Goal: Task Accomplishment & Management: Complete application form

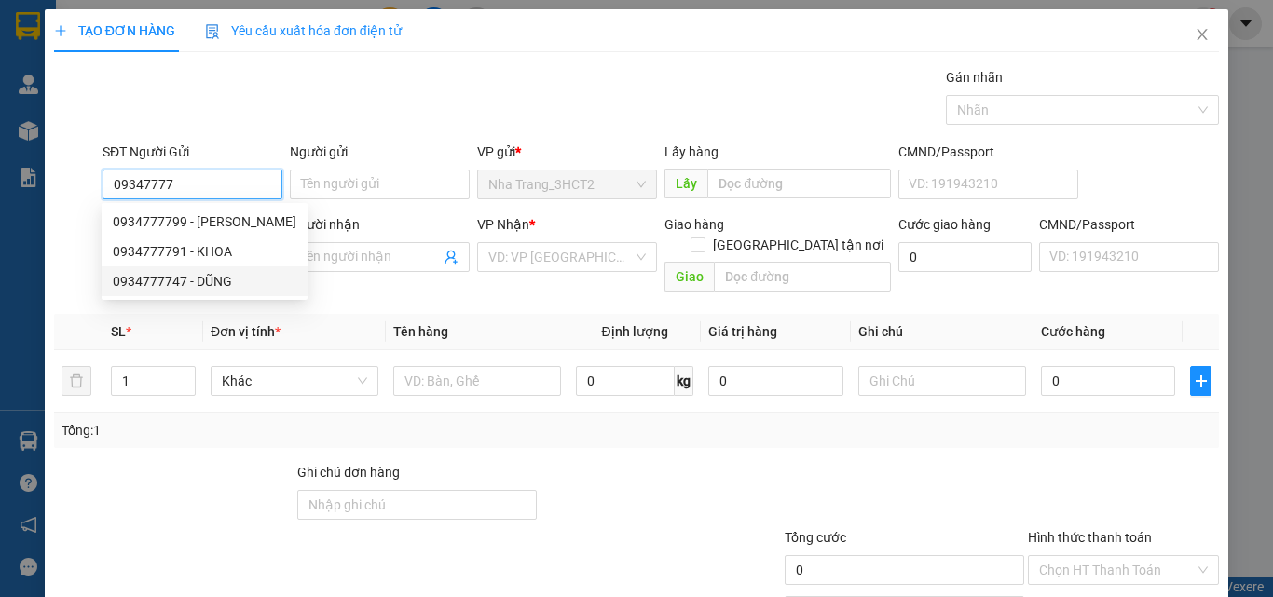
click at [173, 285] on div "0934777747 - DŨNG" at bounding box center [205, 281] width 184 height 20
type input "0934777747"
type input "DŨNG"
type input "0793683594"
type input "[PERSON_NAME]"
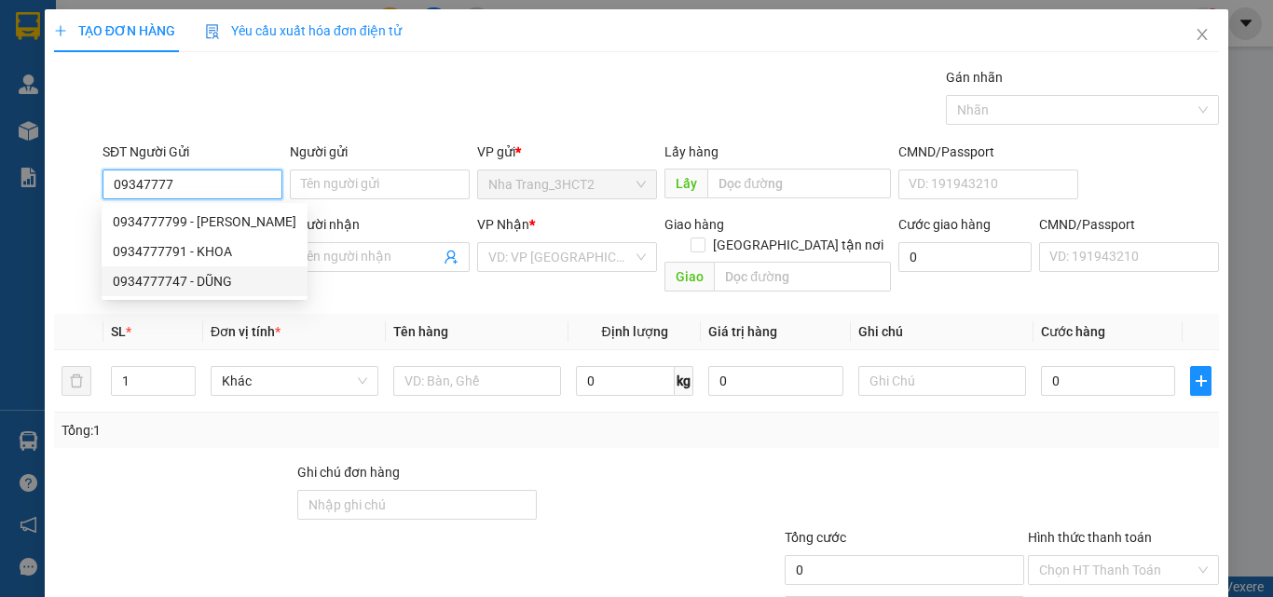
checkbox input "true"
type input "14 [GEOGRAPHIC_DATA], [GEOGRAPHIC_DATA], [GEOGRAPHIC_DATA]"
type input "60.000"
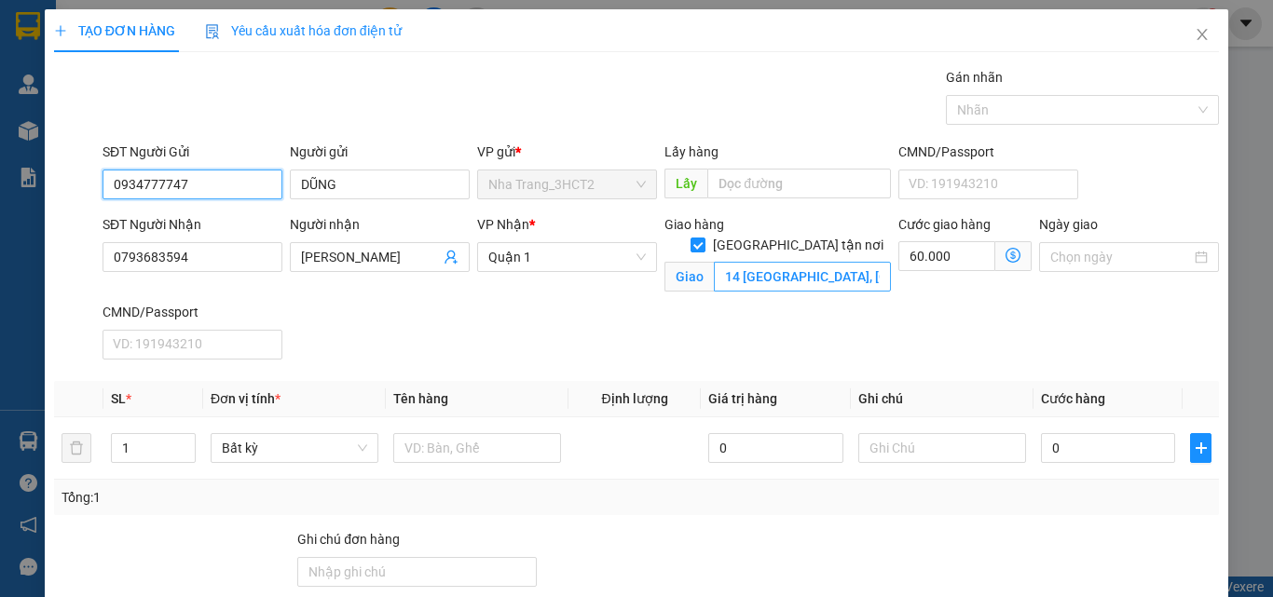
type input "0934777747"
click at [777, 262] on input "14 [GEOGRAPHIC_DATA], [GEOGRAPHIC_DATA], [GEOGRAPHIC_DATA]" at bounding box center [802, 277] width 177 height 30
click at [774, 262] on input "14 [GEOGRAPHIC_DATA], [GEOGRAPHIC_DATA], [GEOGRAPHIC_DATA]" at bounding box center [802, 277] width 177 height 30
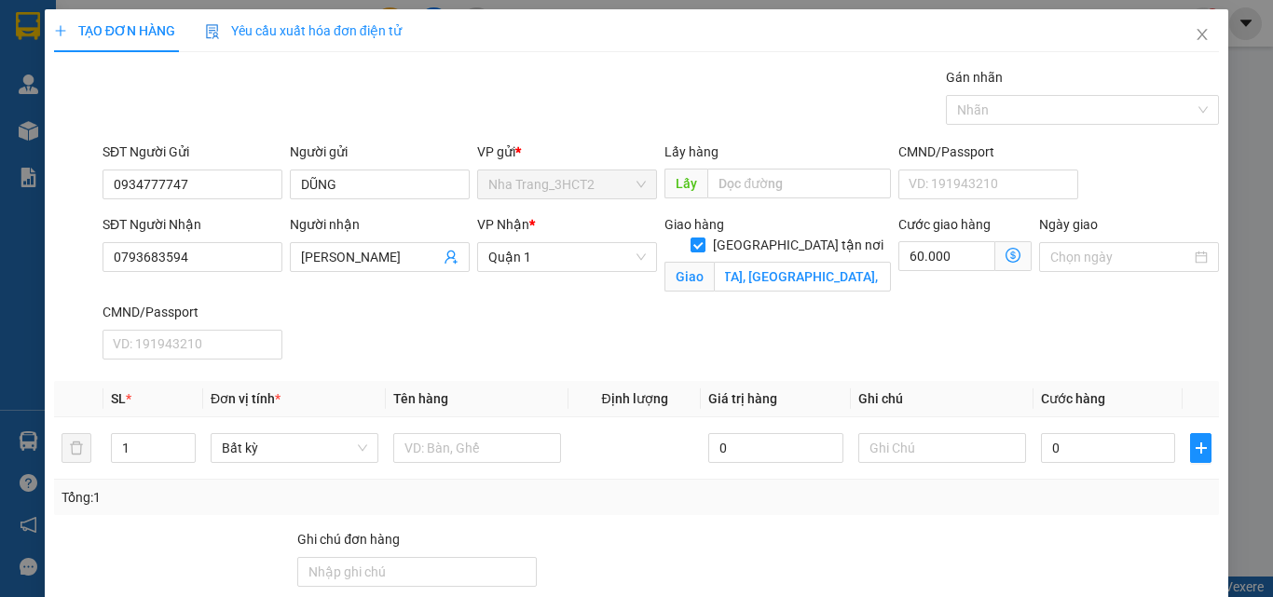
click at [1005, 258] on icon "dollar-circle" at bounding box center [1012, 255] width 15 height 15
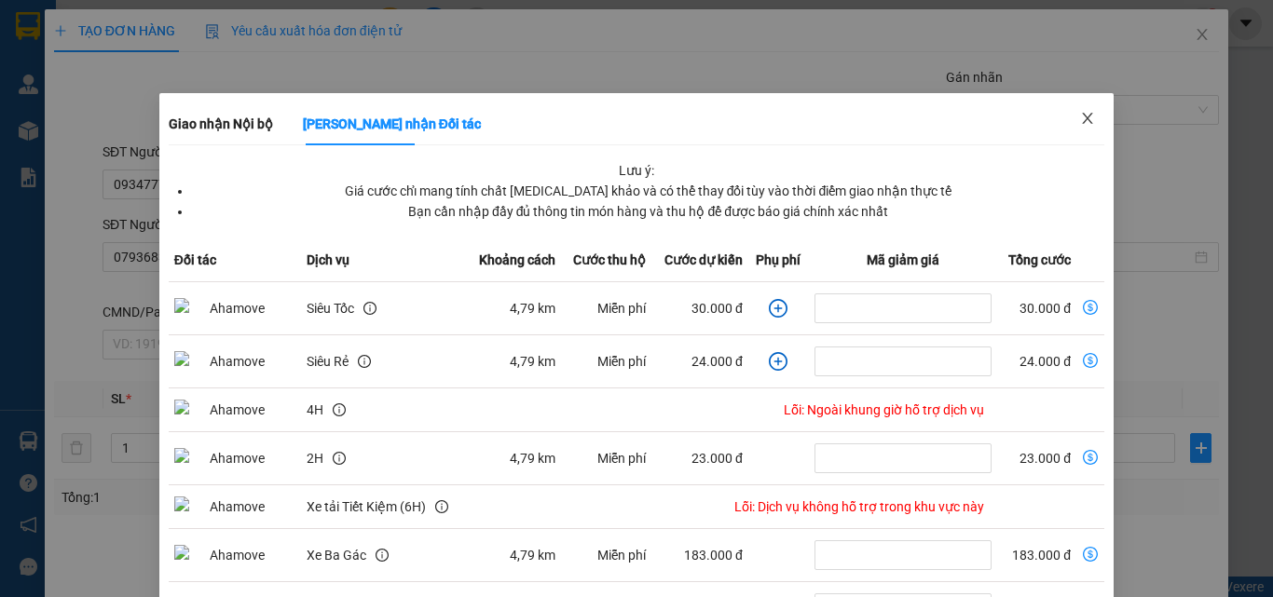
click at [1083, 117] on icon "close" at bounding box center [1087, 118] width 15 height 15
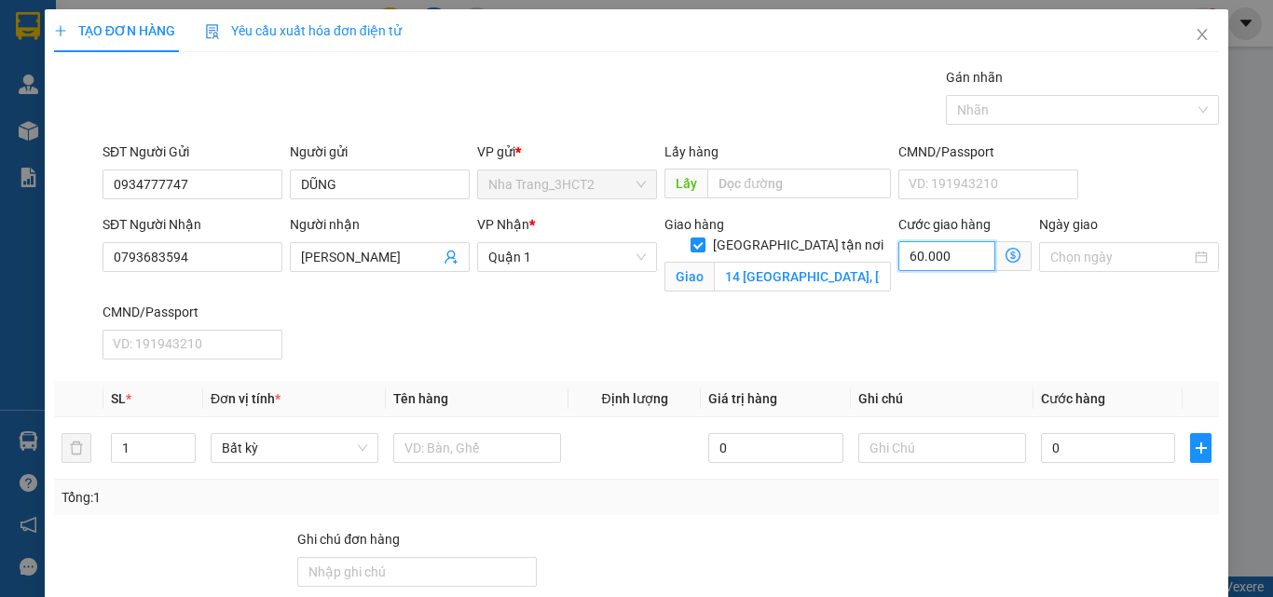
click at [919, 256] on input "60.000" at bounding box center [946, 256] width 97 height 30
type input "7"
type input "70"
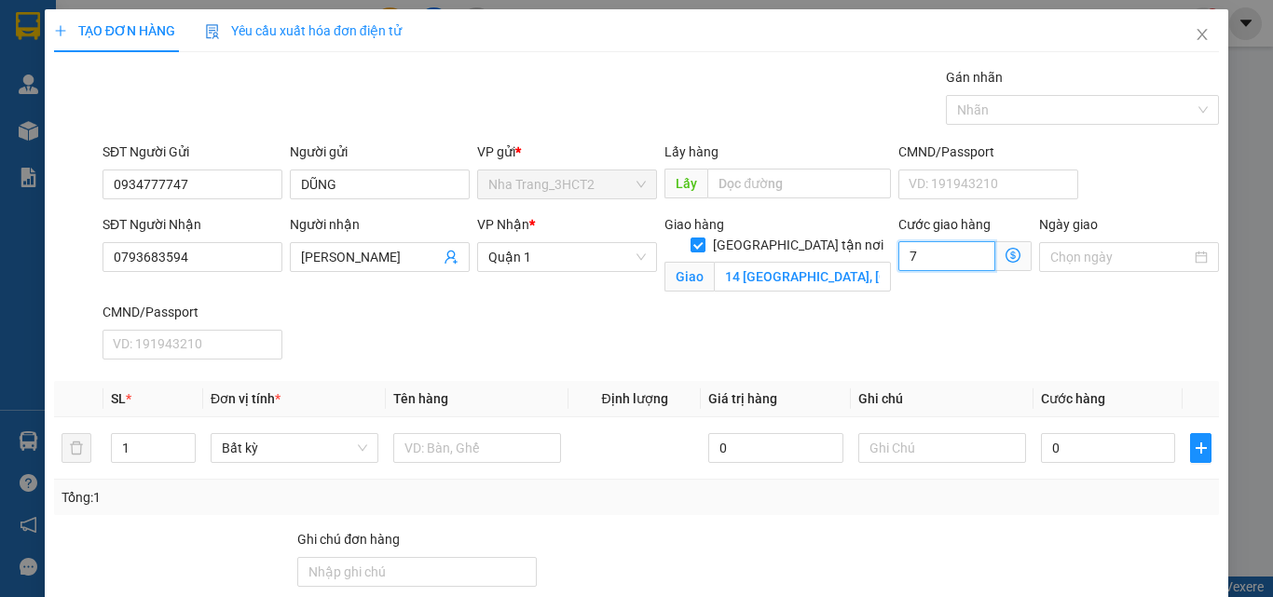
type input "70"
click at [826, 262] on input "14 [GEOGRAPHIC_DATA], [GEOGRAPHIC_DATA], [GEOGRAPHIC_DATA]" at bounding box center [802, 277] width 177 height 30
type input "70.000"
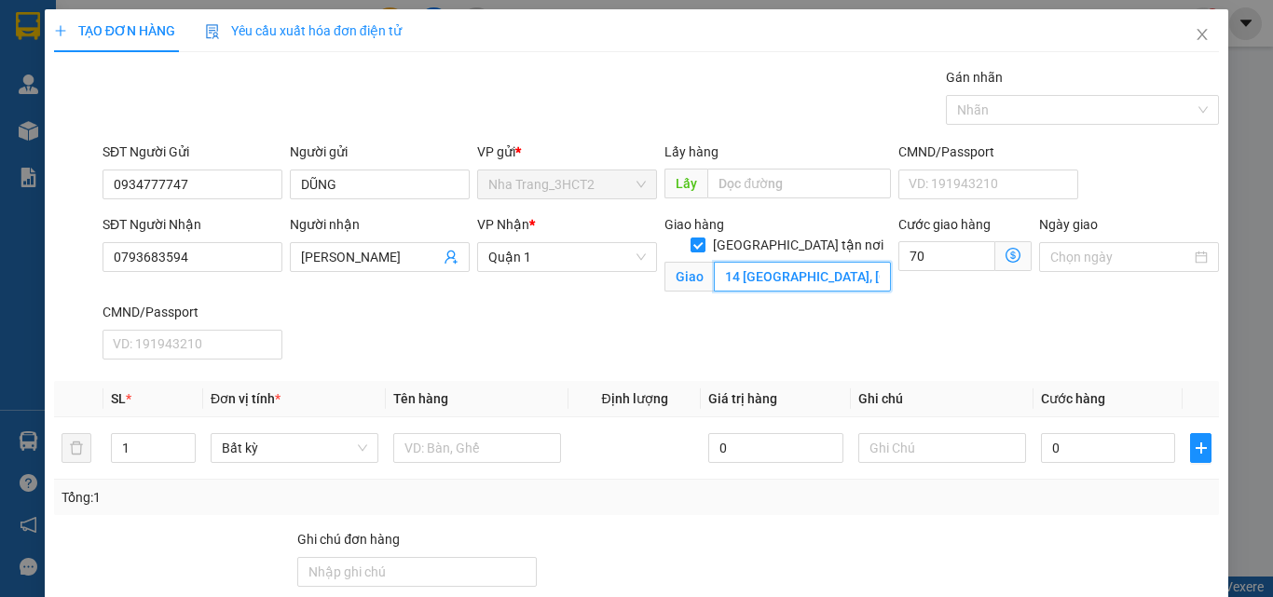
type input "70.000"
click at [849, 262] on input "14 [GEOGRAPHIC_DATA], [GEOGRAPHIC_DATA], [GEOGRAPHIC_DATA]" at bounding box center [802, 277] width 177 height 30
type input "14 ĐỐNG ĐA, [GEOGRAPHIC_DATA], [GEOGRAPHIC_DATA] (GTN 70)"
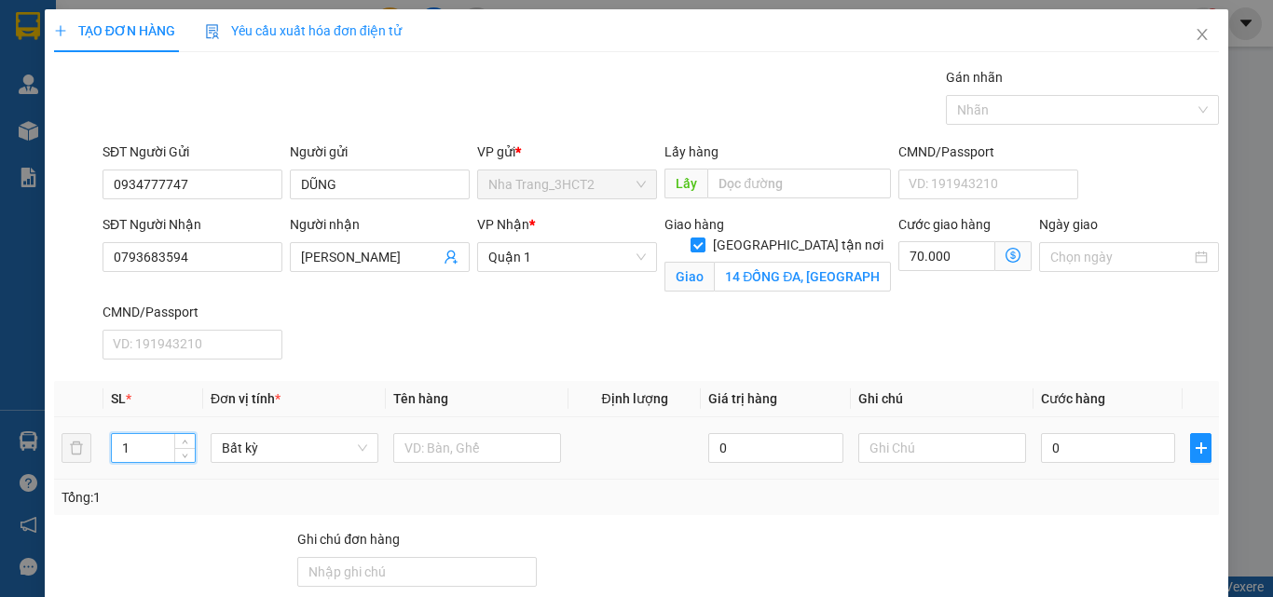
click at [95, 462] on tr "1 Bất kỳ 0 0" at bounding box center [636, 448] width 1165 height 62
type input "3"
click at [404, 449] on input "text" at bounding box center [477, 448] width 168 height 30
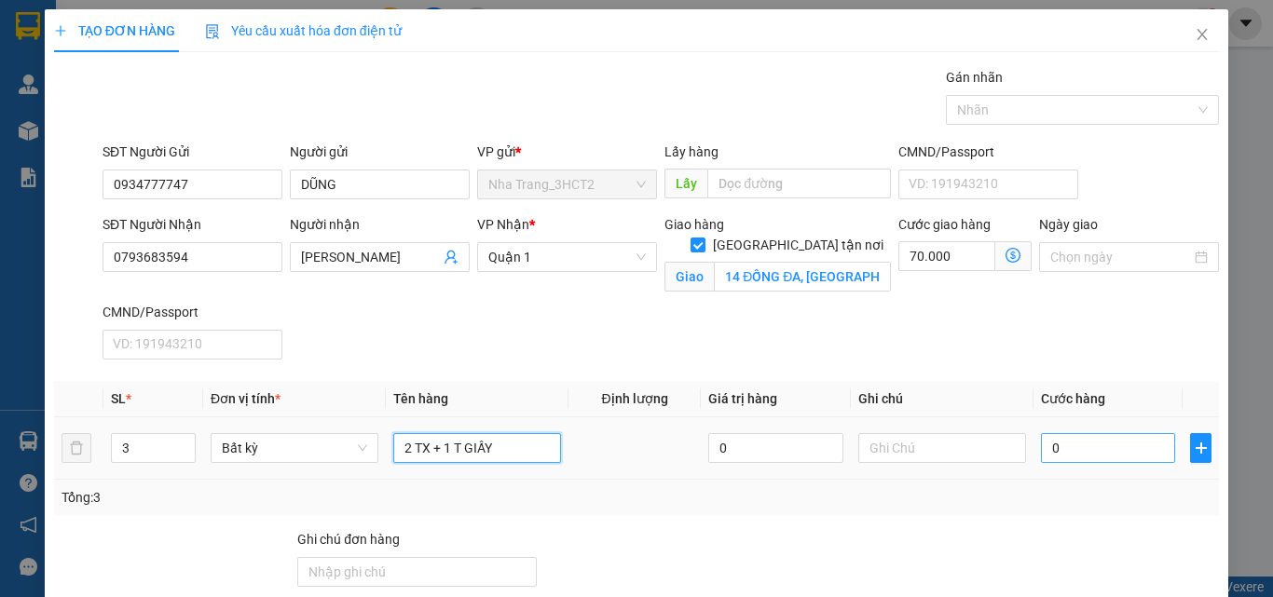
type input "2 TX + 1 T GIẤY"
click at [1050, 443] on input "0" at bounding box center [1108, 448] width 134 height 30
type input "1"
type input "70.001"
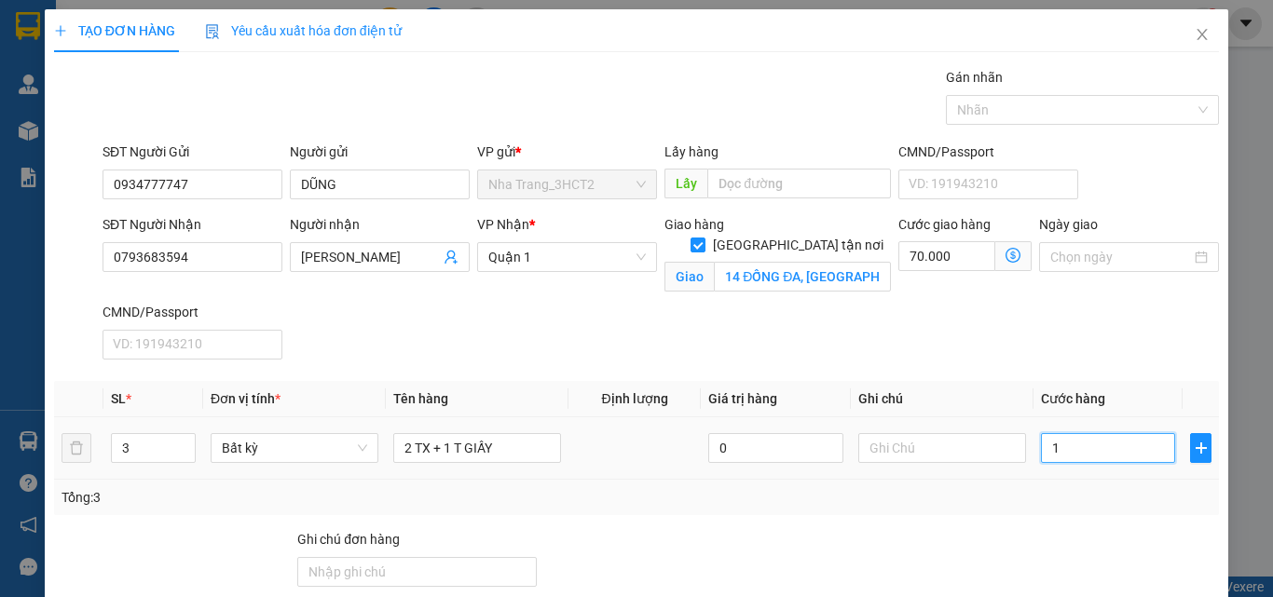
type input "10"
type input "70.010"
type input "100"
type input "70.100"
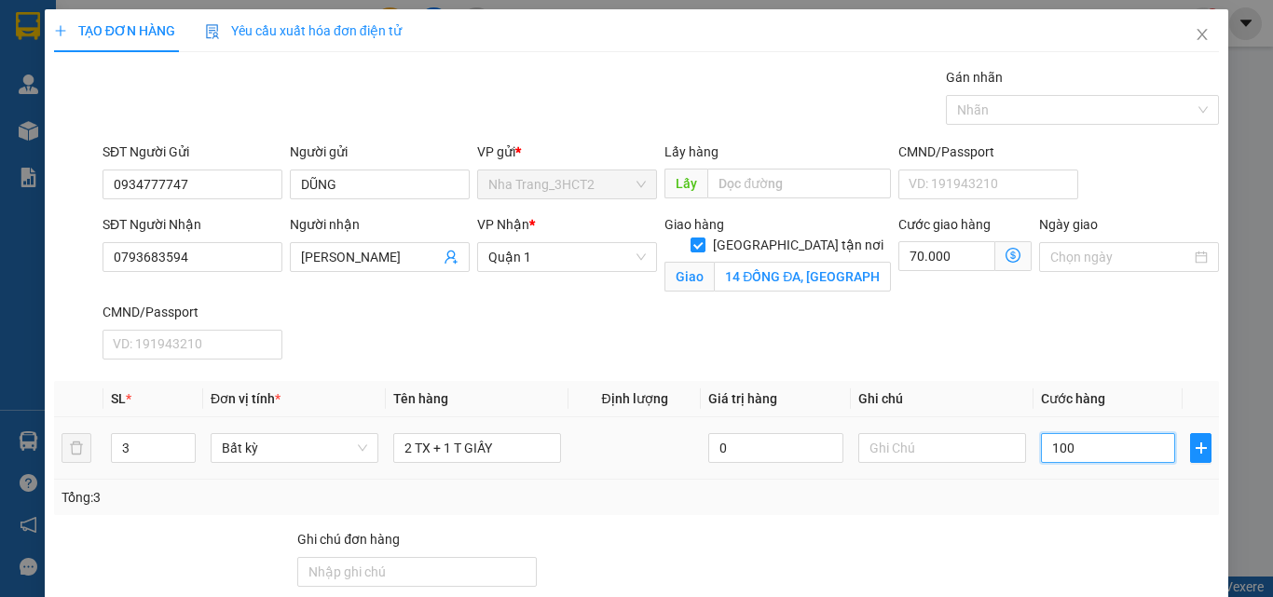
type input "70.100"
click at [959, 334] on div "SĐT Người Nhận 0793683594 Người nhận BẢO NGÂN VP Nhận * Quận 1 Giao hàng [GEOGR…" at bounding box center [661, 290] width 1124 height 153
type input "100.000"
type input "170.000"
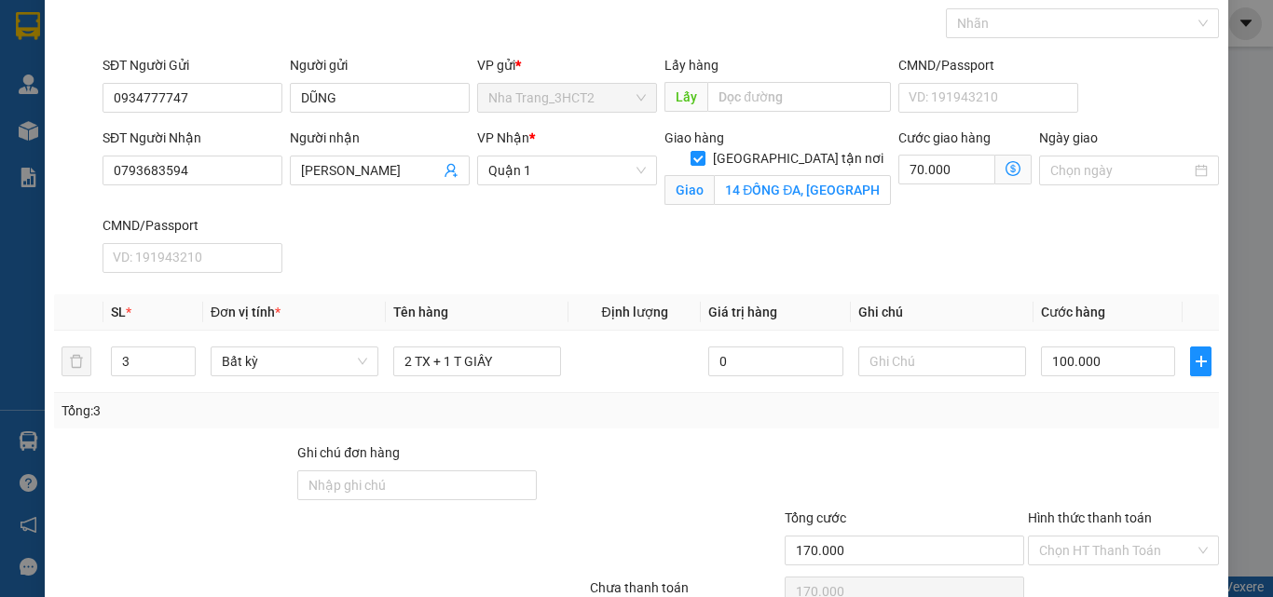
scroll to position [180, 0]
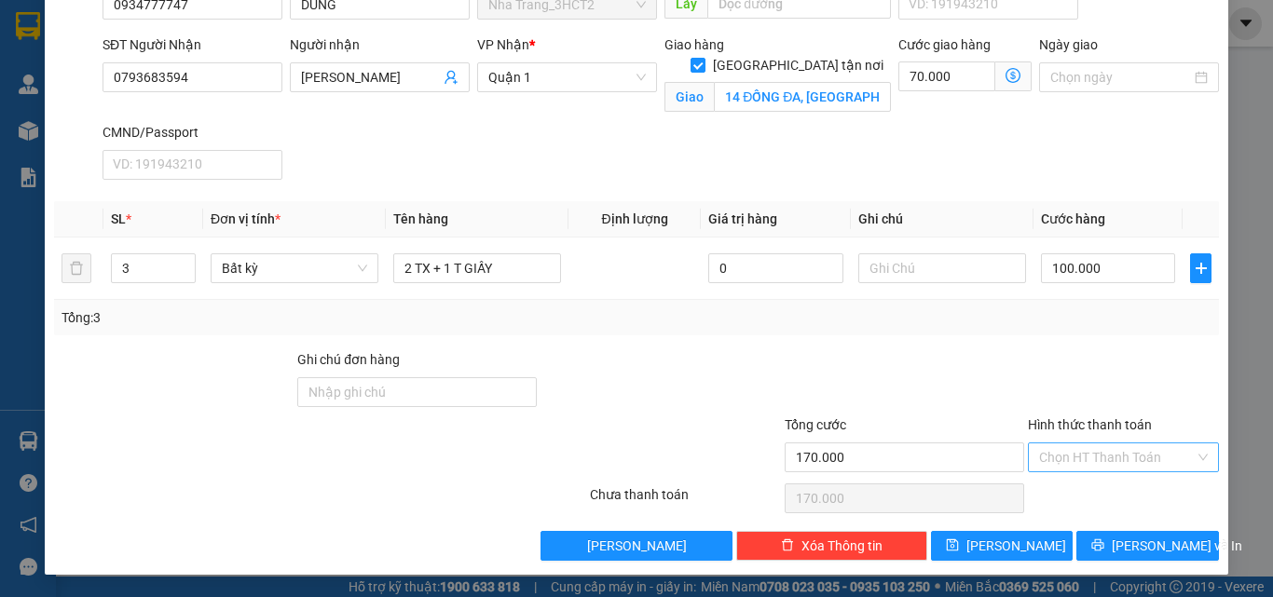
click at [1056, 451] on input "Hình thức thanh toán" at bounding box center [1117, 457] width 156 height 28
click at [1071, 327] on div "Tại văn phòng" at bounding box center [1112, 330] width 167 height 20
type input "0"
click at [1144, 534] on button "[PERSON_NAME] và In" at bounding box center [1147, 546] width 143 height 30
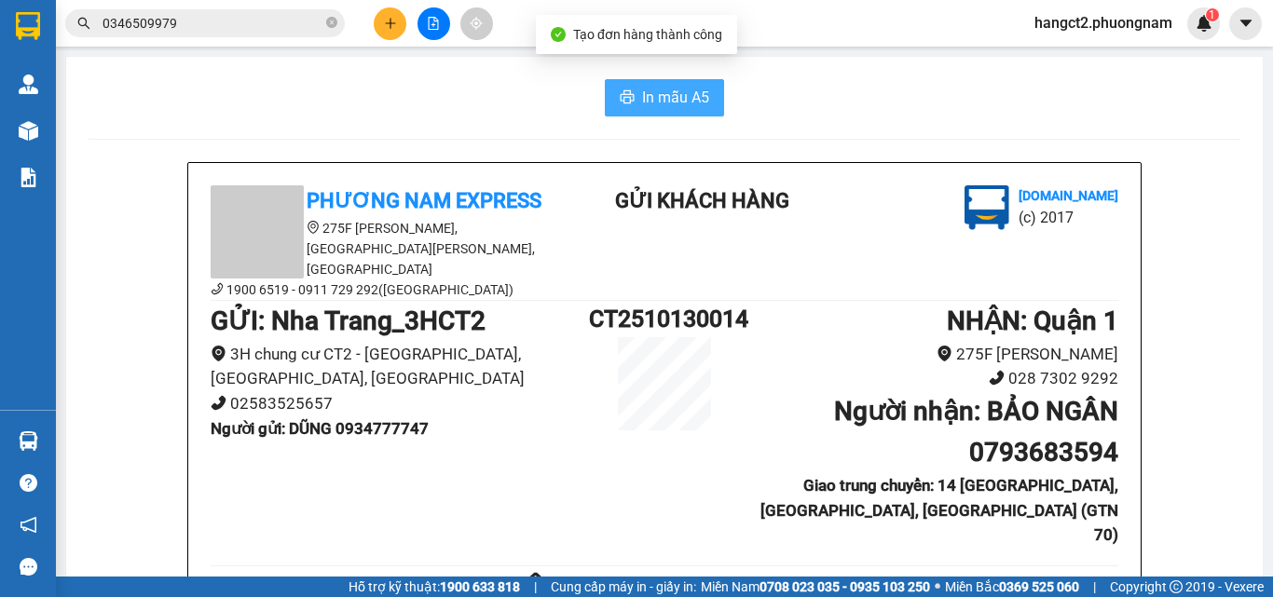
click at [663, 102] on span "In mẫu A5" at bounding box center [675, 97] width 67 height 23
click at [399, 11] on button at bounding box center [390, 23] width 33 height 33
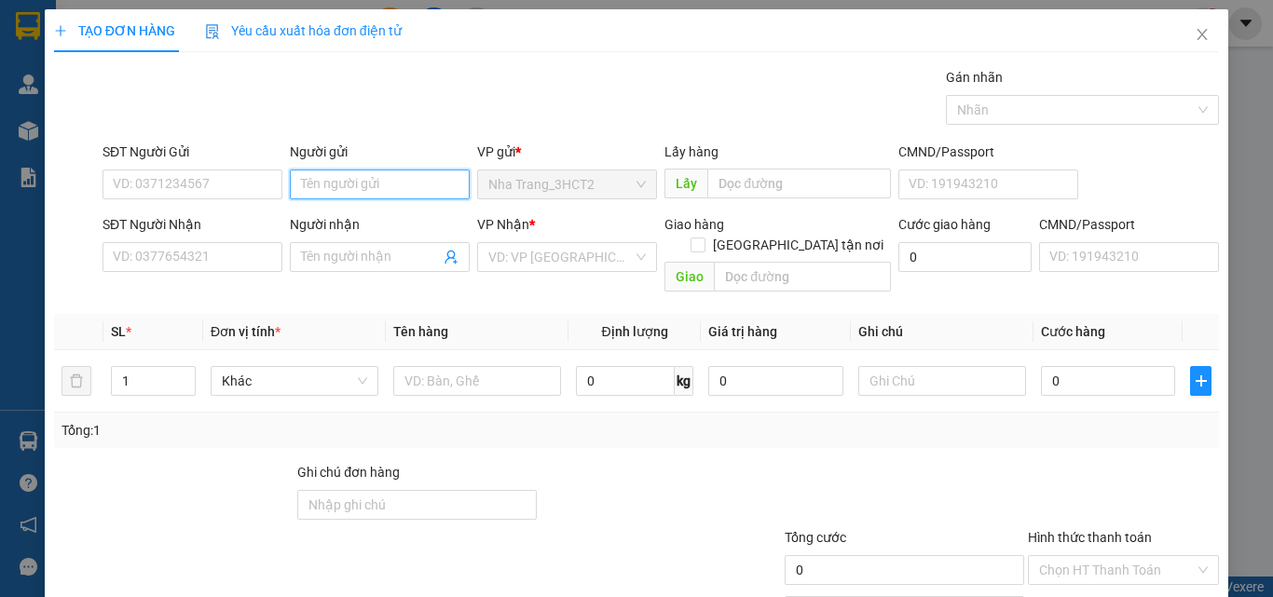
click at [376, 178] on input "Người gửi" at bounding box center [380, 185] width 180 height 30
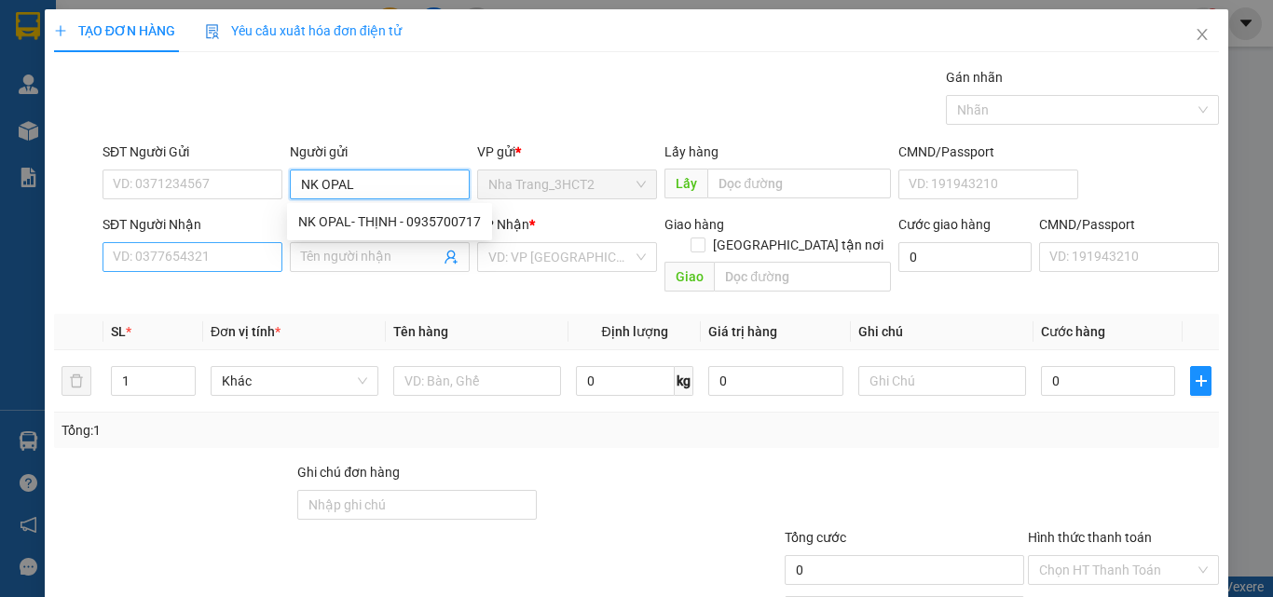
type input "NK OPAL"
click at [188, 253] on input "SĐT Người Nhận" at bounding box center [192, 257] width 180 height 30
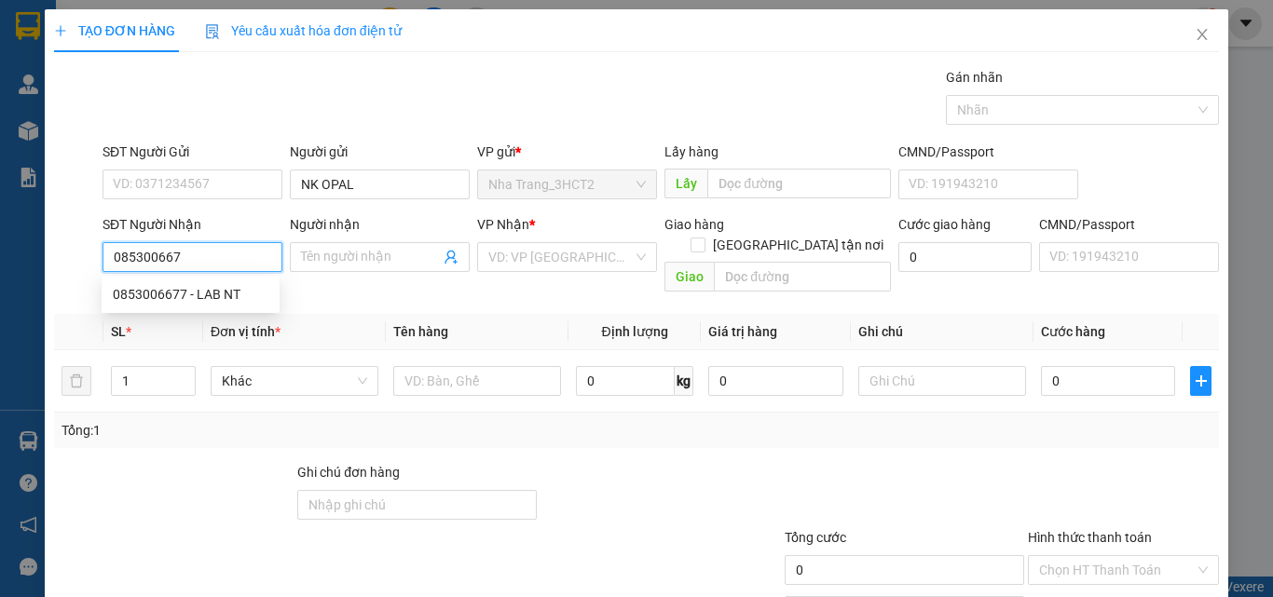
type input "0853006677"
click at [189, 296] on div "0853006677 - LAB NT" at bounding box center [191, 294] width 156 height 20
type input "LAB NT"
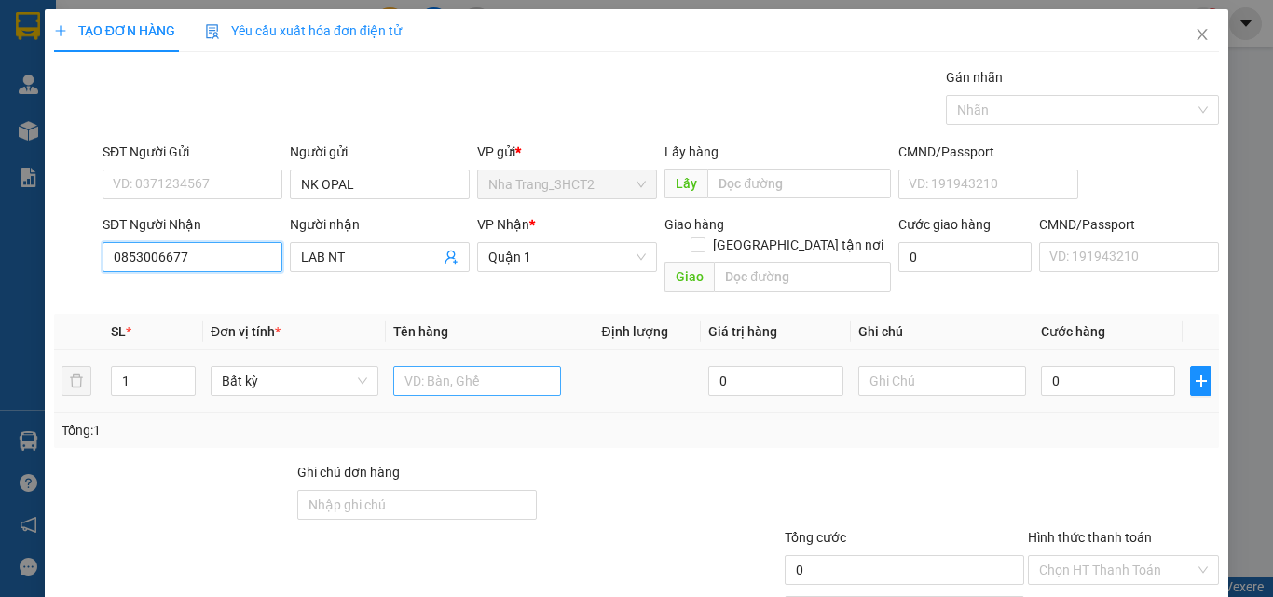
type input "0853006677"
click at [484, 366] on input "text" at bounding box center [477, 381] width 168 height 30
type input "1 HỘP TRẮNG"
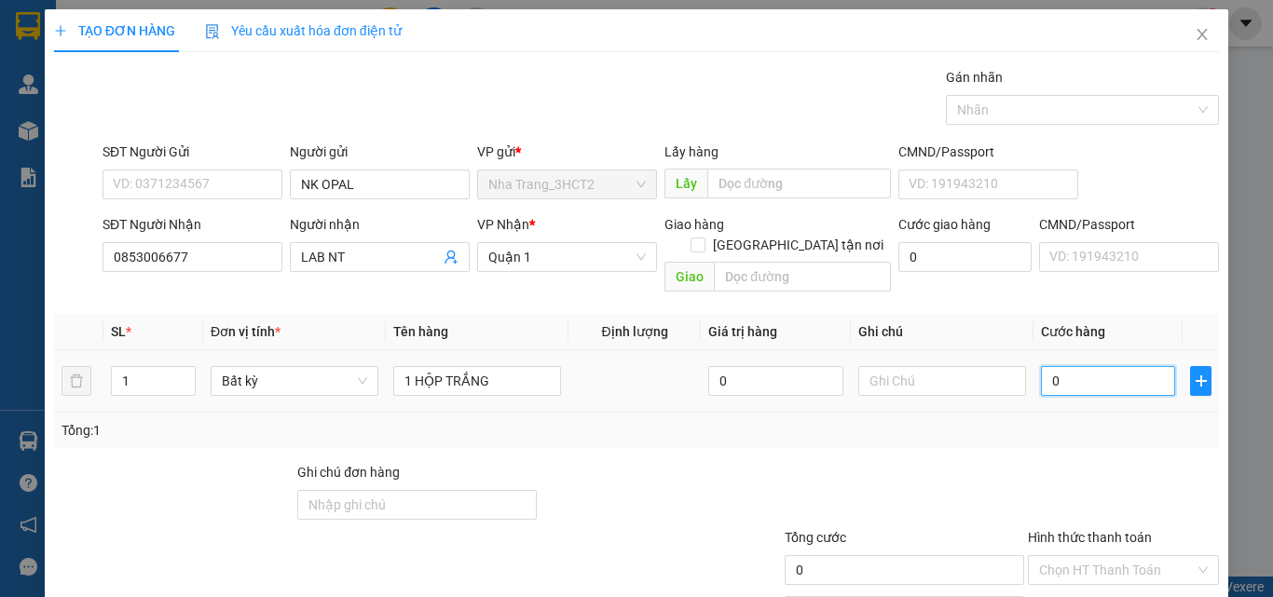
click at [1050, 366] on input "0" at bounding box center [1108, 381] width 134 height 30
type input "2"
type input "20"
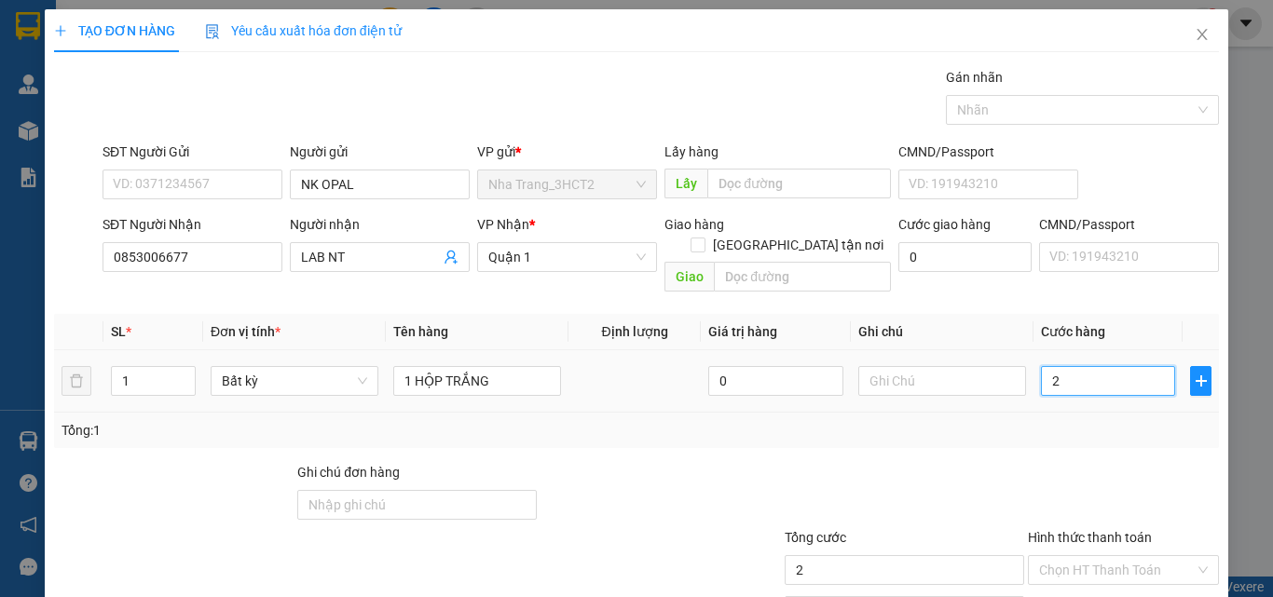
type input "20"
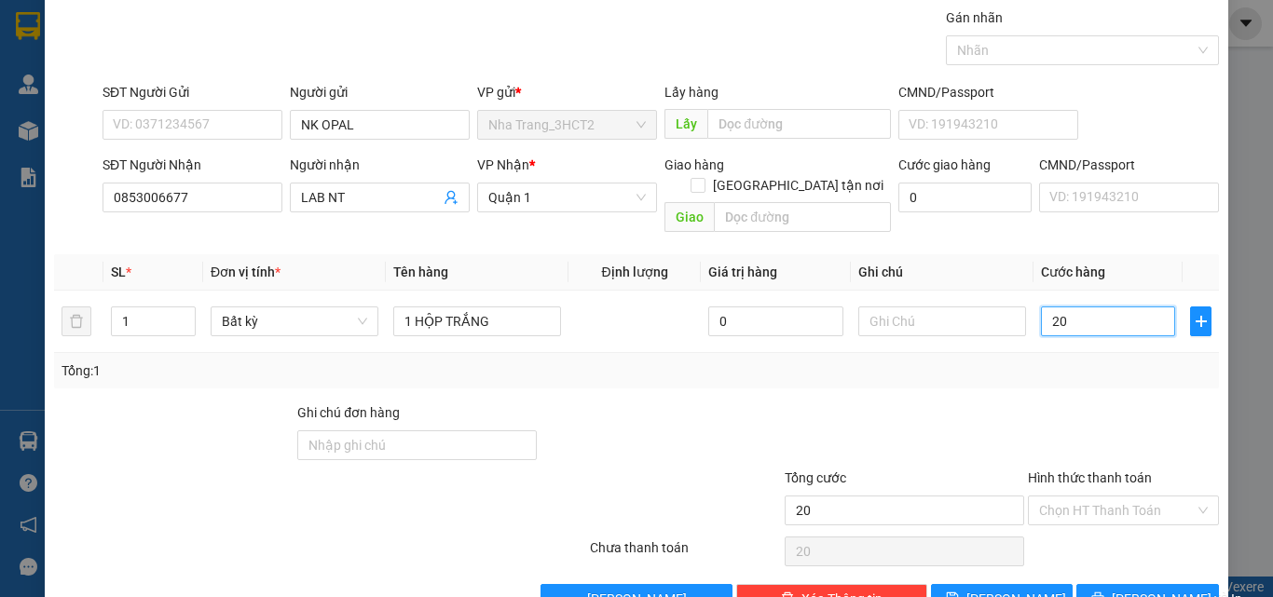
scroll to position [92, 0]
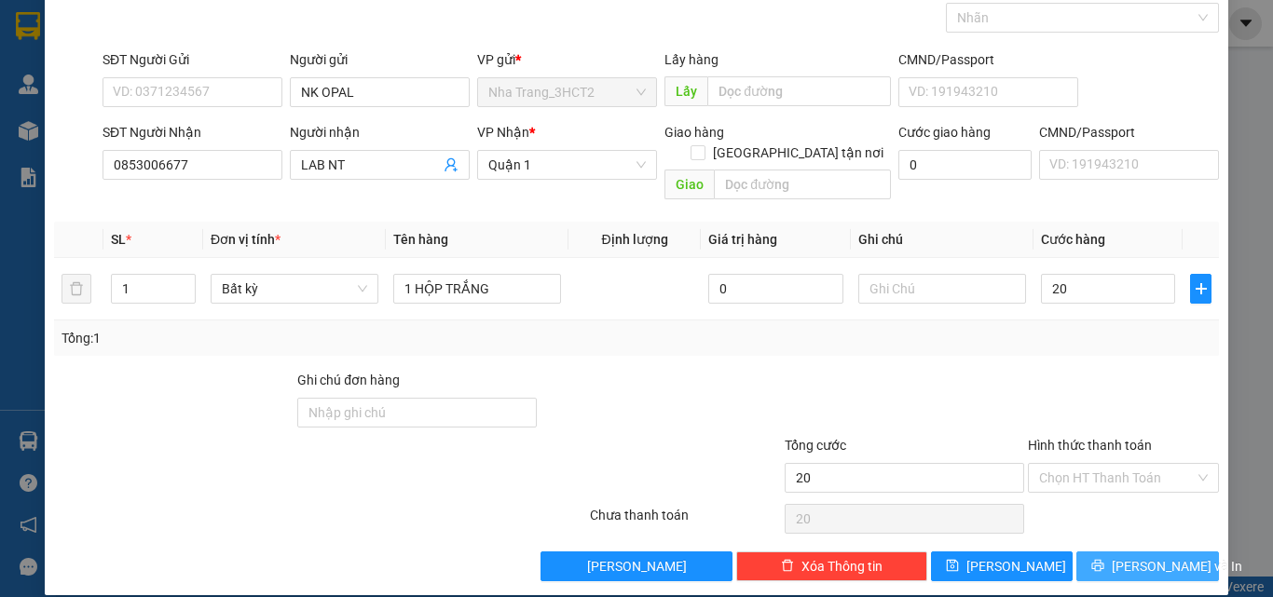
type input "20.000"
click at [1104, 559] on icon "printer" at bounding box center [1097, 565] width 13 height 13
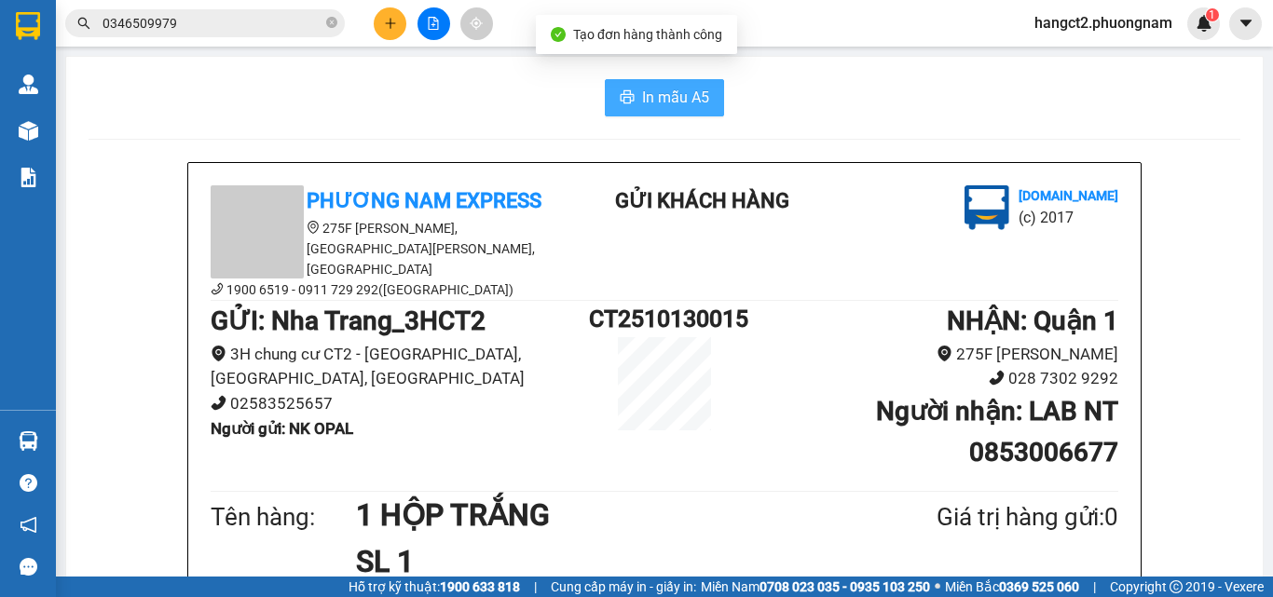
click at [665, 98] on span "In mẫu A5" at bounding box center [675, 97] width 67 height 23
click at [330, 20] on icon "close-circle" at bounding box center [331, 22] width 11 height 11
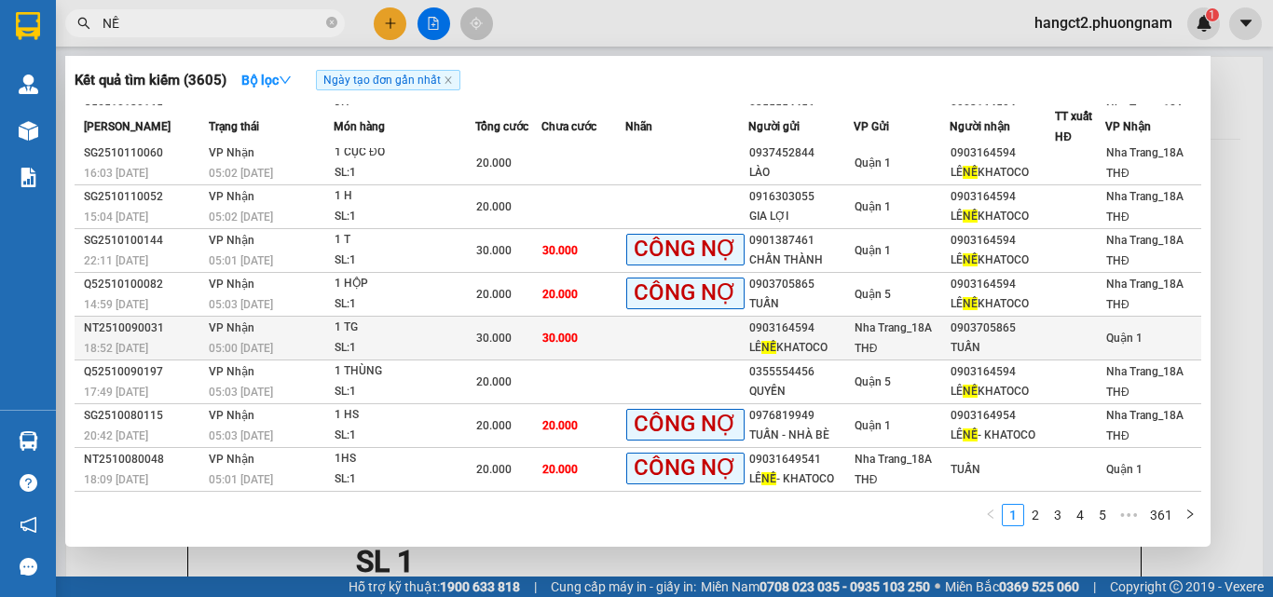
scroll to position [94, 0]
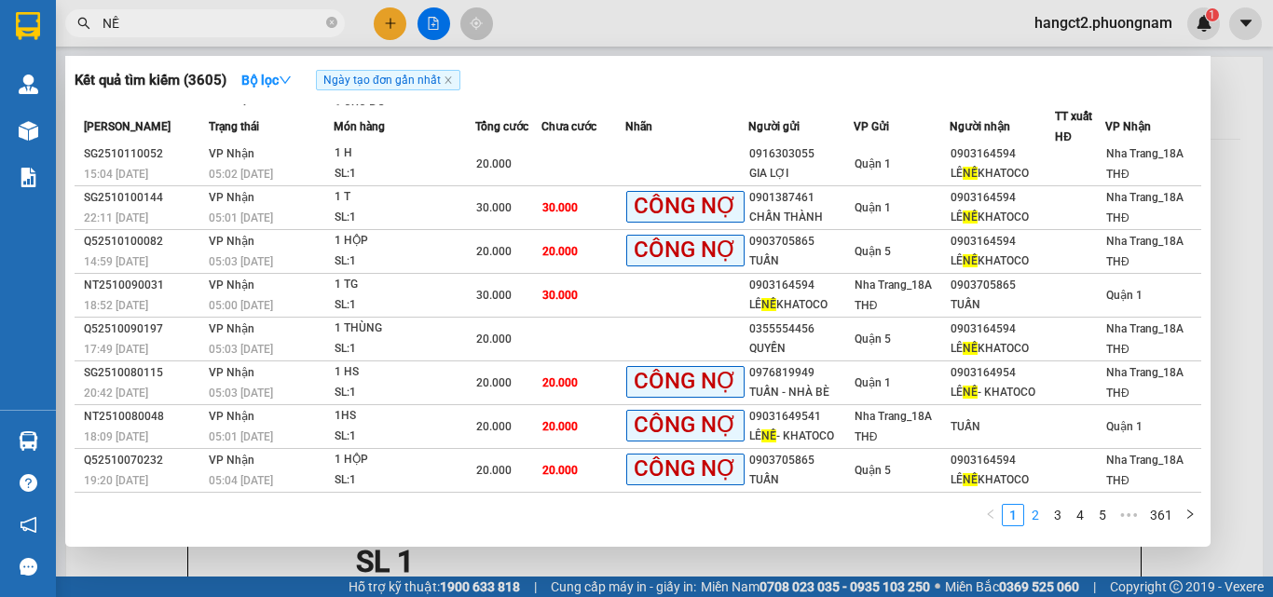
type input "NỀ"
click at [1034, 513] on link "2" at bounding box center [1035, 515] width 20 height 20
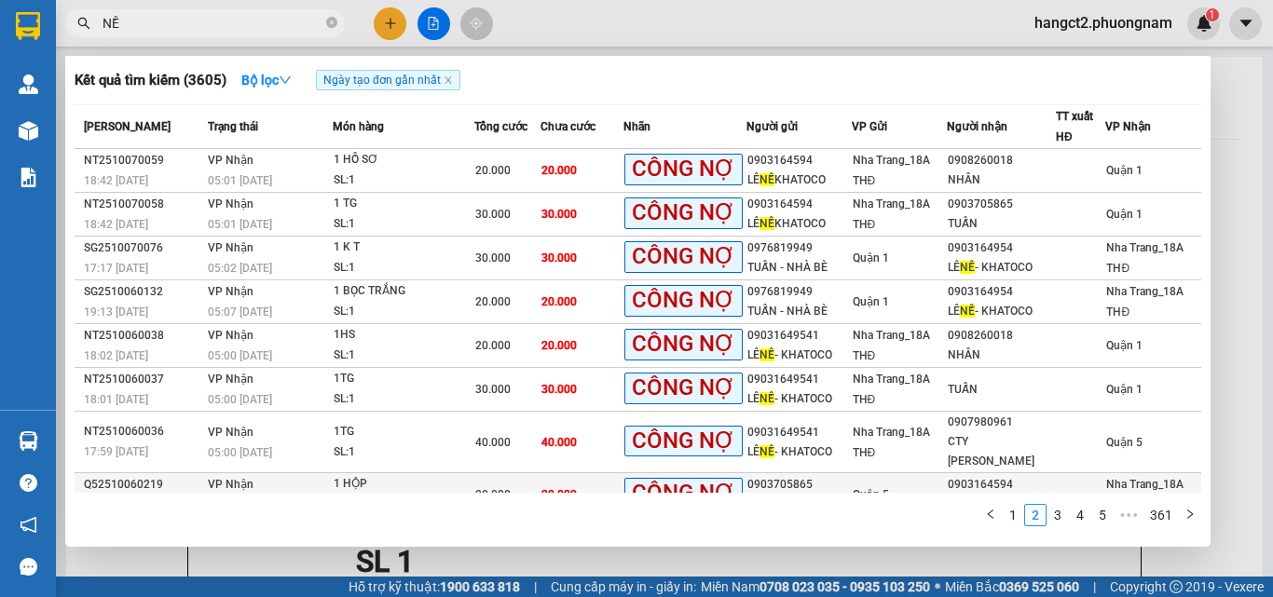
scroll to position [112, 0]
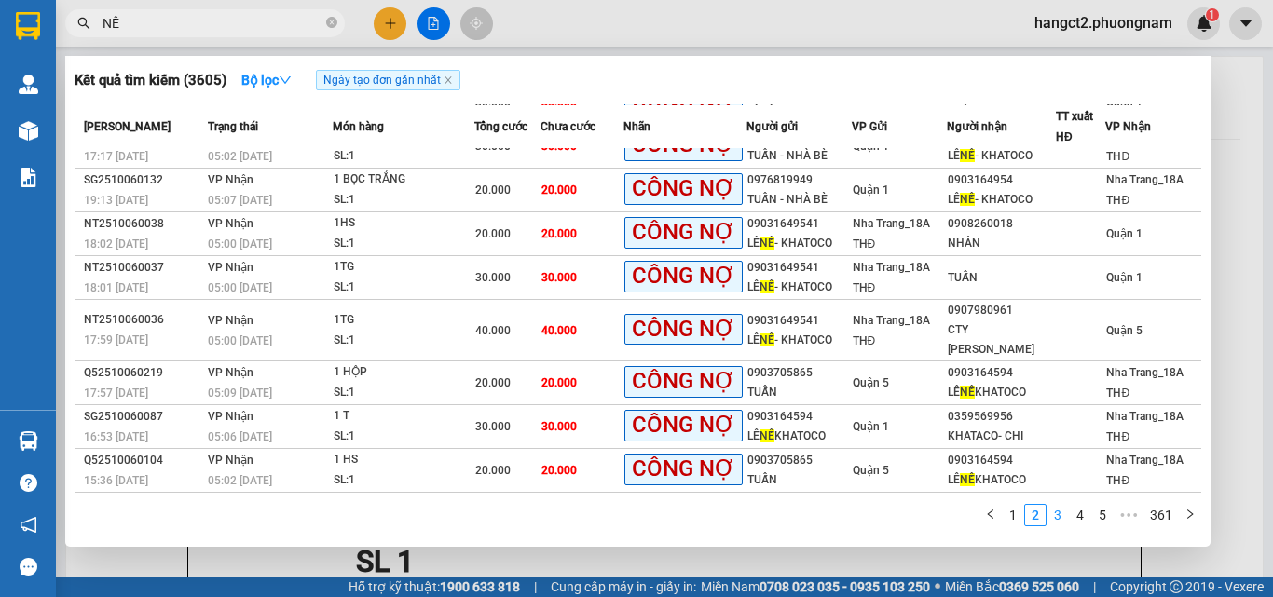
click at [1061, 514] on link "3" at bounding box center [1057, 515] width 20 height 20
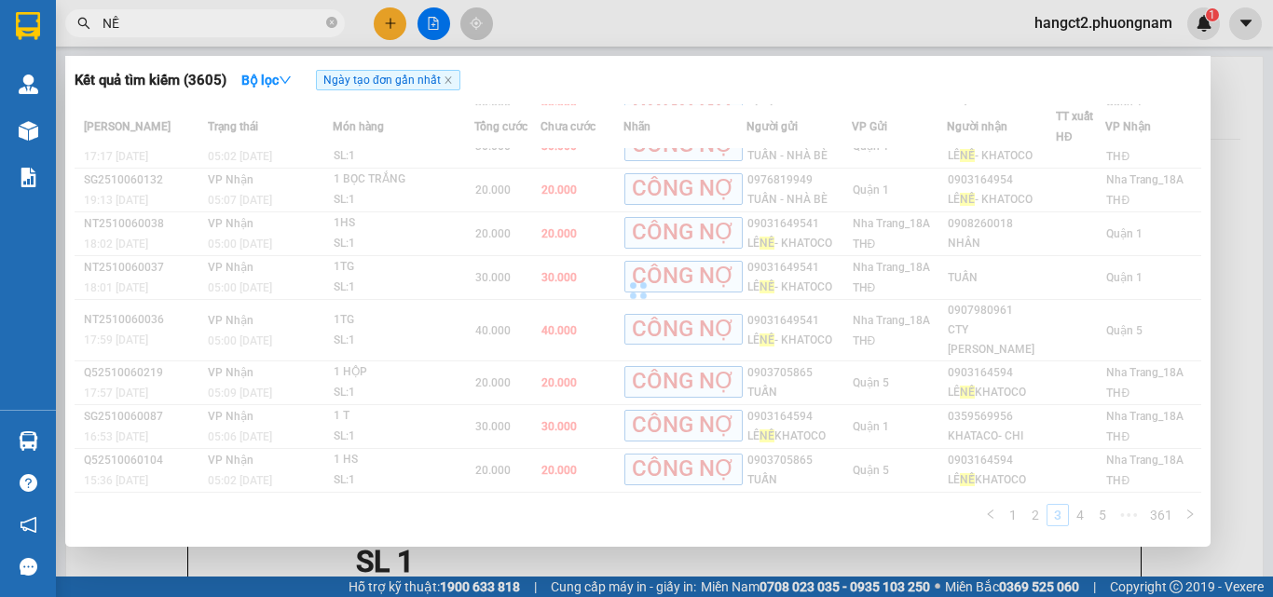
scroll to position [94, 0]
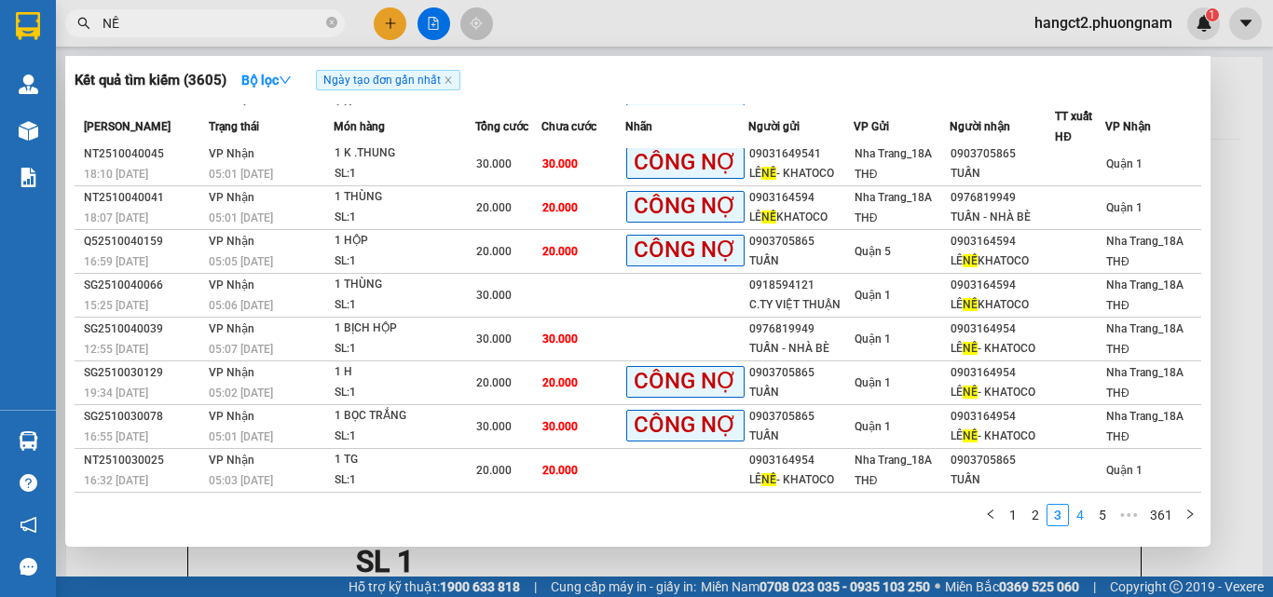
click at [1083, 515] on link "4" at bounding box center [1080, 515] width 20 height 20
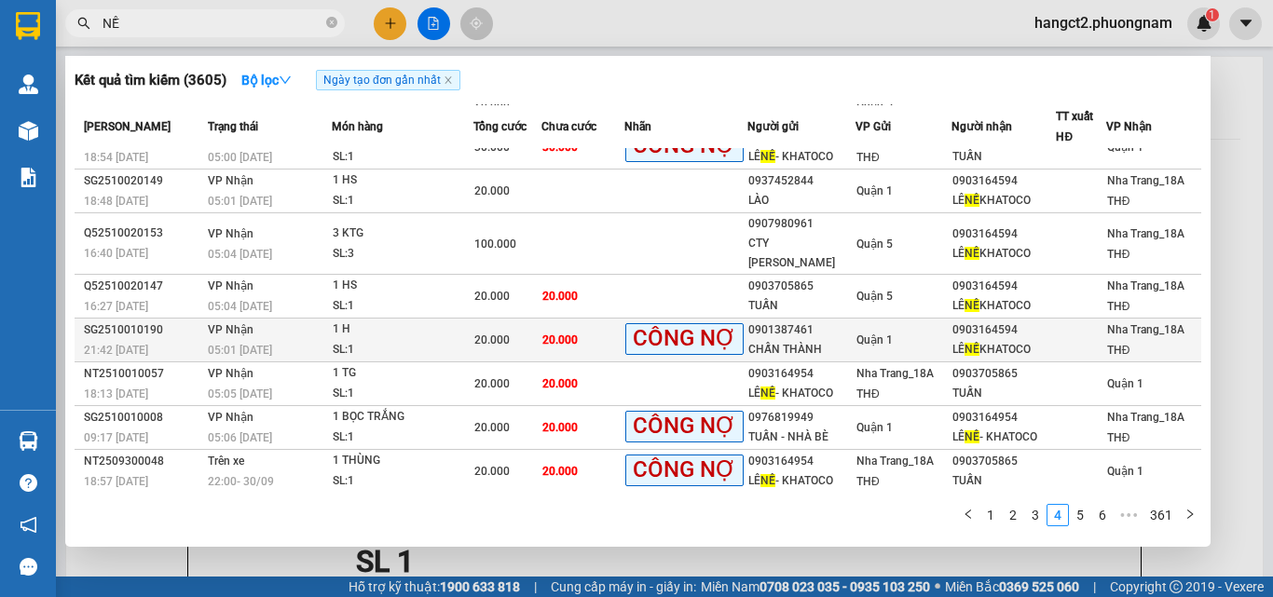
scroll to position [112, 0]
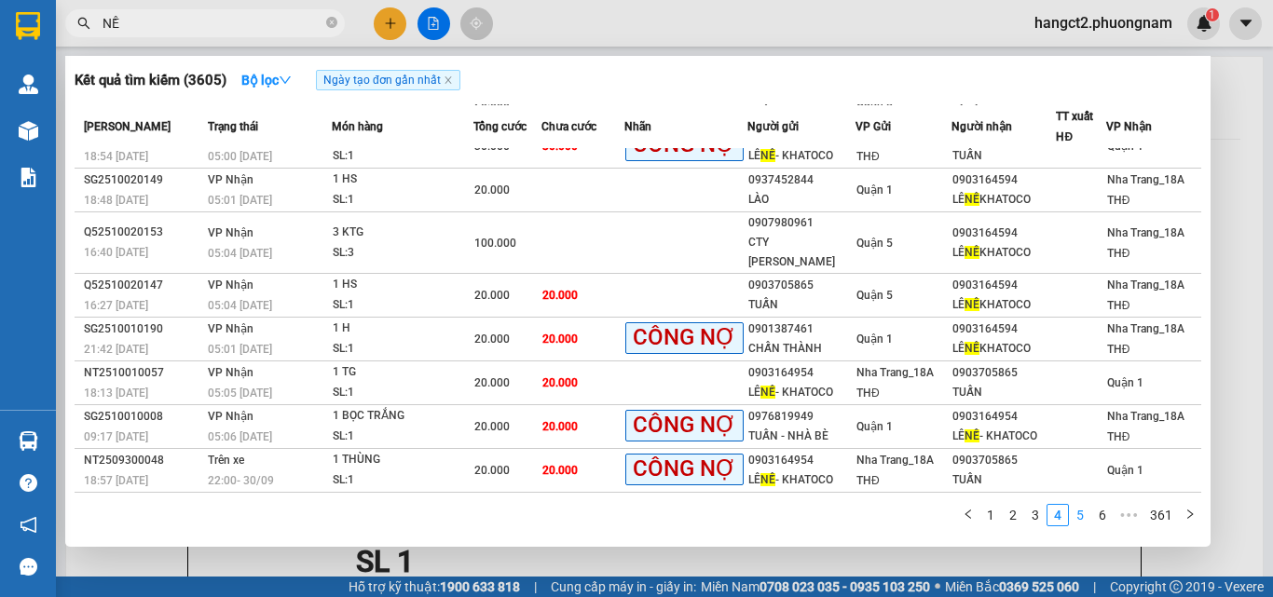
click at [1084, 509] on link "5" at bounding box center [1080, 515] width 20 height 20
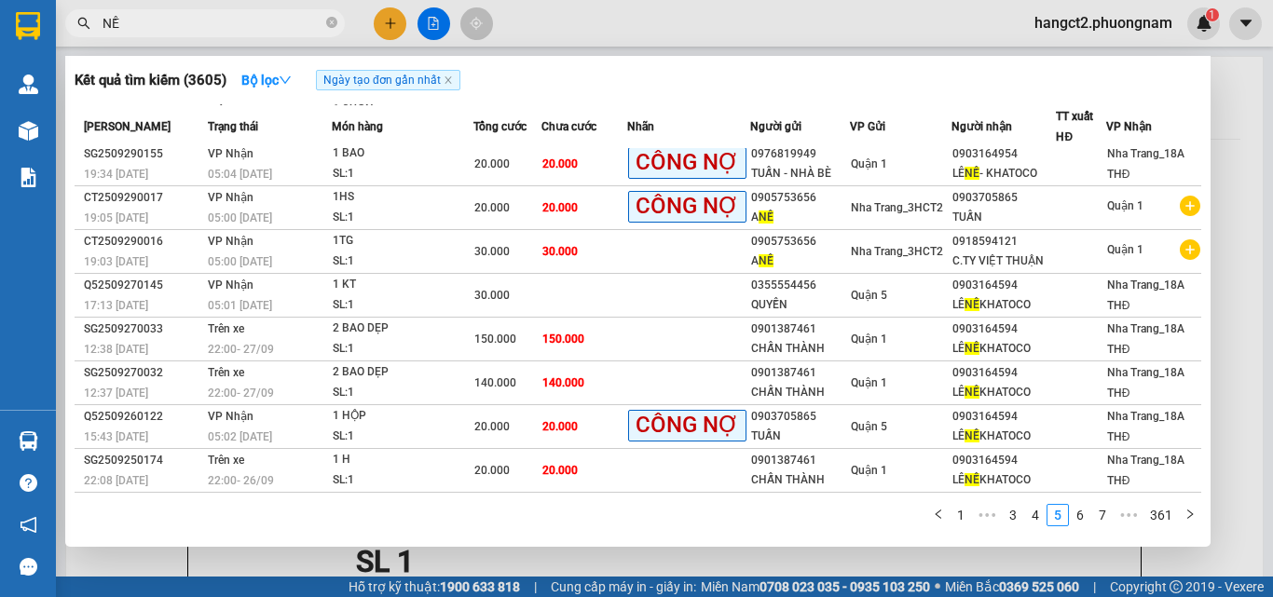
scroll to position [94, 0]
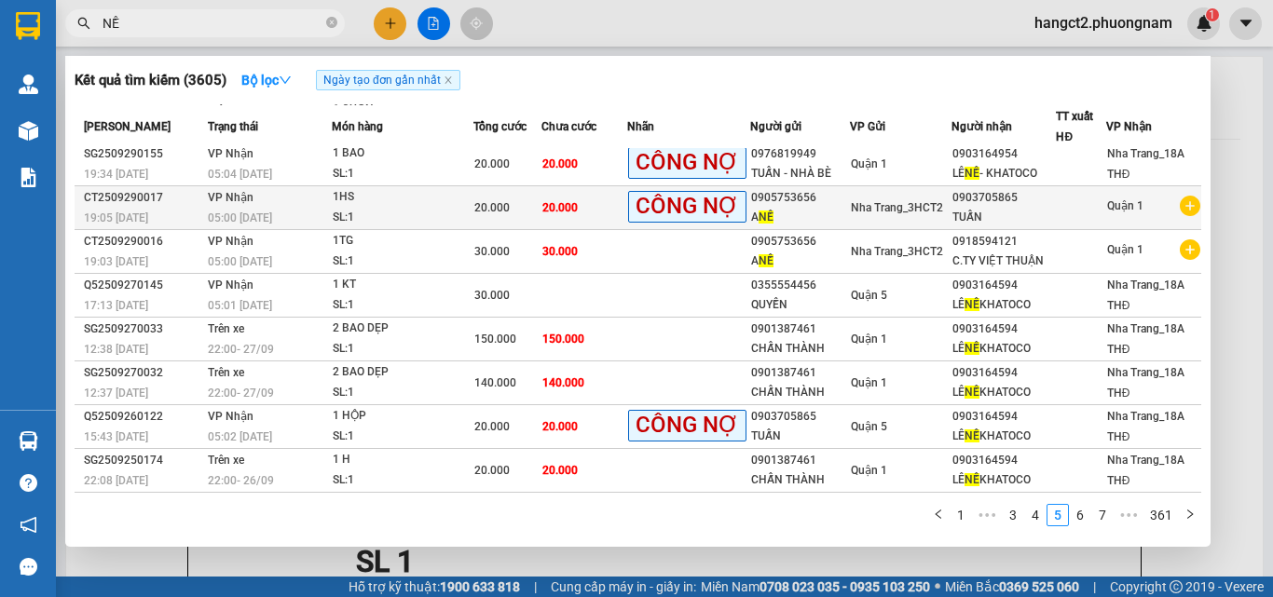
click at [952, 208] on div "TUẤN" at bounding box center [1003, 218] width 103 height 20
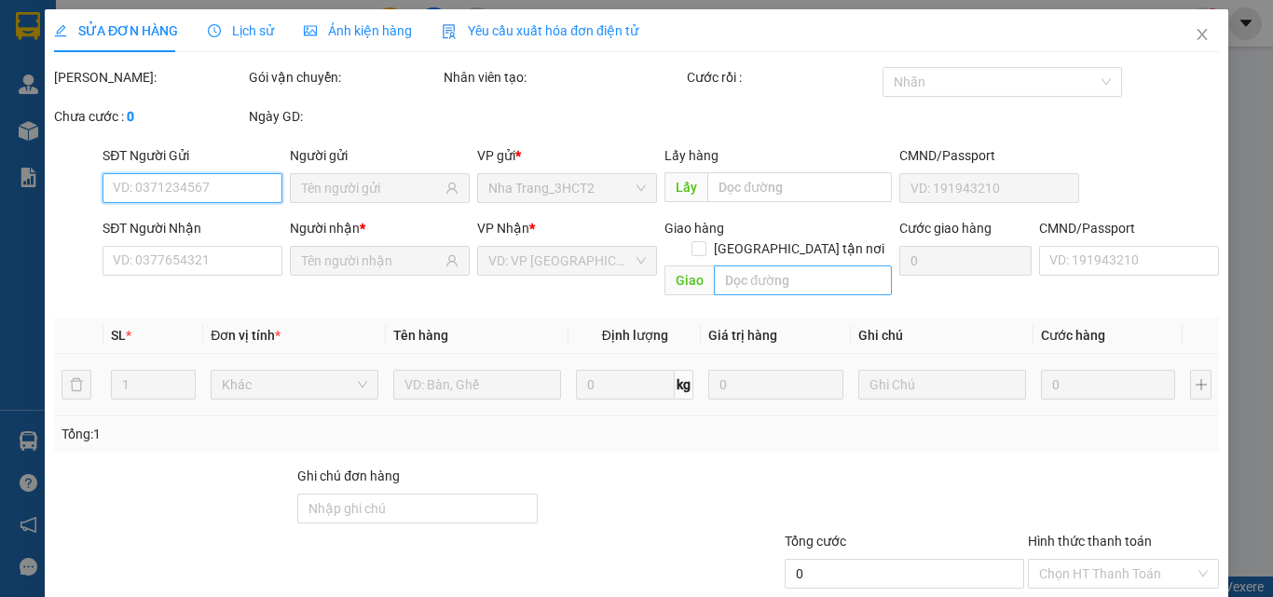
type input "0905753656"
type input "0903705865"
type input "20.000"
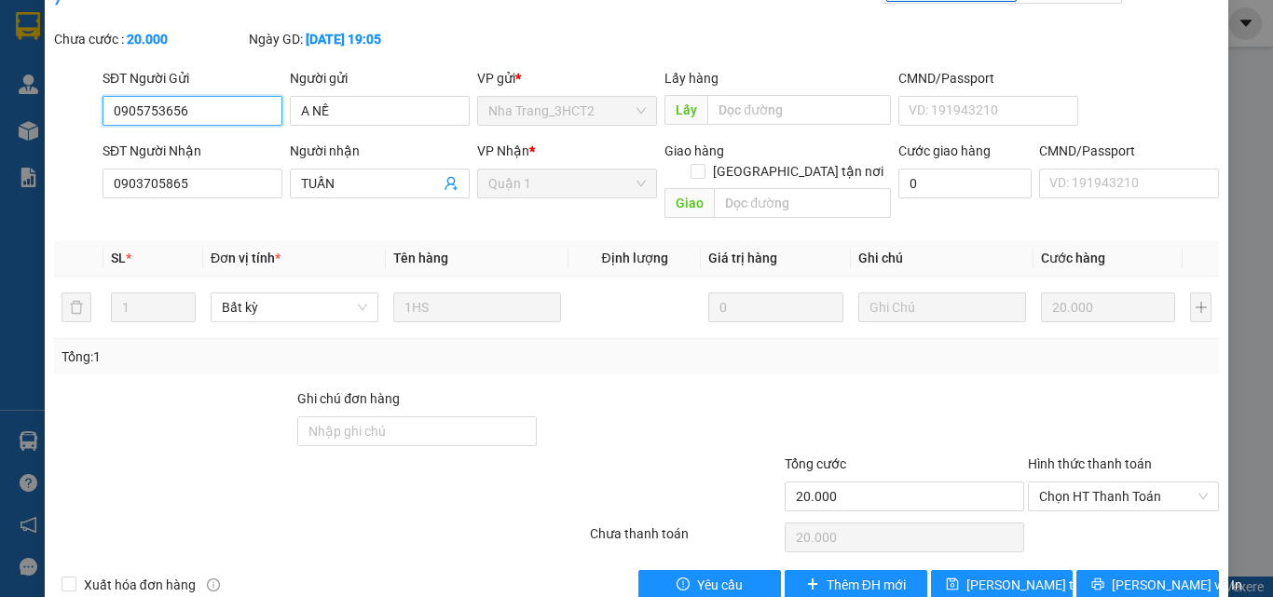
scroll to position [99, 0]
click at [848, 574] on span "Thêm ĐH mới" at bounding box center [865, 584] width 79 height 20
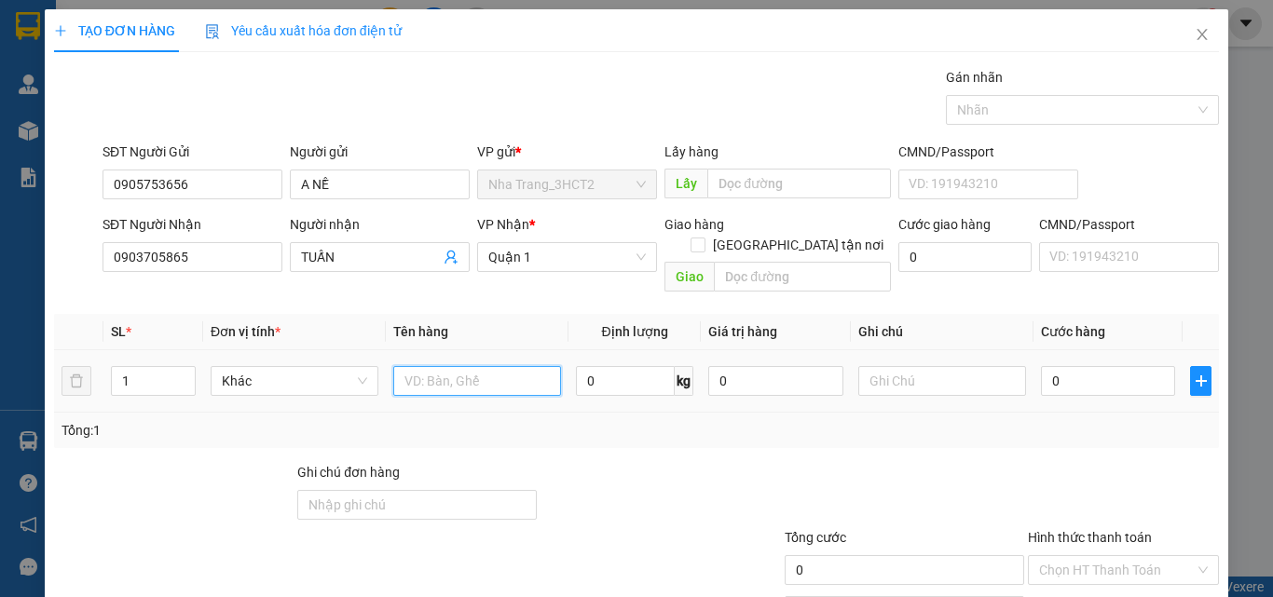
click at [476, 368] on input "text" at bounding box center [477, 381] width 168 height 30
type input "1 HỒ SƠ"
type input "2"
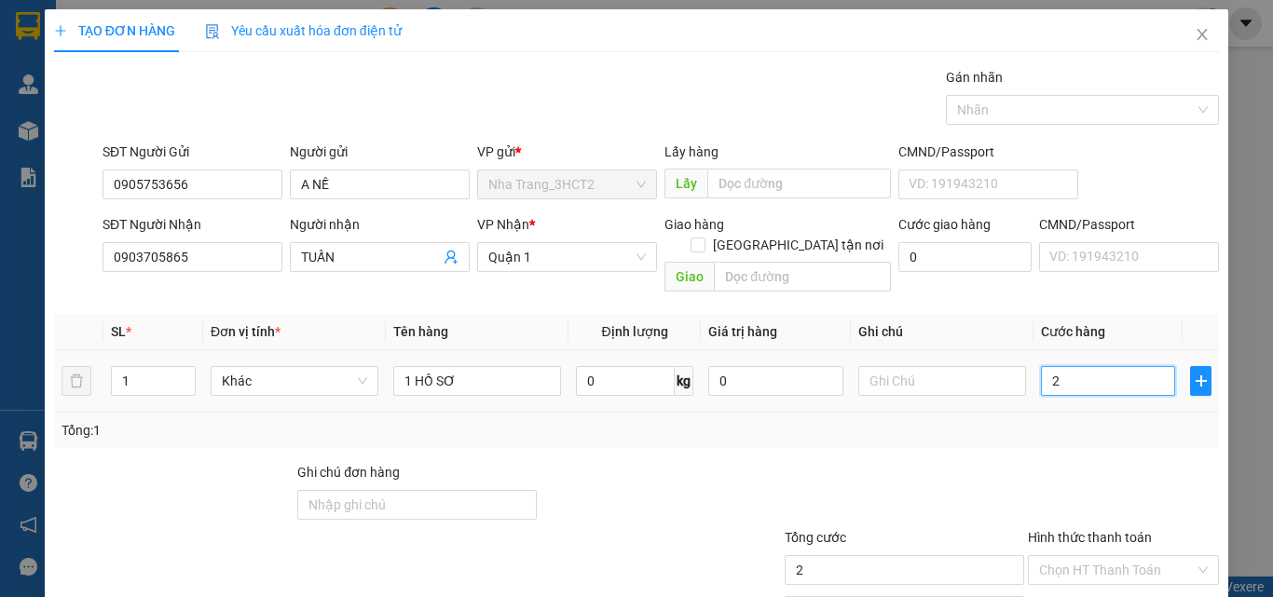
type input "20"
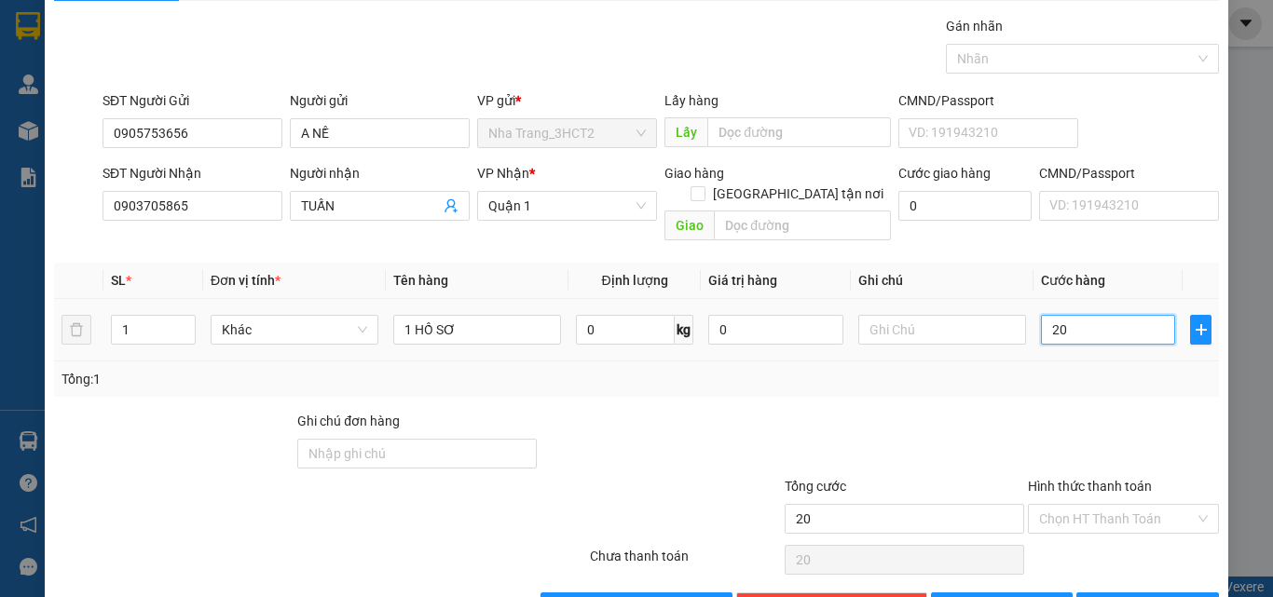
scroll to position [92, 0]
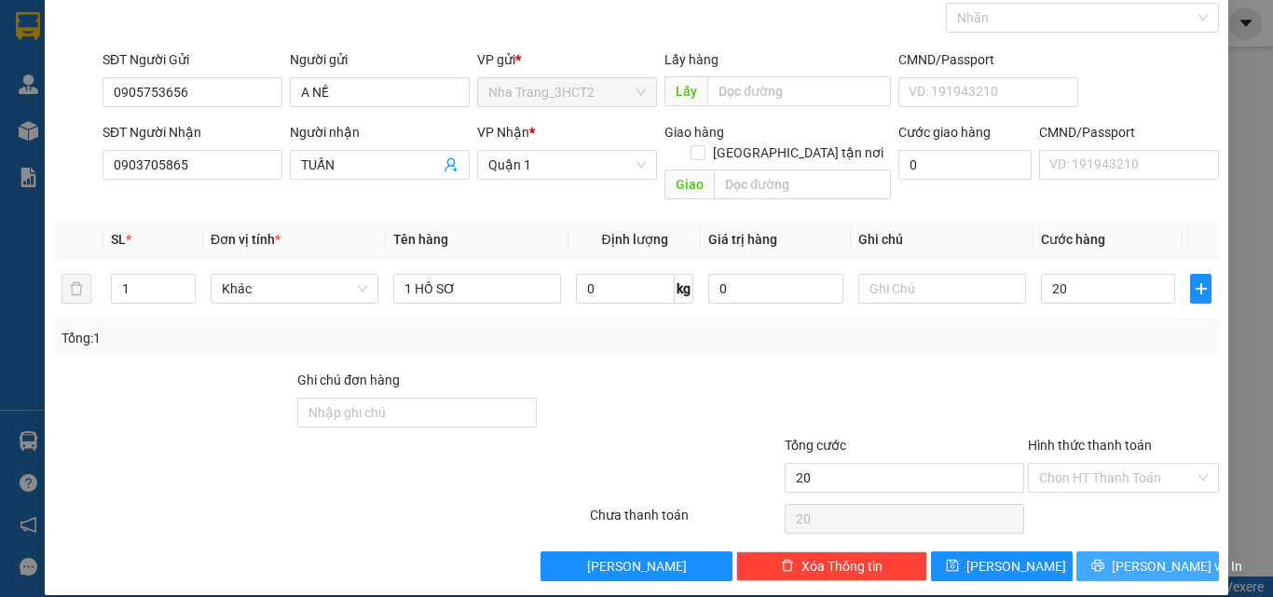
type input "20.000"
click at [1117, 552] on button "[PERSON_NAME] và In" at bounding box center [1147, 567] width 143 height 30
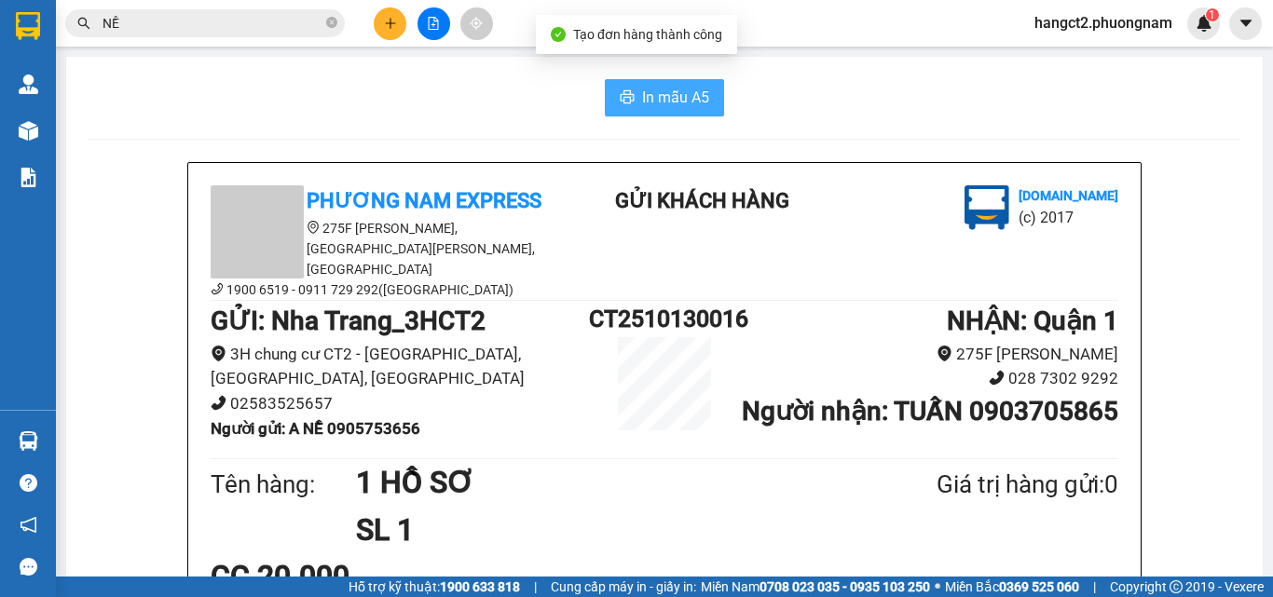
click at [654, 104] on span "In mẫu A5" at bounding box center [675, 97] width 67 height 23
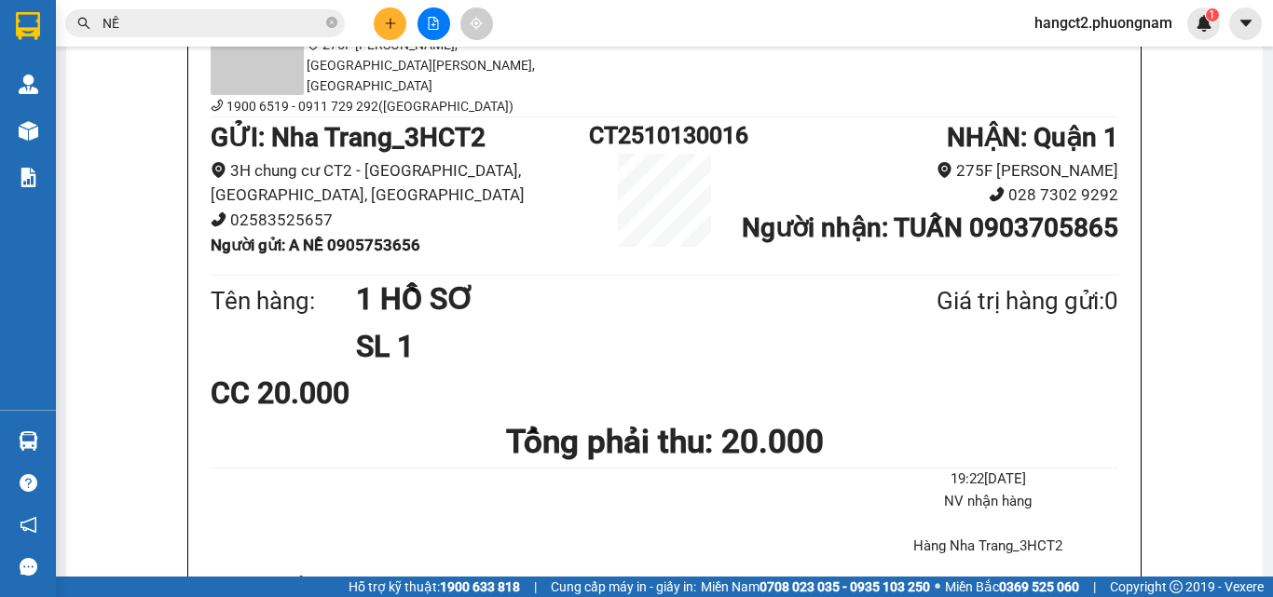
scroll to position [186, 0]
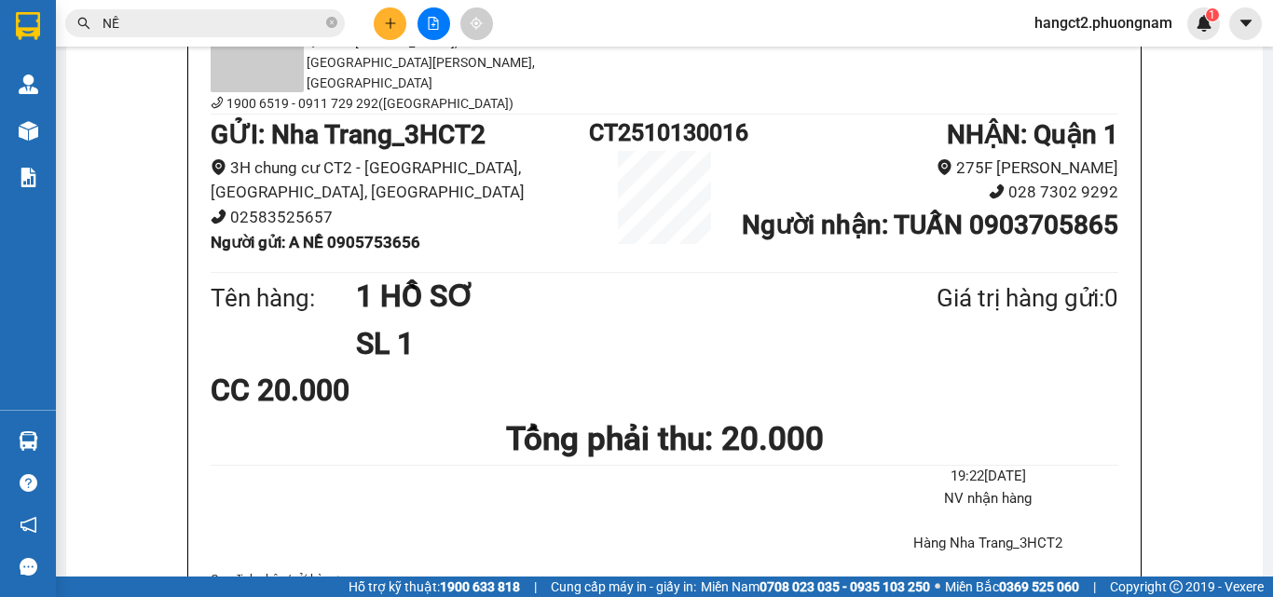
click at [395, 21] on icon "plus" at bounding box center [390, 23] width 13 height 13
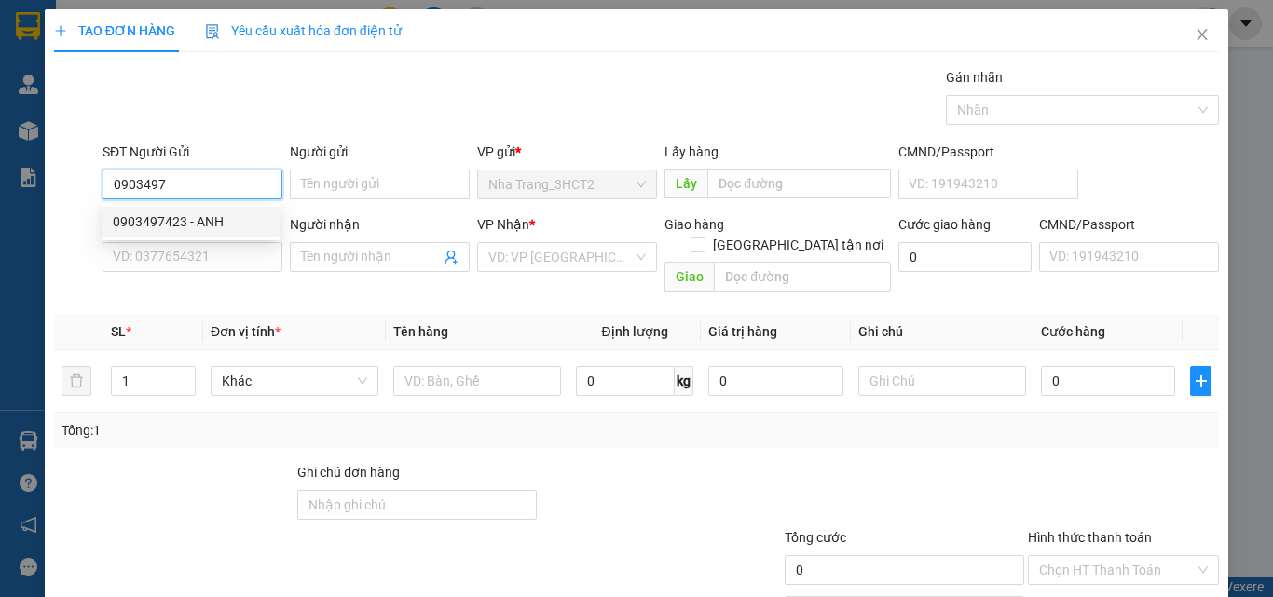
click at [196, 221] on div "0903497423 - ANH" at bounding box center [191, 221] width 156 height 20
type input "0903497423"
type input "ANH"
type input "0357875869"
type input "NGUYÊN"
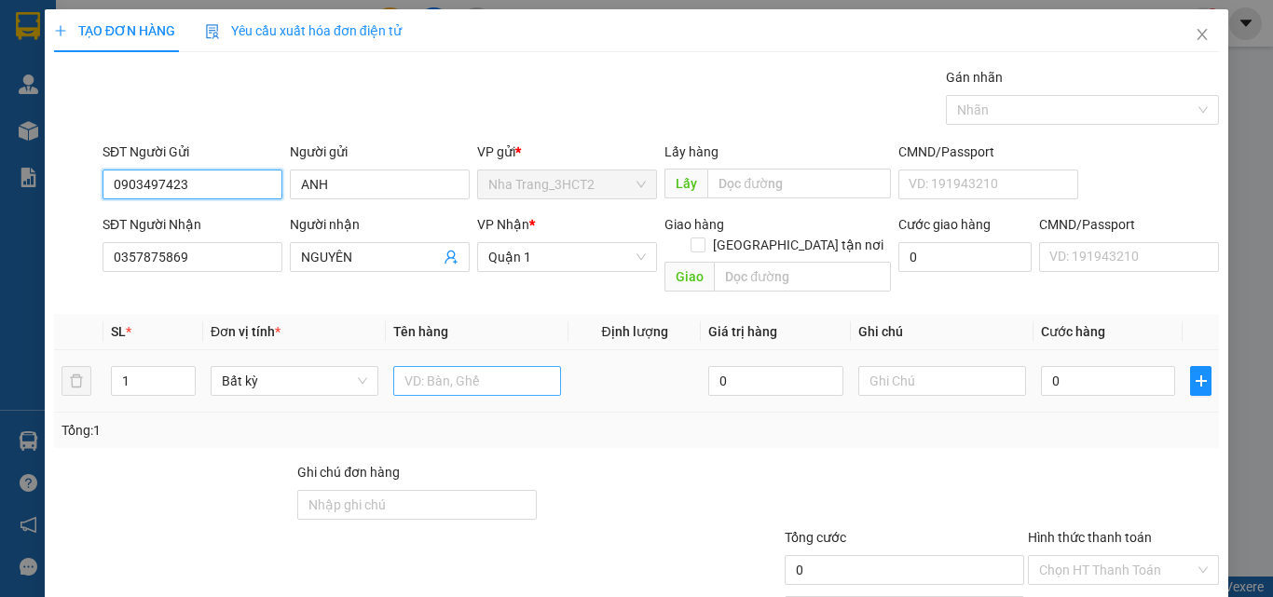
type input "0903497423"
drag, startPoint x: 442, startPoint y: 362, endPoint x: 466, endPoint y: 356, distance: 25.1
click at [450, 366] on input "text" at bounding box center [477, 381] width 168 height 30
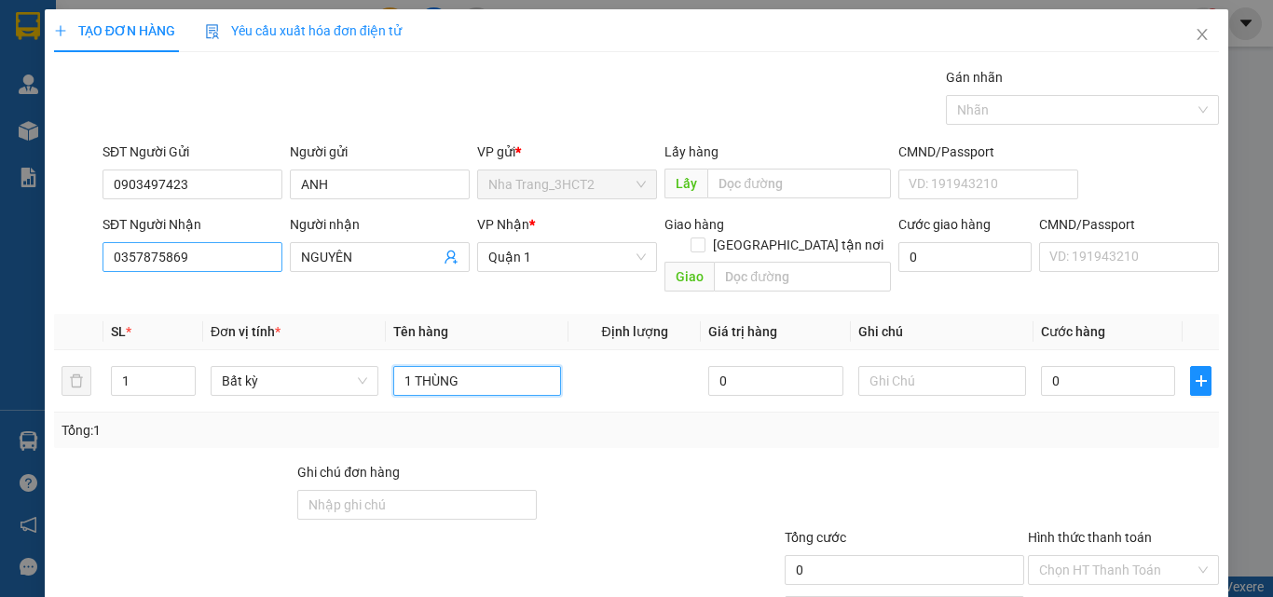
type input "1 THÙNG"
click at [221, 258] on input "0357875869" at bounding box center [192, 257] width 180 height 30
type input "0933161602"
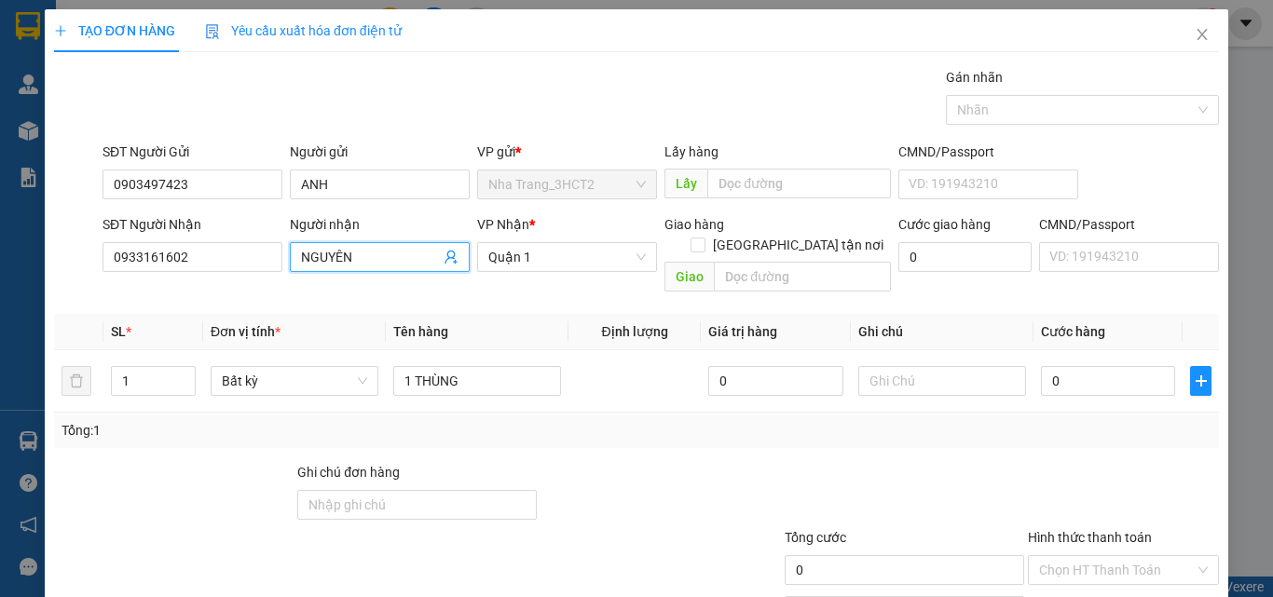
click at [380, 265] on input "NGUYÊN" at bounding box center [370, 257] width 139 height 20
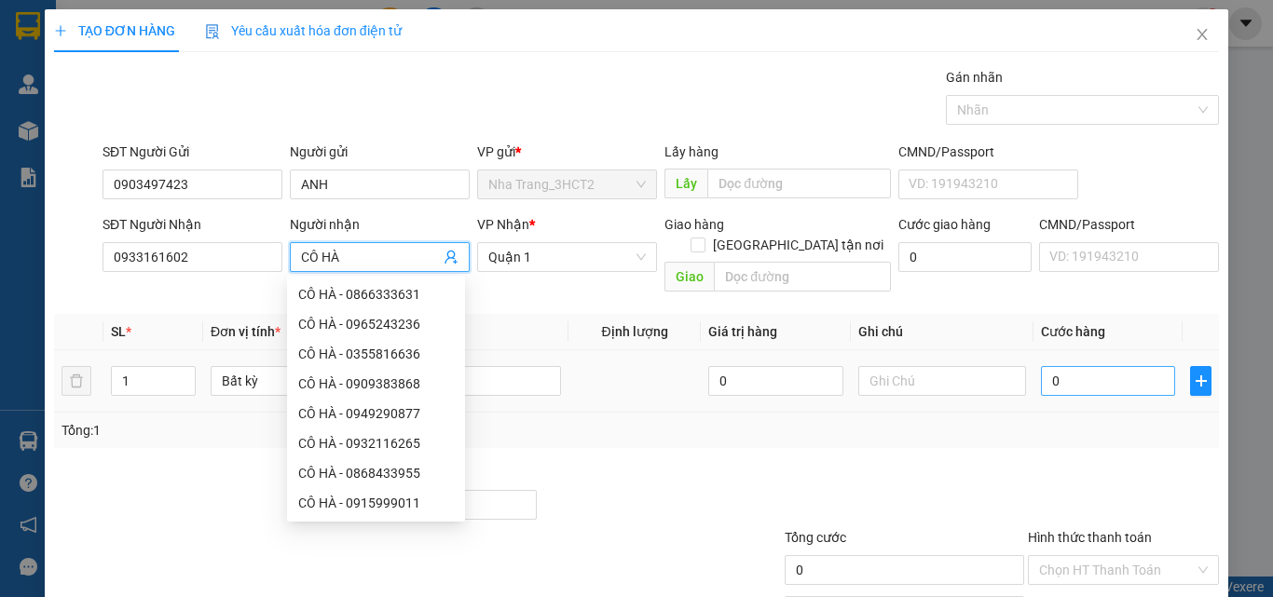
type input "CÔ HÀ"
click at [1060, 368] on input "0" at bounding box center [1108, 381] width 134 height 30
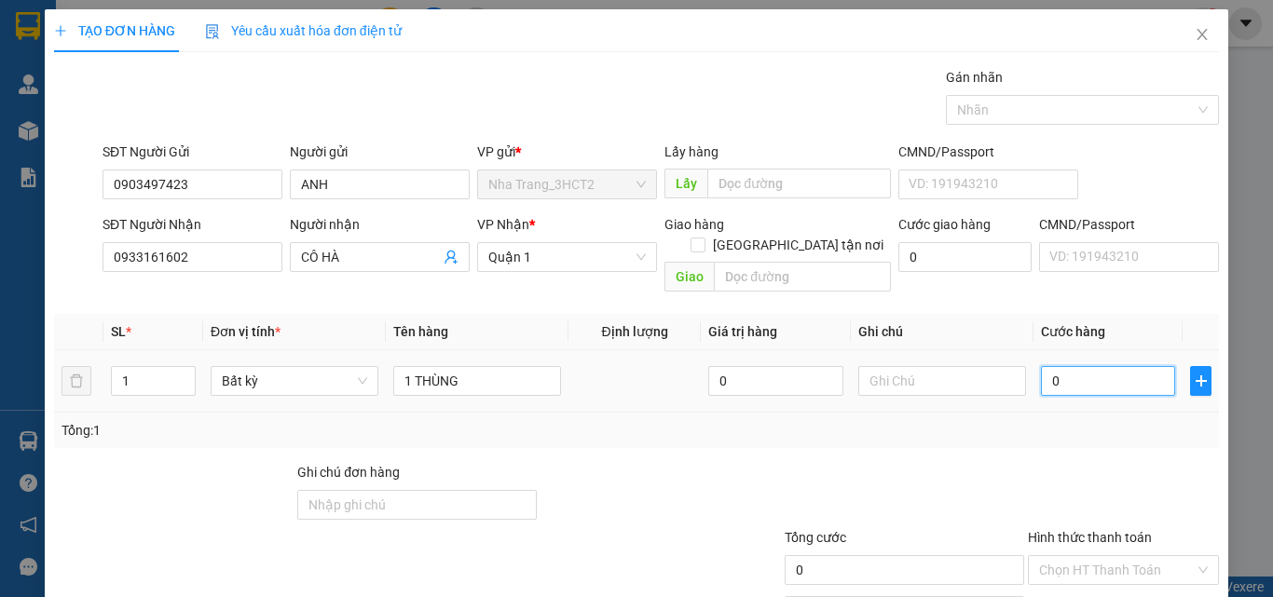
type input "2"
type input "20"
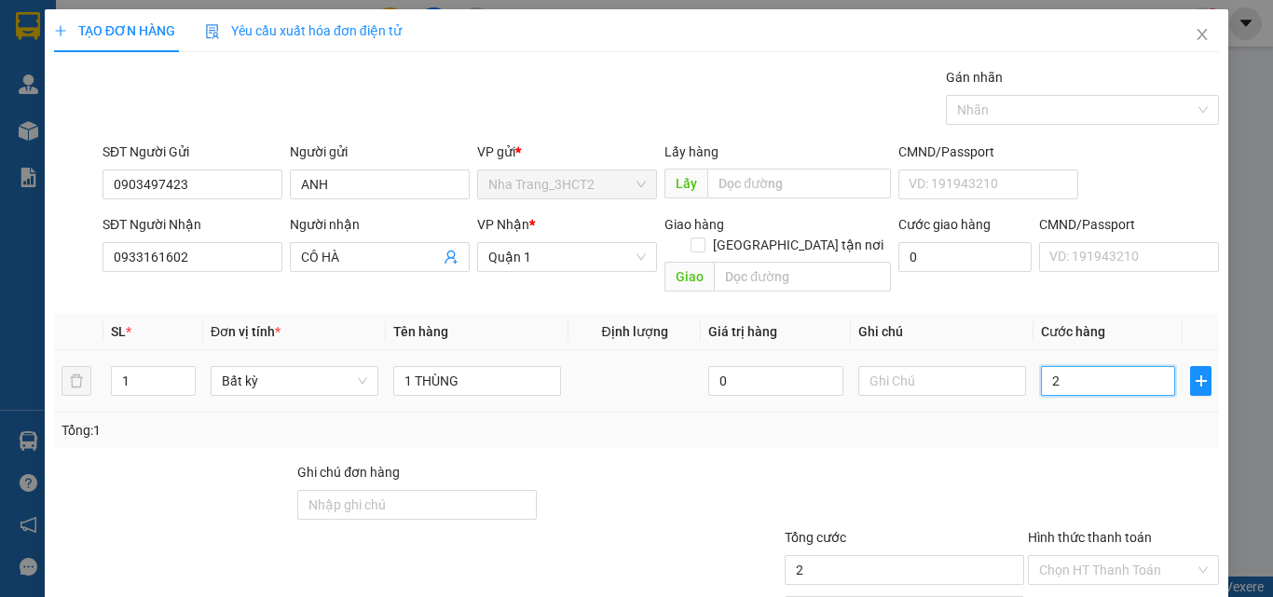
type input "20"
type input "20.000"
click at [1072, 556] on input "Hình thức thanh toán" at bounding box center [1117, 570] width 156 height 28
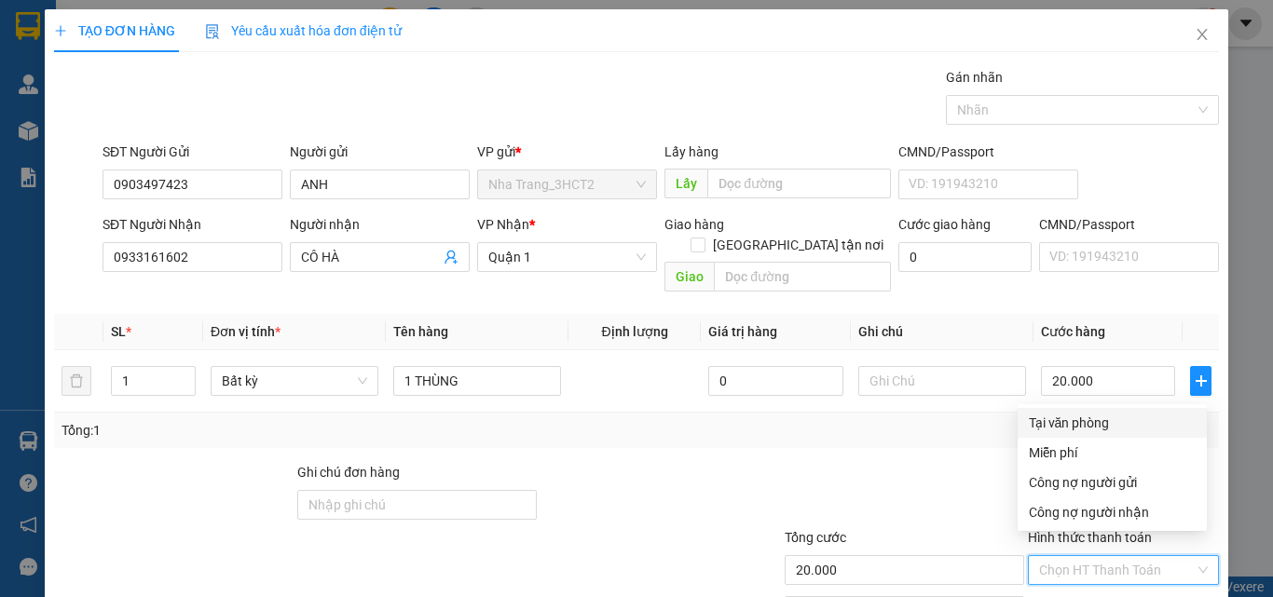
click at [1069, 426] on div "Tại văn phòng" at bounding box center [1112, 423] width 167 height 20
type input "0"
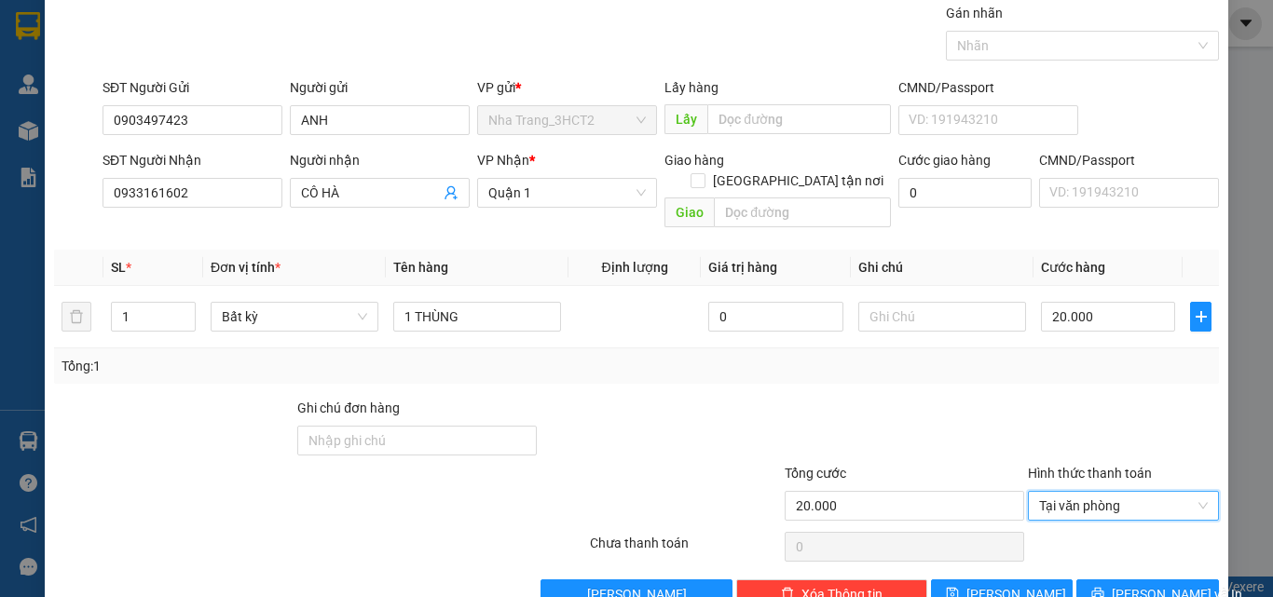
scroll to position [92, 0]
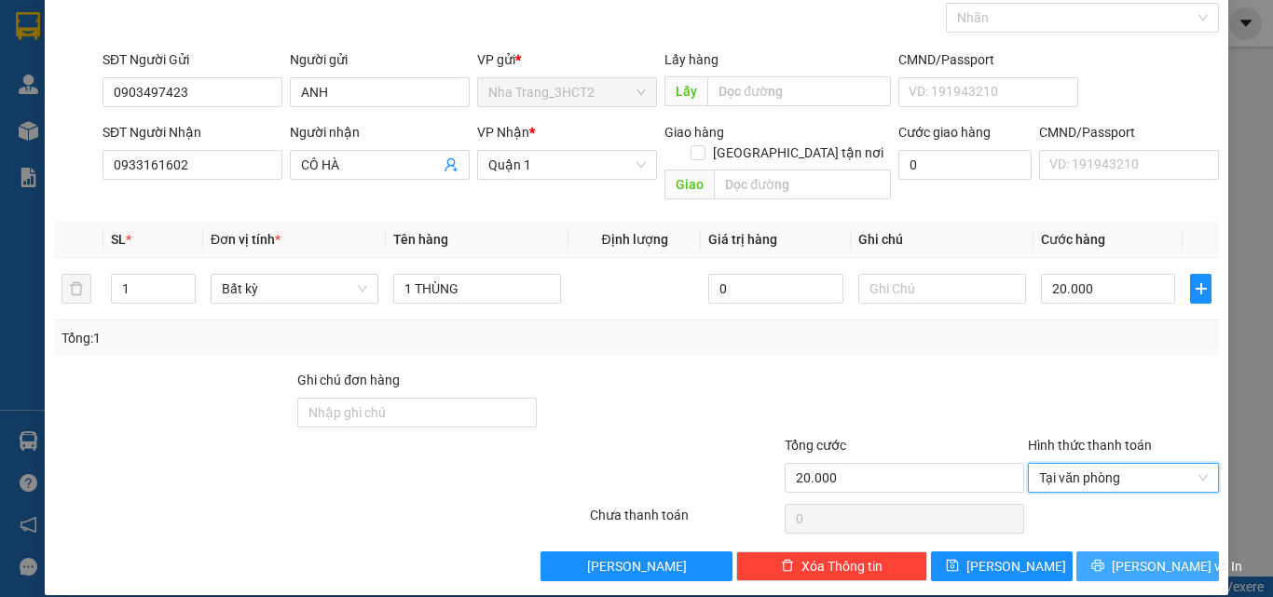
click at [1124, 556] on span "[PERSON_NAME] và In" at bounding box center [1176, 566] width 130 height 20
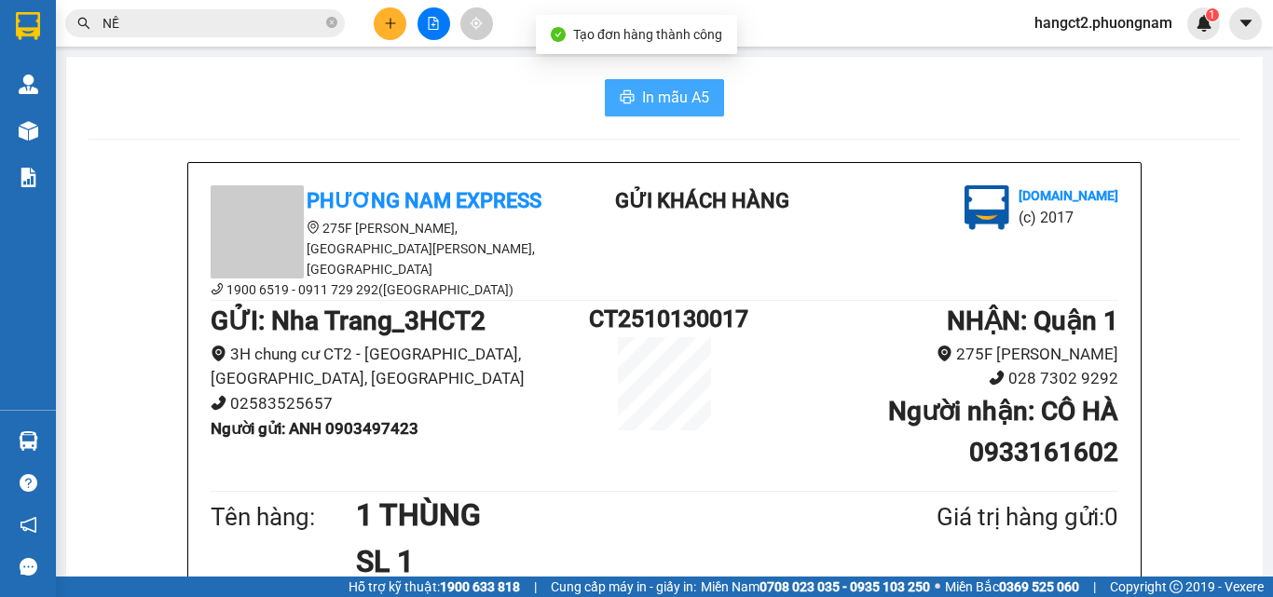
click at [659, 103] on span "In mẫu A5" at bounding box center [675, 97] width 67 height 23
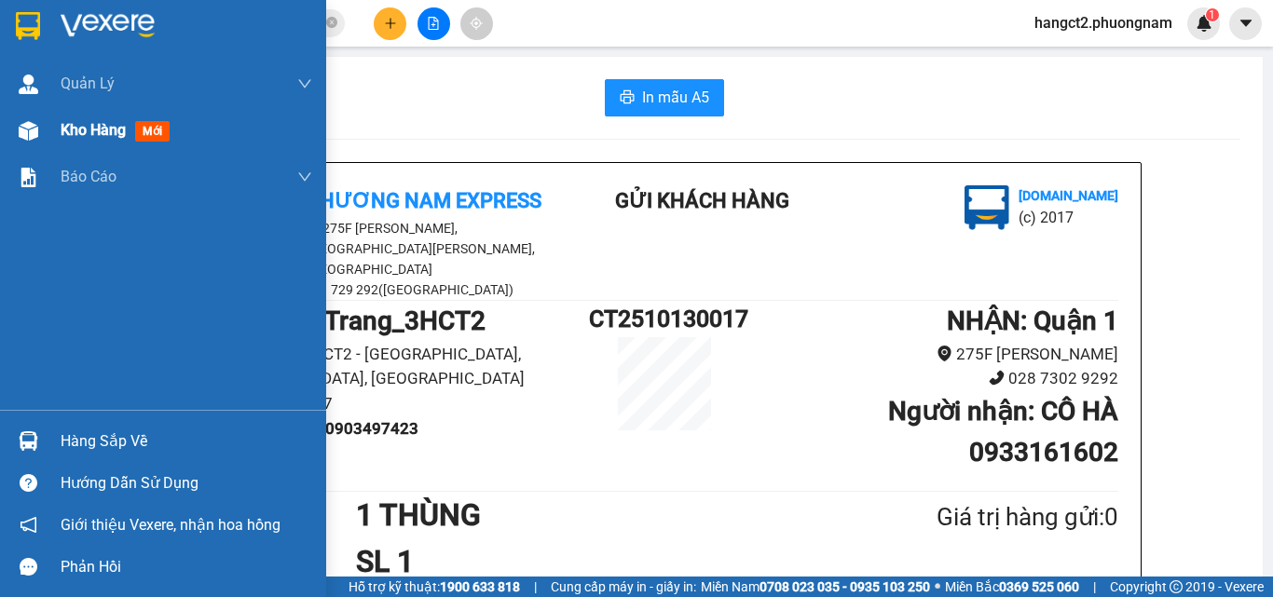
click at [92, 139] on span "Kho hàng" at bounding box center [93, 130] width 65 height 18
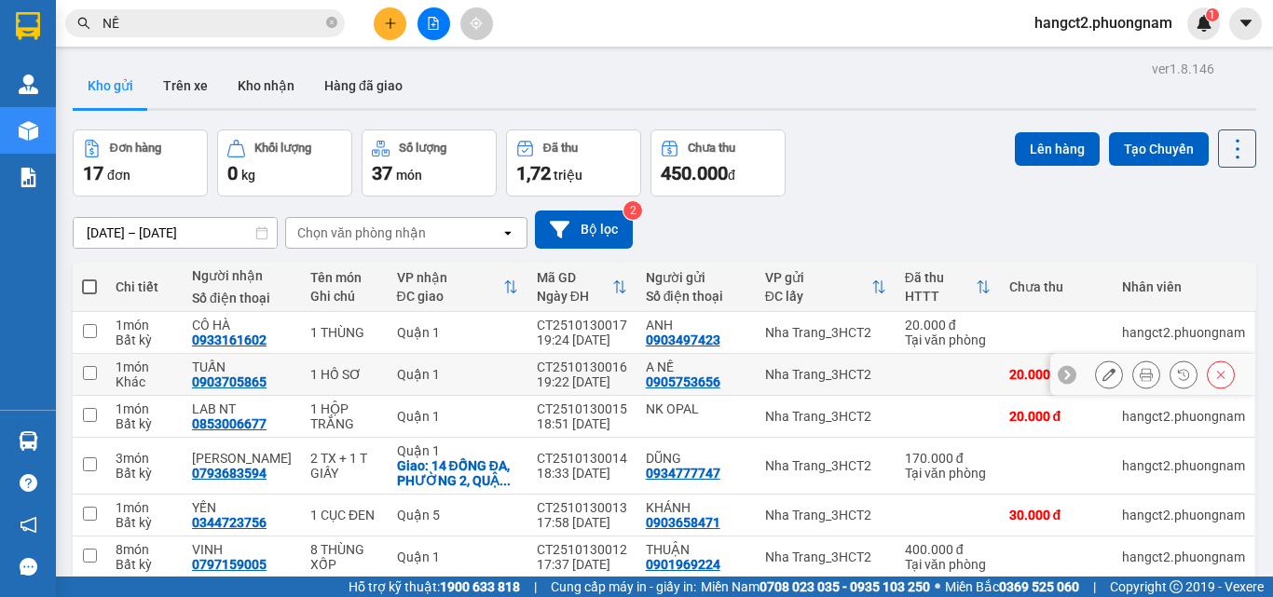
click at [1102, 375] on icon at bounding box center [1108, 374] width 13 height 13
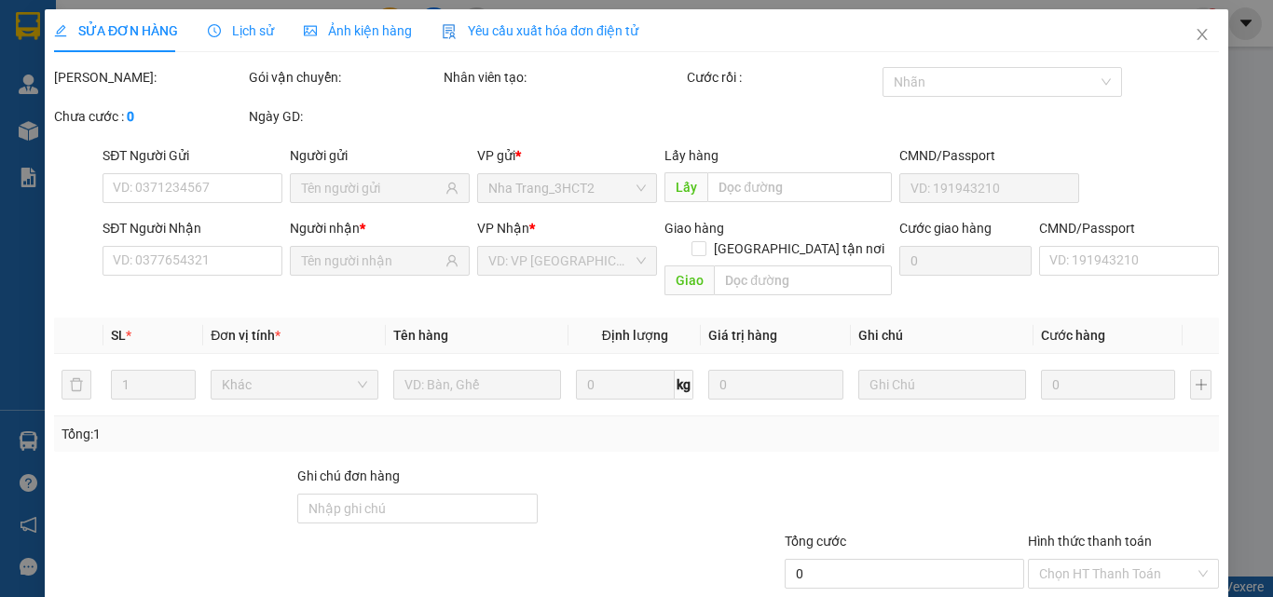
type input "0905753656"
type input "0903705865"
type input "20.000"
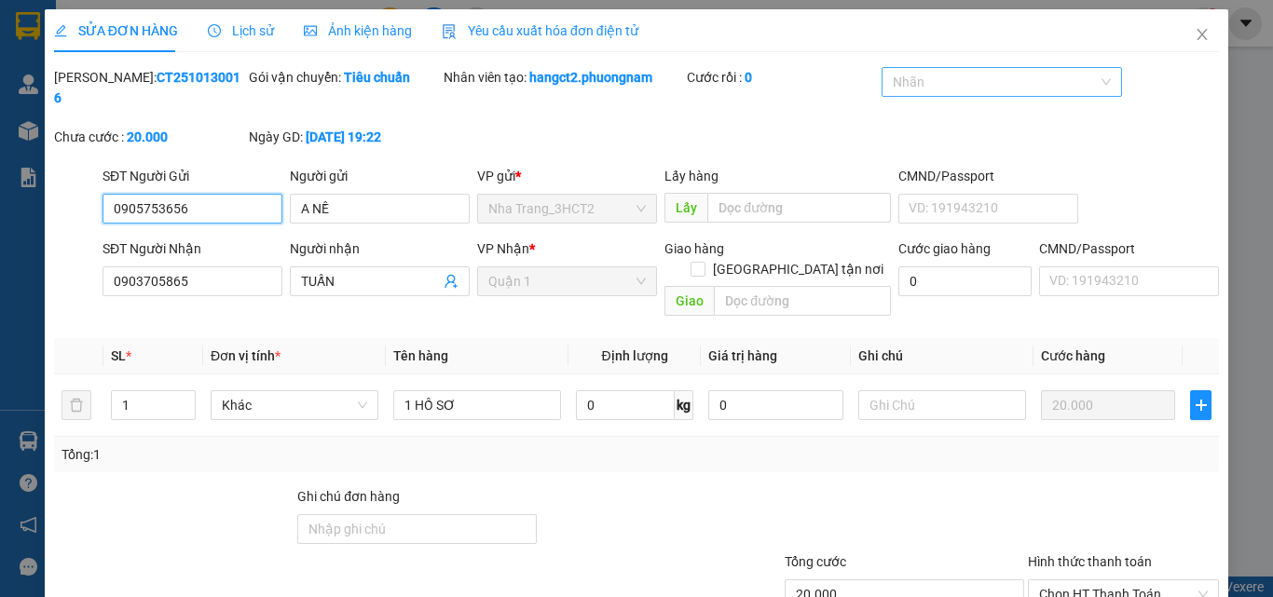
click at [965, 80] on div at bounding box center [991, 82] width 211 height 22
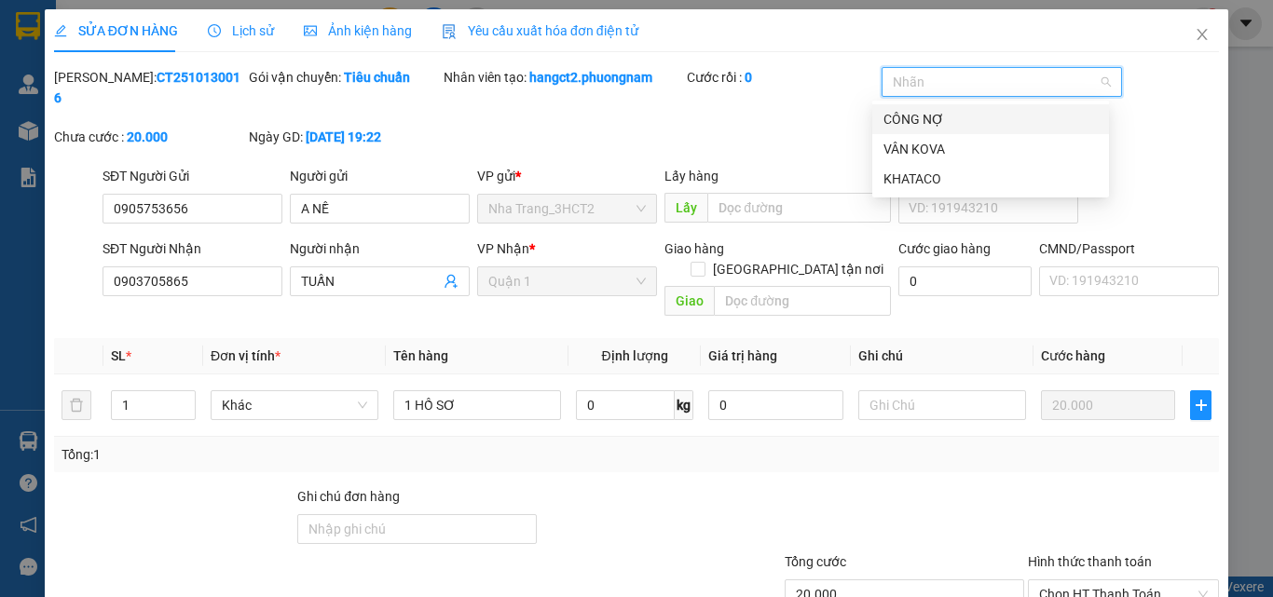
click at [942, 121] on div "CÔNG NỢ" at bounding box center [990, 119] width 214 height 20
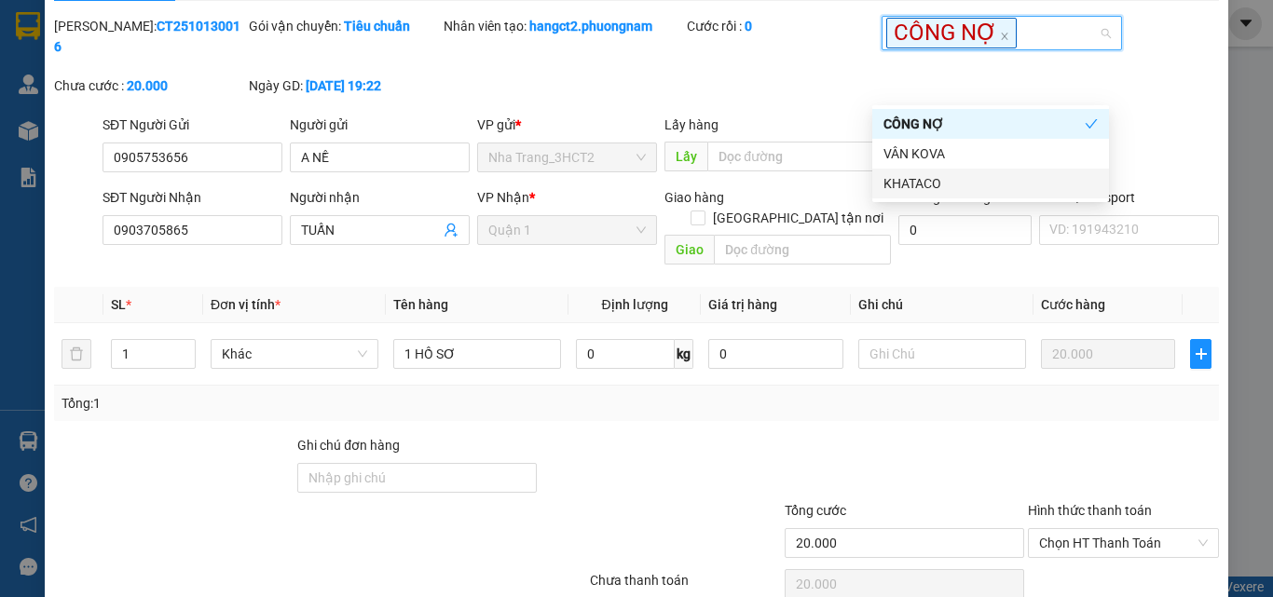
scroll to position [99, 0]
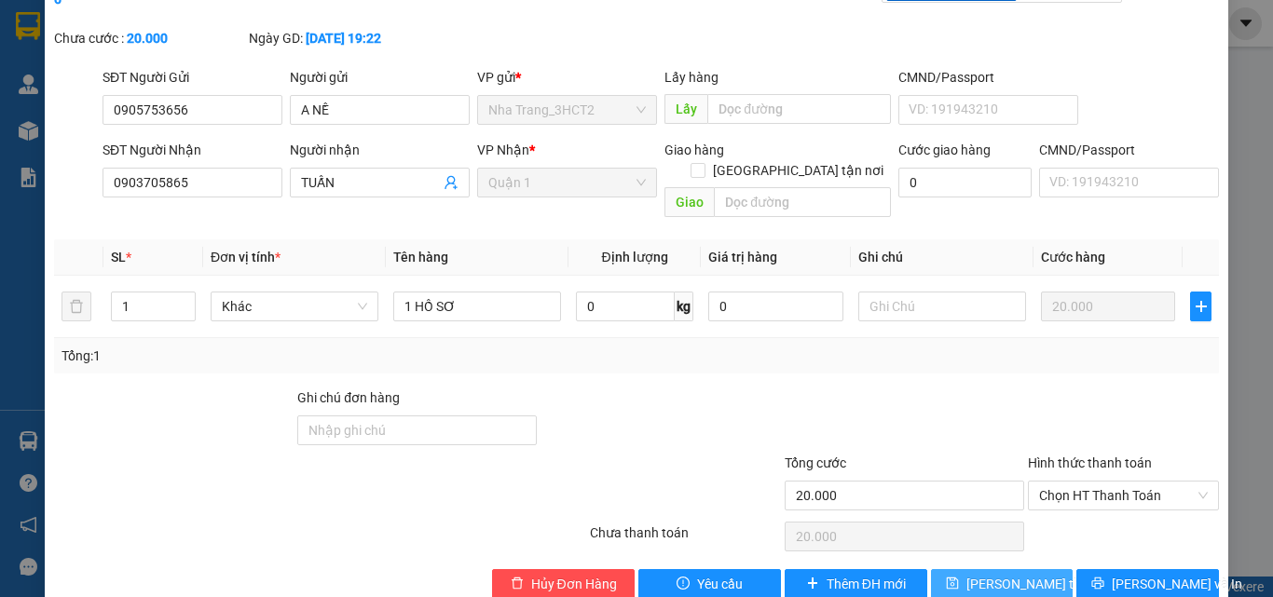
click at [985, 574] on span "[PERSON_NAME] thay đổi" at bounding box center [1040, 584] width 149 height 20
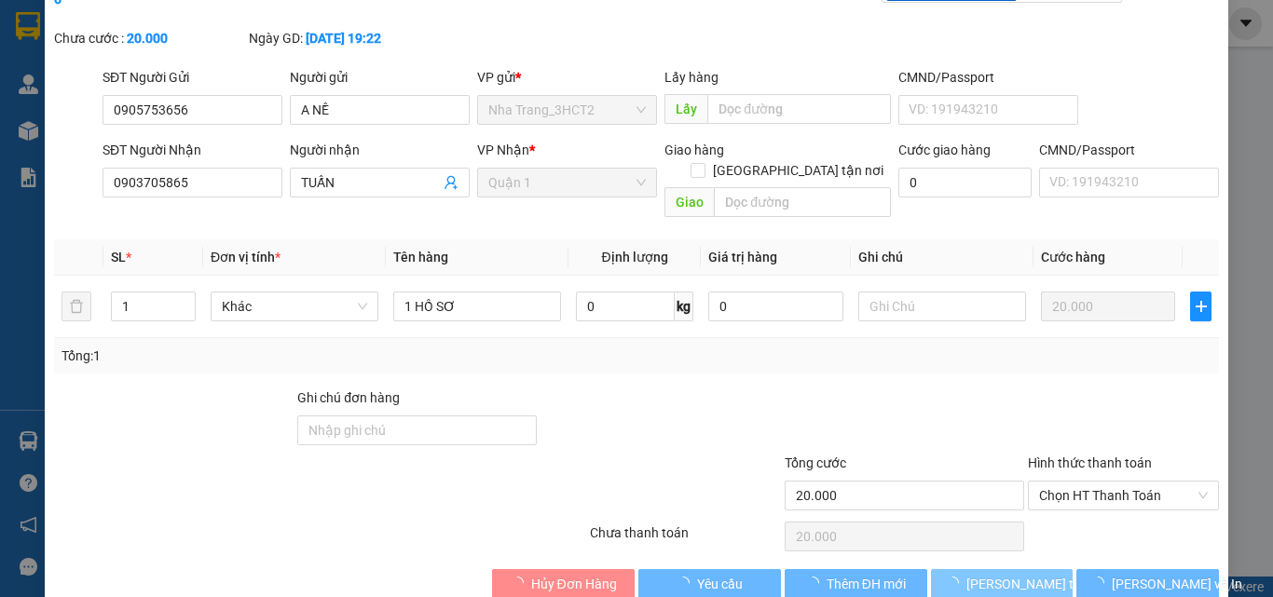
type input "CÔNG NỢ"
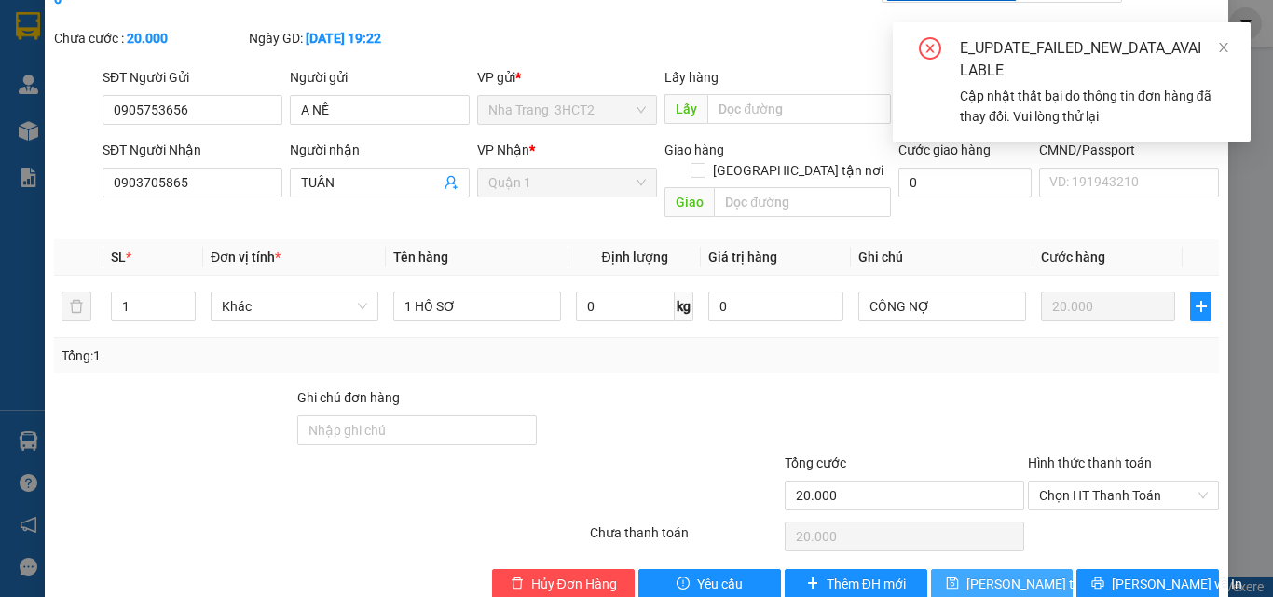
click at [996, 574] on span "[PERSON_NAME] thay đổi" at bounding box center [1040, 584] width 149 height 20
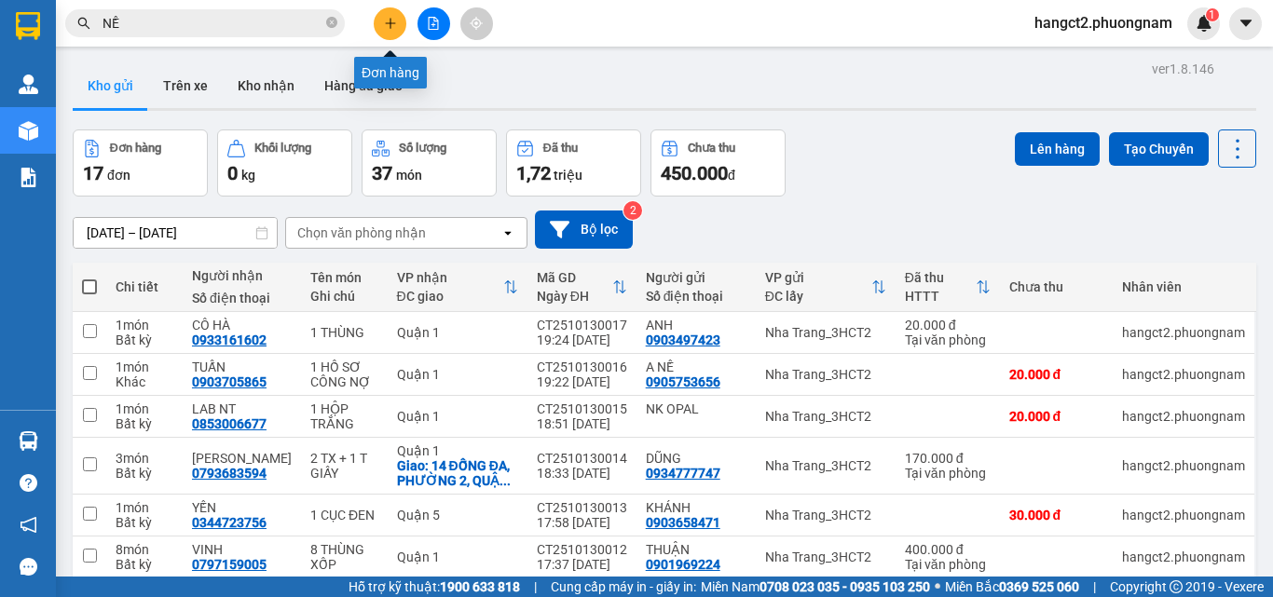
click at [395, 24] on icon "plus" at bounding box center [390, 23] width 13 height 13
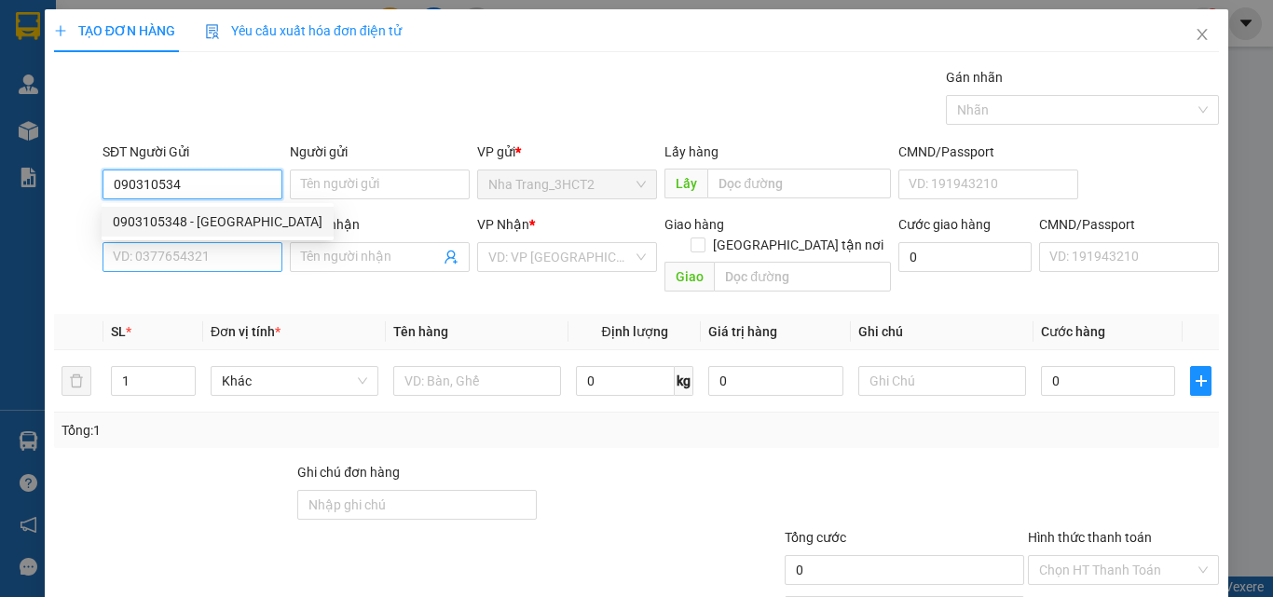
drag, startPoint x: 184, startPoint y: 224, endPoint x: 184, endPoint y: 247, distance: 23.3
click at [184, 223] on div "0903105348 - [GEOGRAPHIC_DATA]" at bounding box center [218, 221] width 210 height 20
type input "0903105348"
type input "THANH AN"
type input "0938779047"
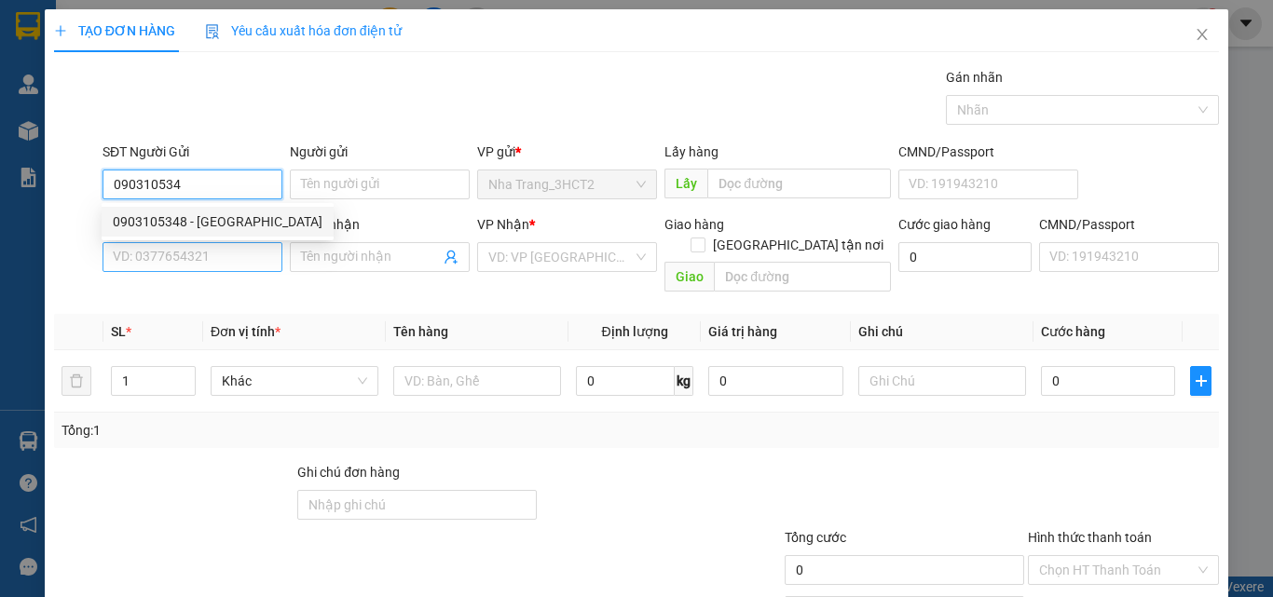
type input "[PERSON_NAME]"
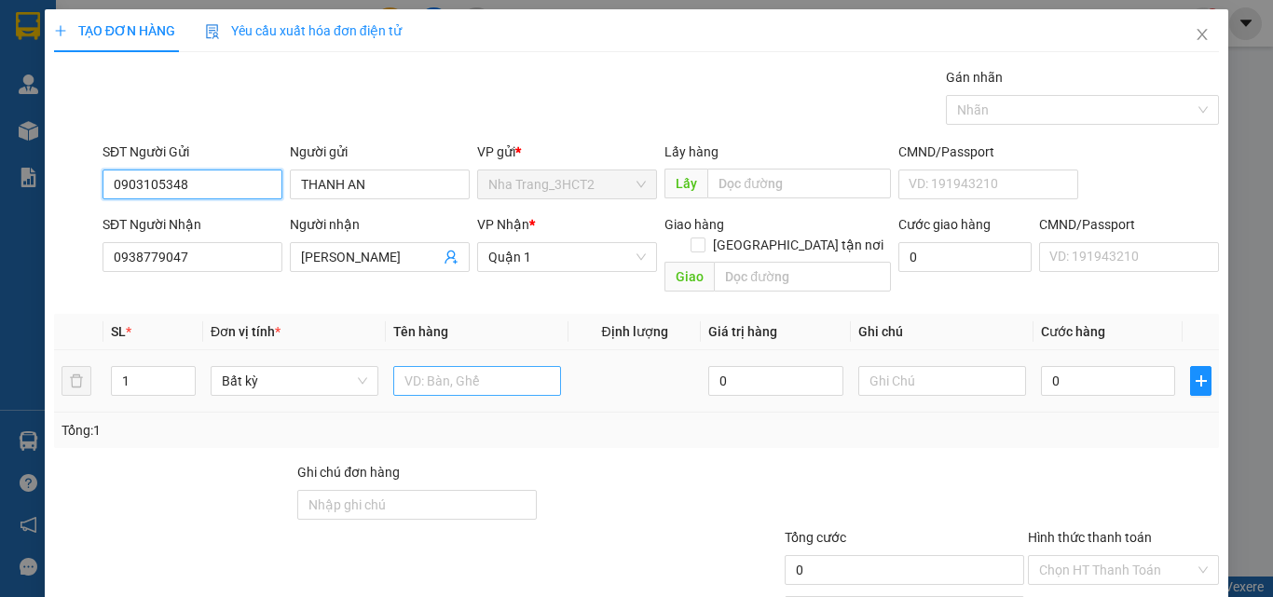
type input "0903105348"
click at [460, 366] on input "text" at bounding box center [477, 381] width 168 height 30
type input "1 THÙNG"
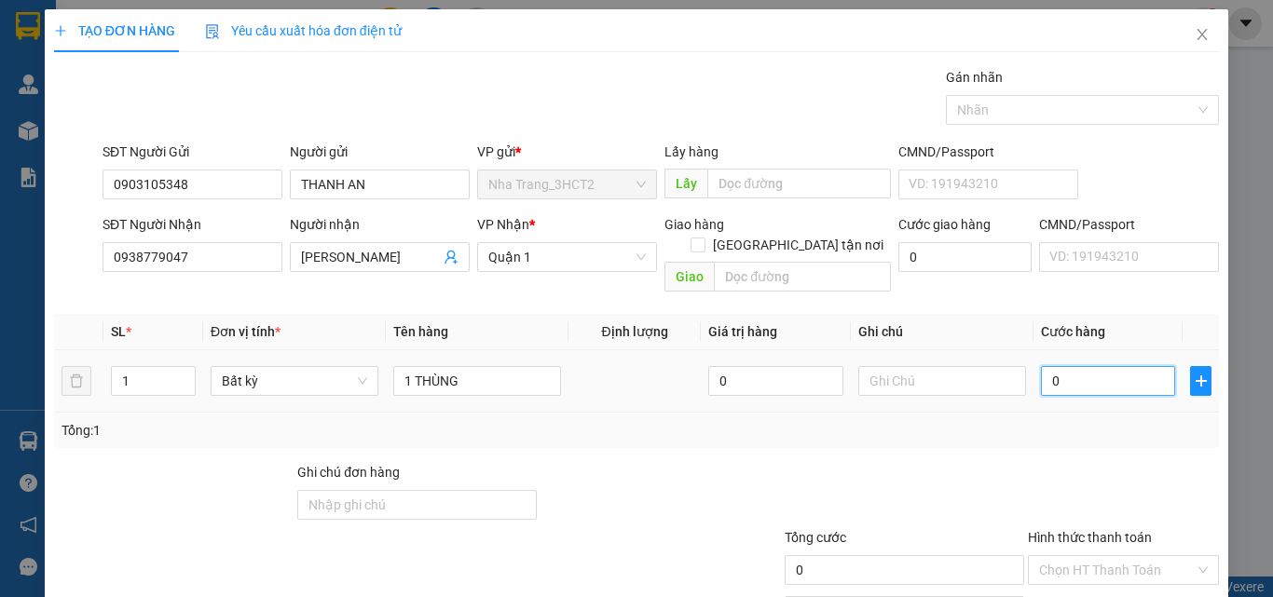
click at [1041, 366] on input "0" at bounding box center [1108, 381] width 134 height 30
type input "4"
type input "40"
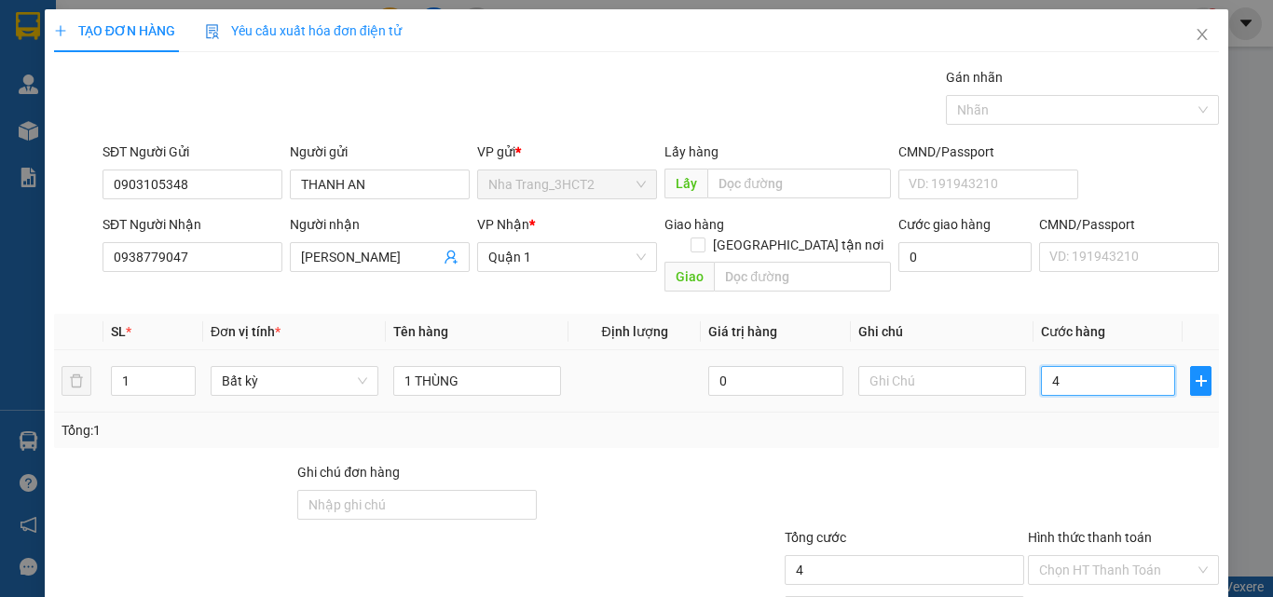
type input "40"
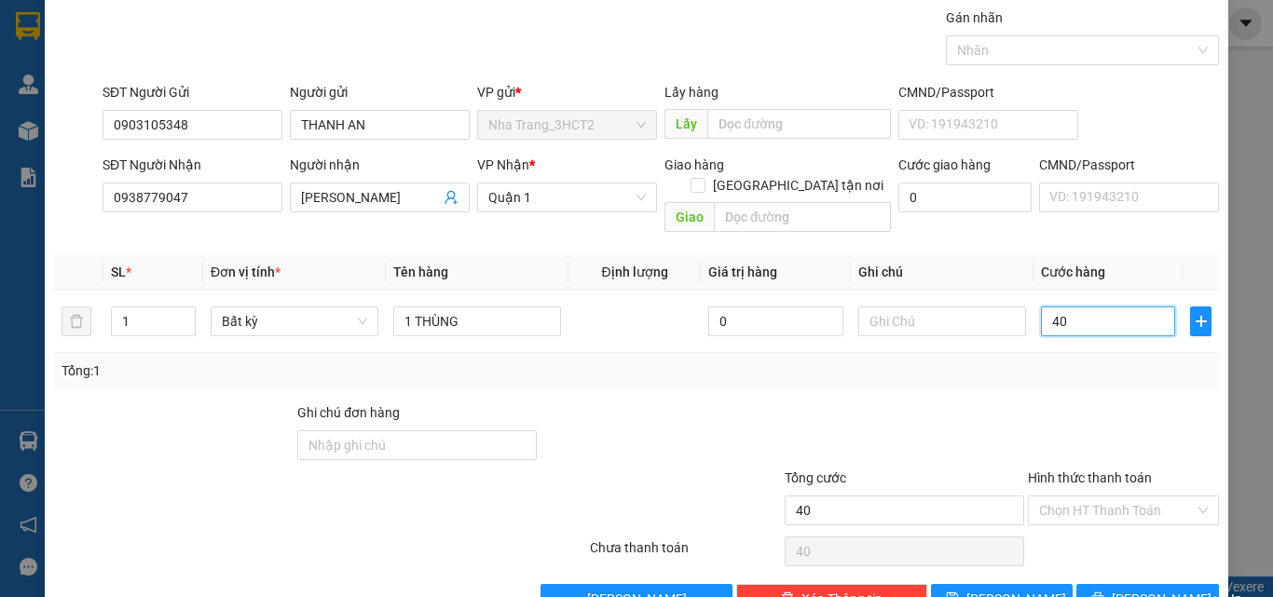
scroll to position [92, 0]
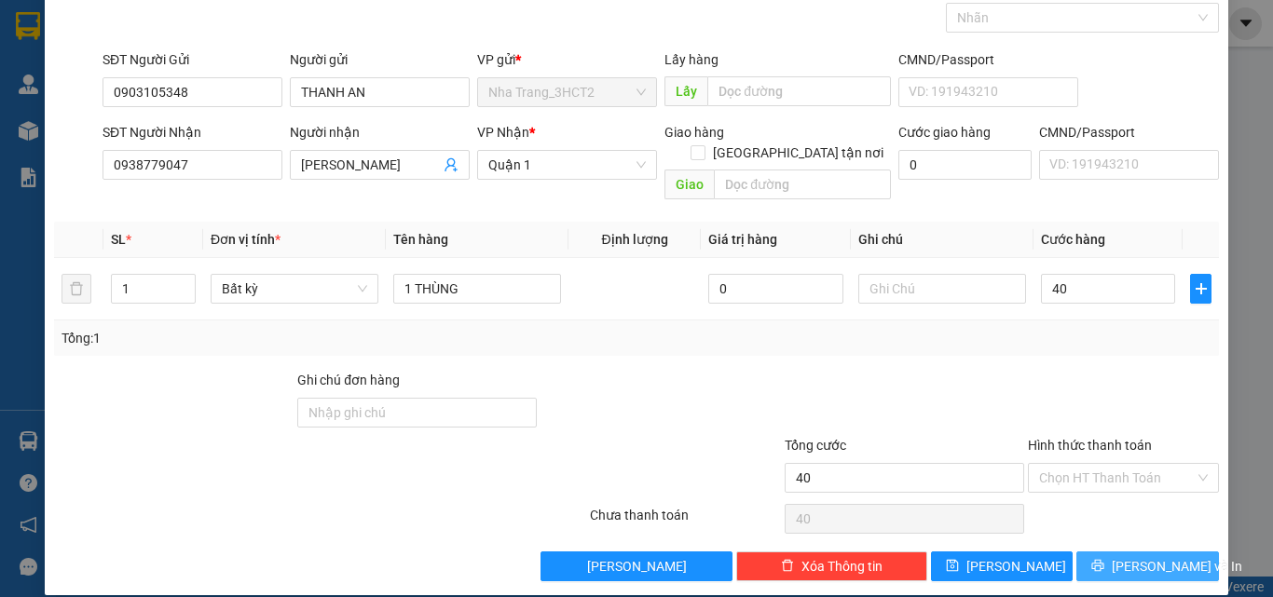
type input "40.000"
click at [1120, 556] on span "[PERSON_NAME] và In" at bounding box center [1176, 566] width 130 height 20
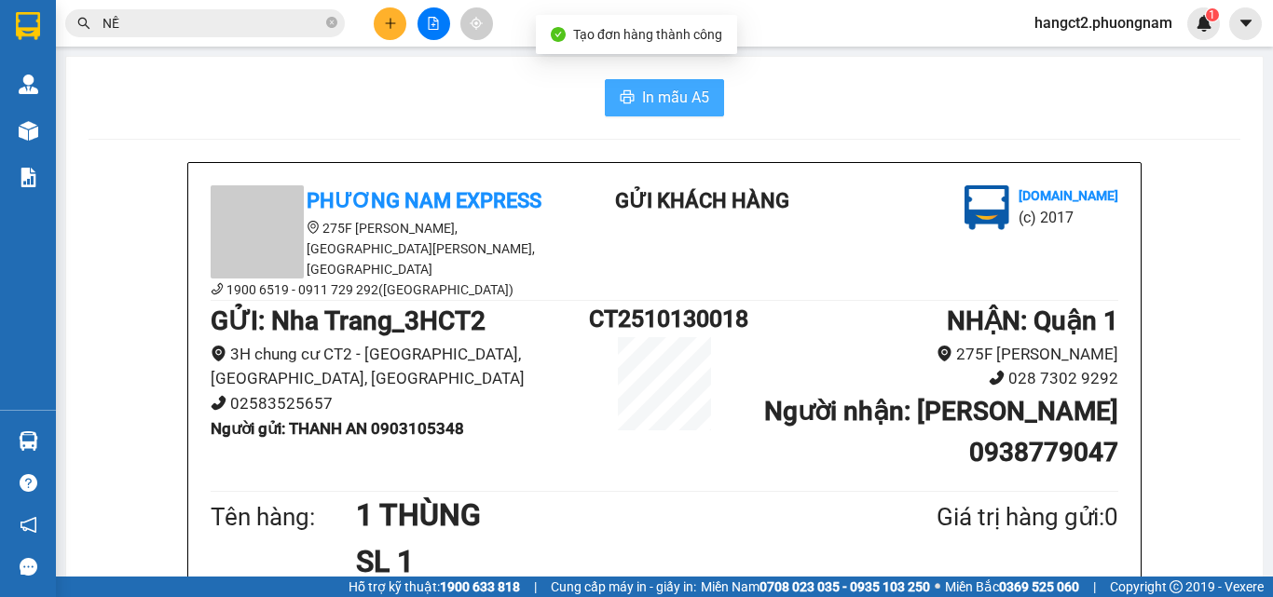
click at [653, 97] on span "In mẫu A5" at bounding box center [675, 97] width 67 height 23
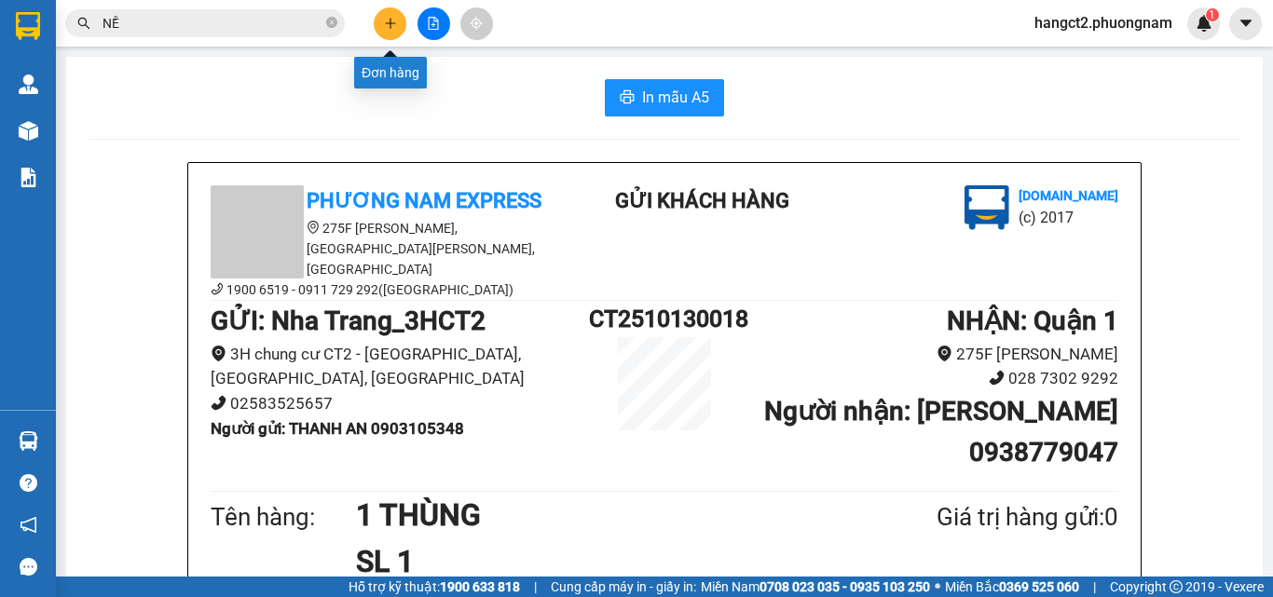
click at [397, 25] on button at bounding box center [390, 23] width 33 height 33
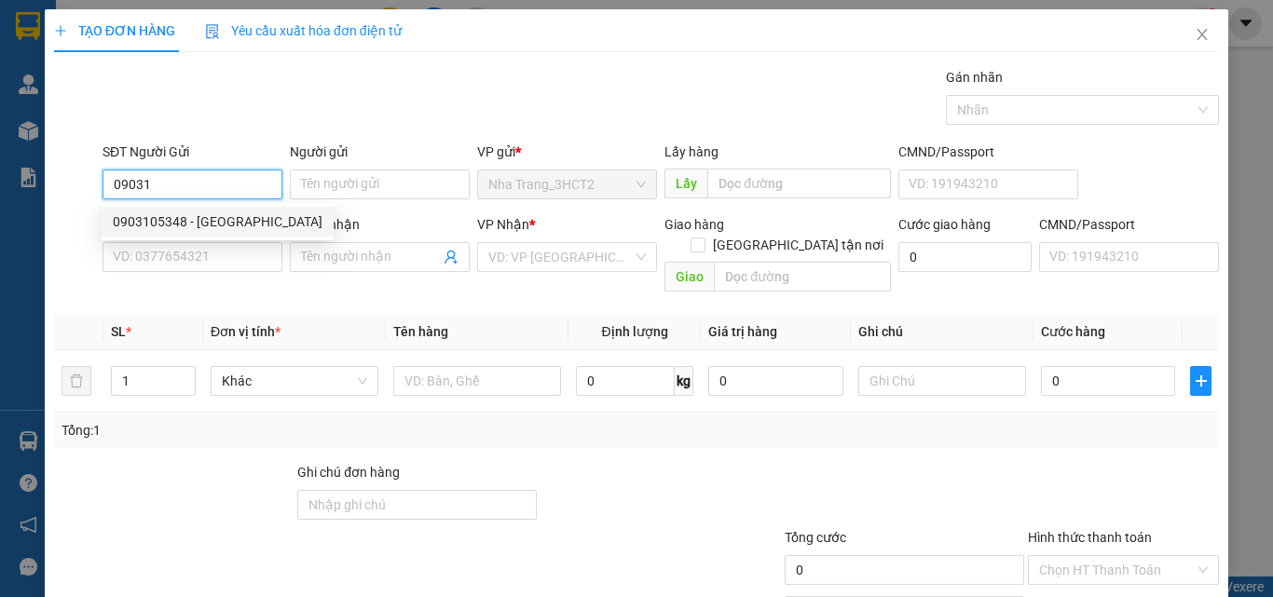
click at [198, 223] on div "0903105348 - [GEOGRAPHIC_DATA]" at bounding box center [218, 221] width 210 height 20
type input "0903105348"
type input "THANH AN"
type input "0938779047"
type input "[PERSON_NAME]"
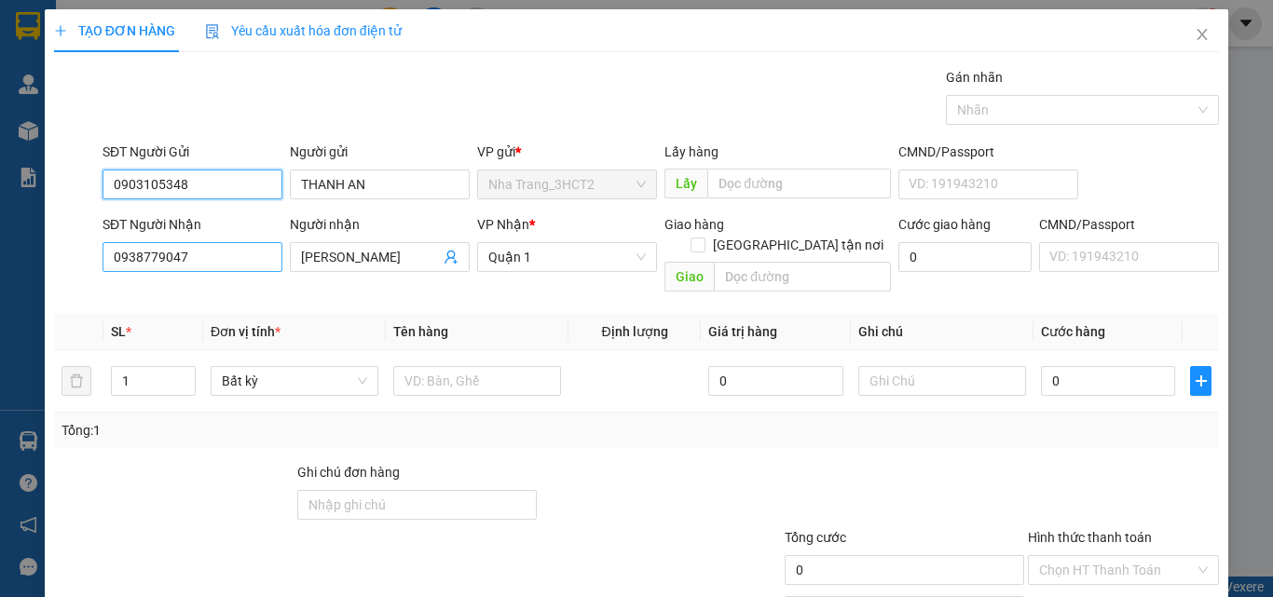
type input "0903105348"
click at [216, 265] on input "0938779047" at bounding box center [192, 257] width 180 height 30
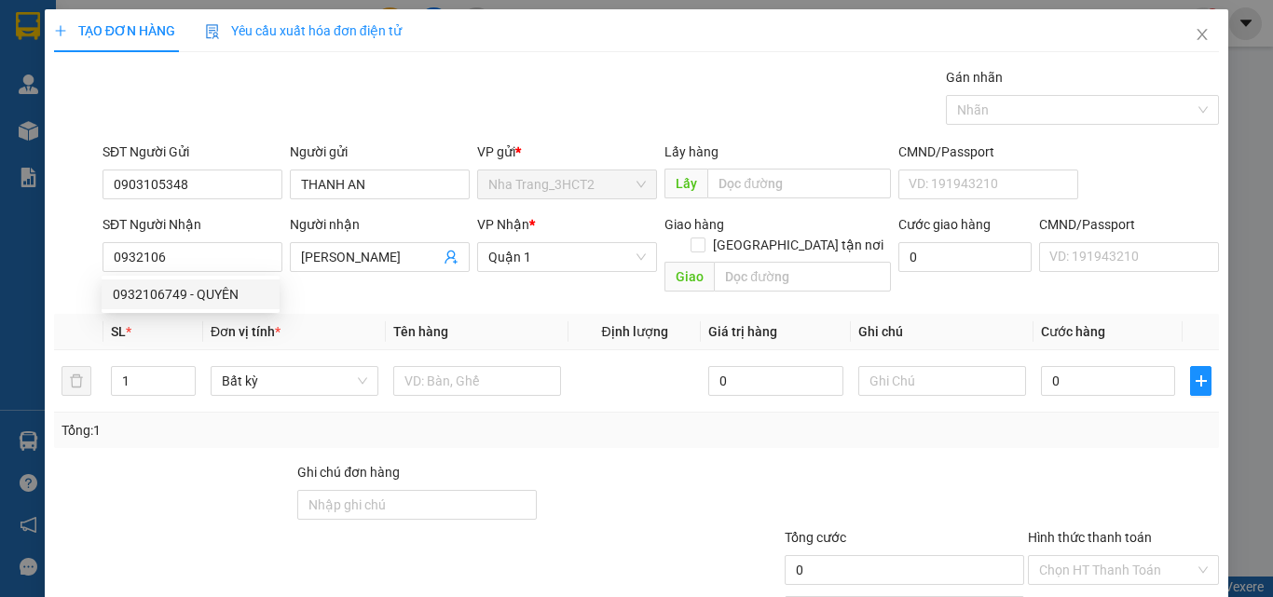
click at [101, 314] on th at bounding box center [78, 332] width 49 height 36
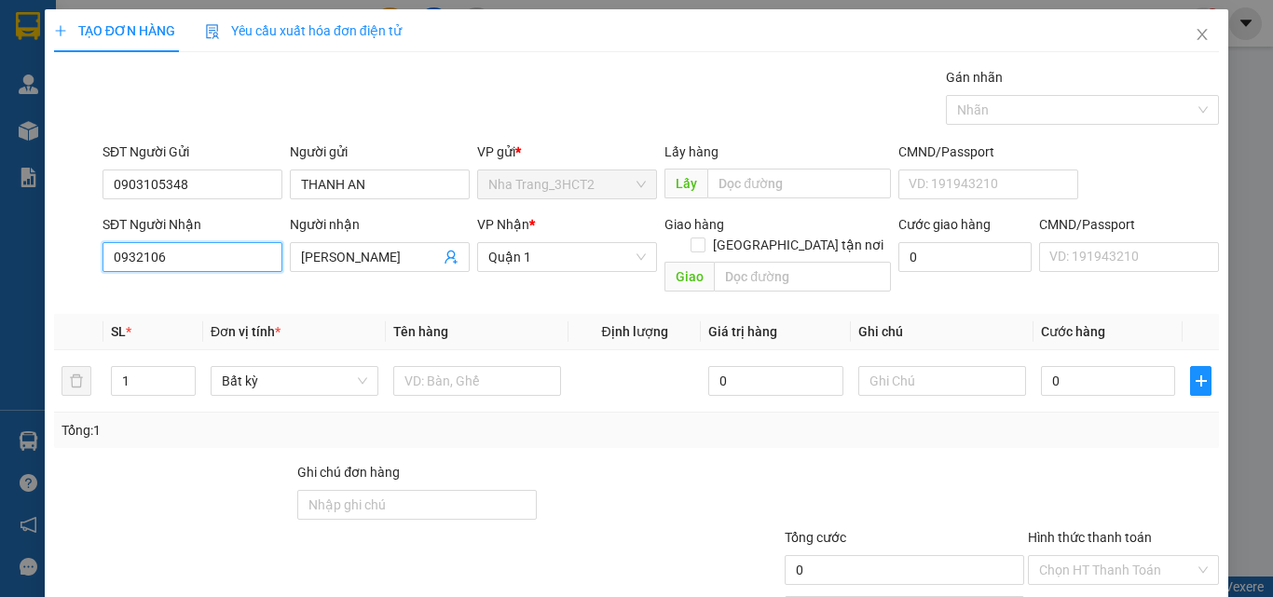
click at [166, 264] on input "0932106" at bounding box center [192, 257] width 180 height 30
click at [180, 284] on div "0932106749 - QUYÊN" at bounding box center [191, 294] width 156 height 20
type input "0932106749"
type input "QUYÊN"
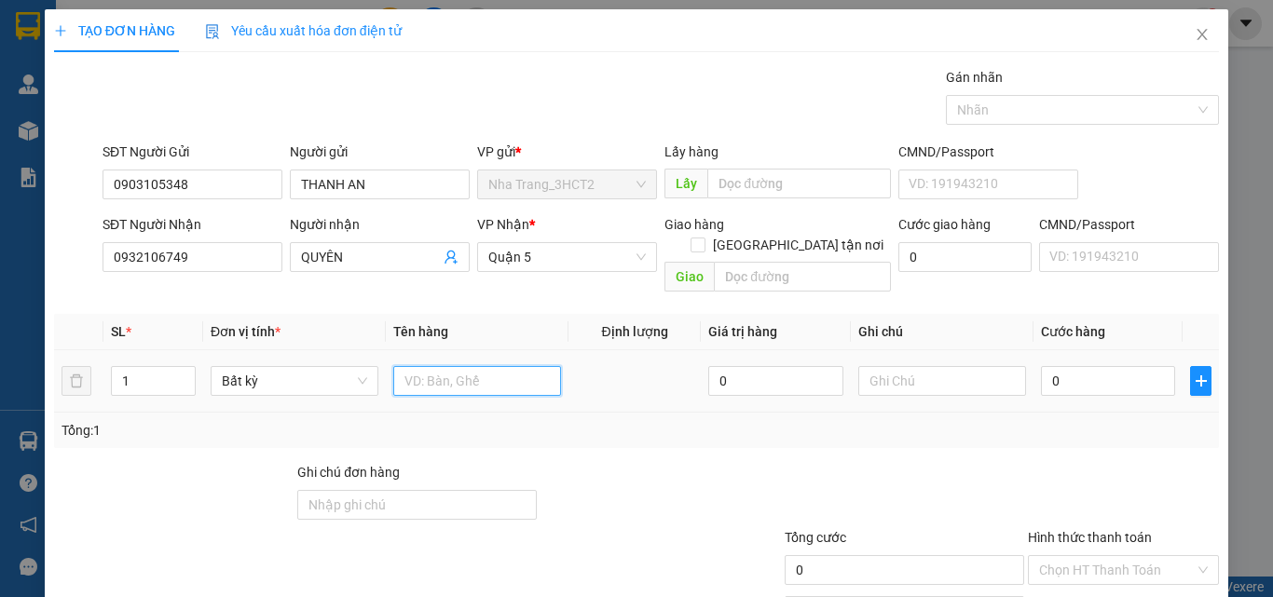
click at [461, 366] on input "text" at bounding box center [477, 381] width 168 height 30
type input "1 THÙNG GIẤY"
type input "3"
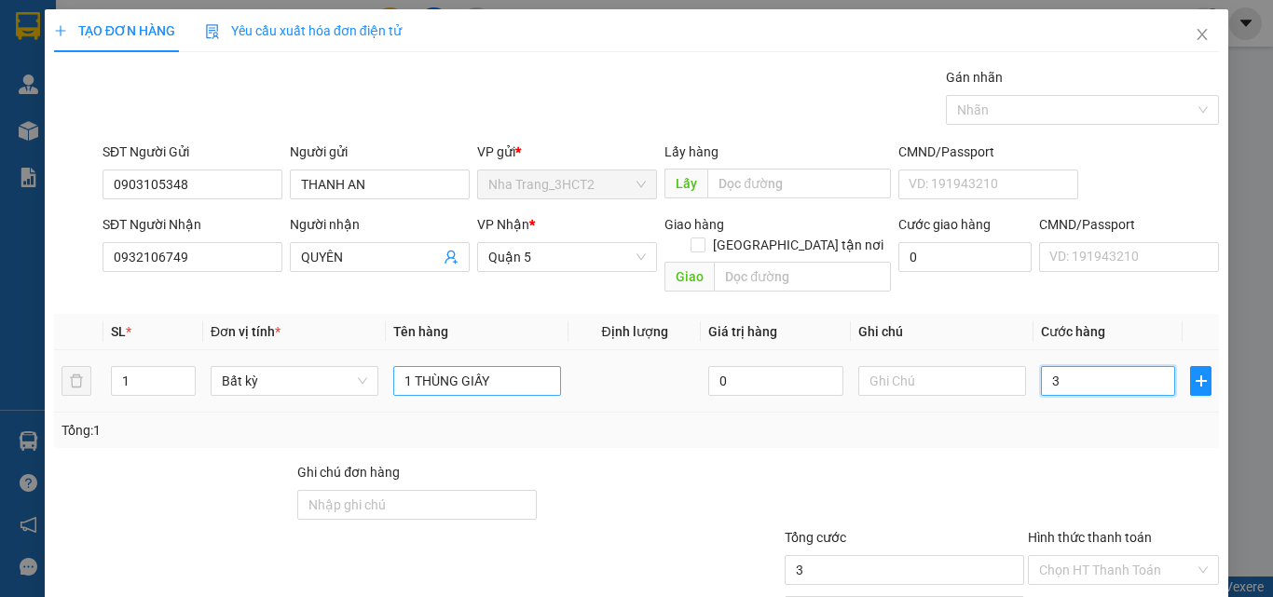
type input "30"
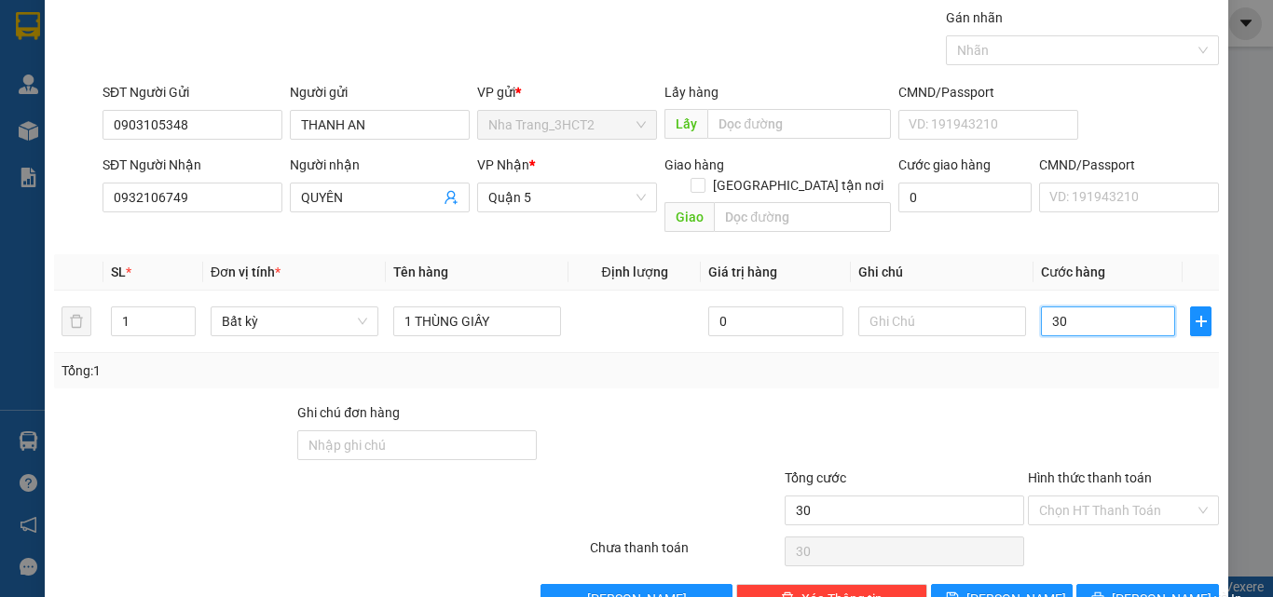
scroll to position [92, 0]
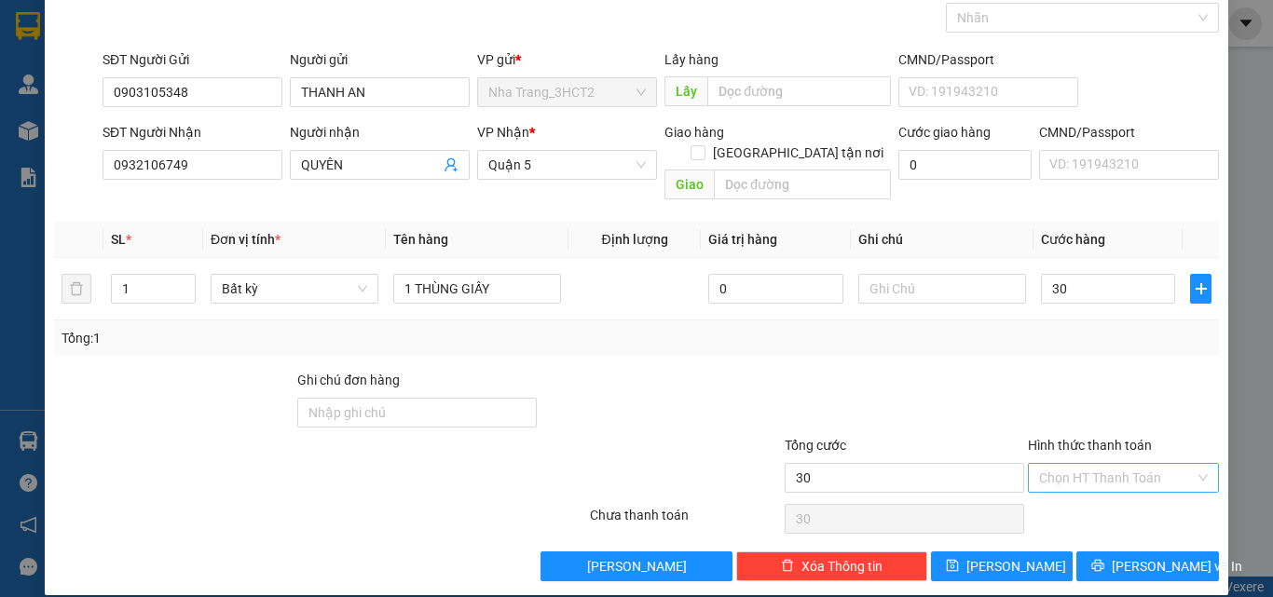
type input "30.000"
click at [1047, 464] on input "Hình thức thanh toán" at bounding box center [1117, 478] width 156 height 28
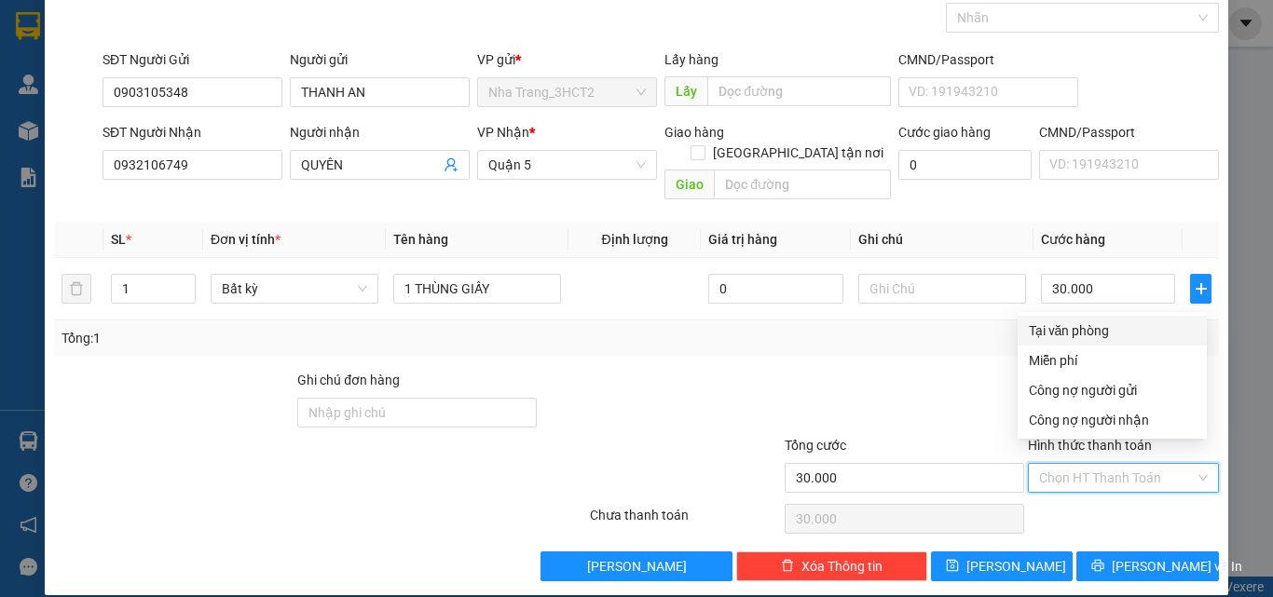
click at [1055, 334] on div "Tại văn phòng" at bounding box center [1112, 330] width 167 height 20
type input "0"
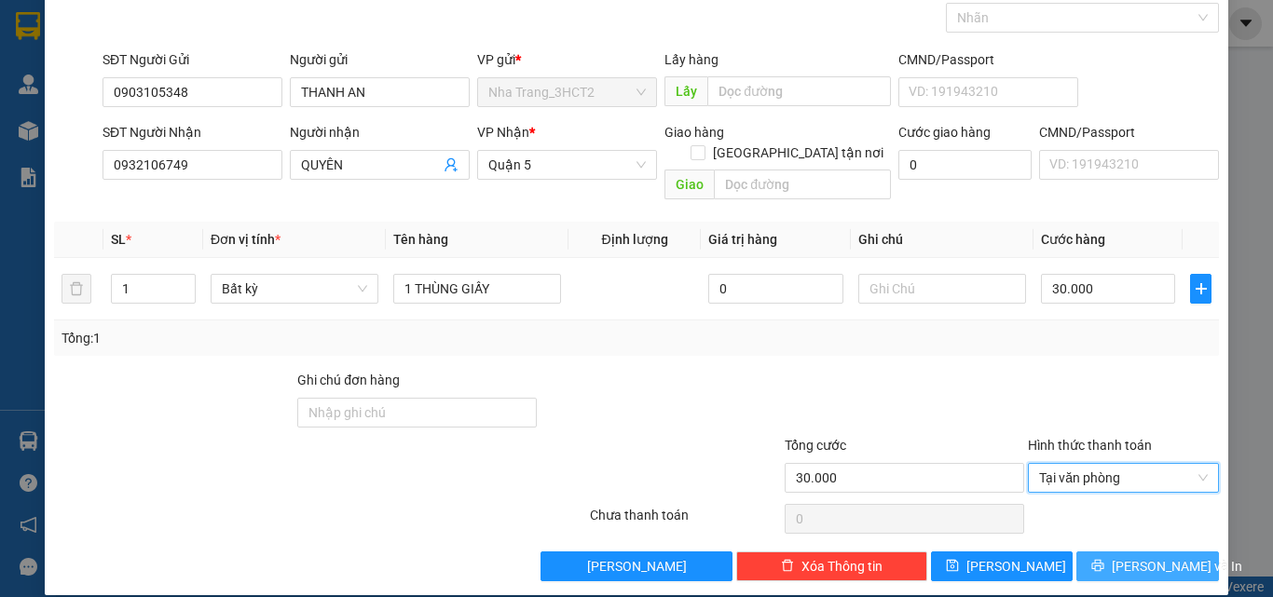
click at [1121, 556] on span "[PERSON_NAME] và In" at bounding box center [1176, 566] width 130 height 20
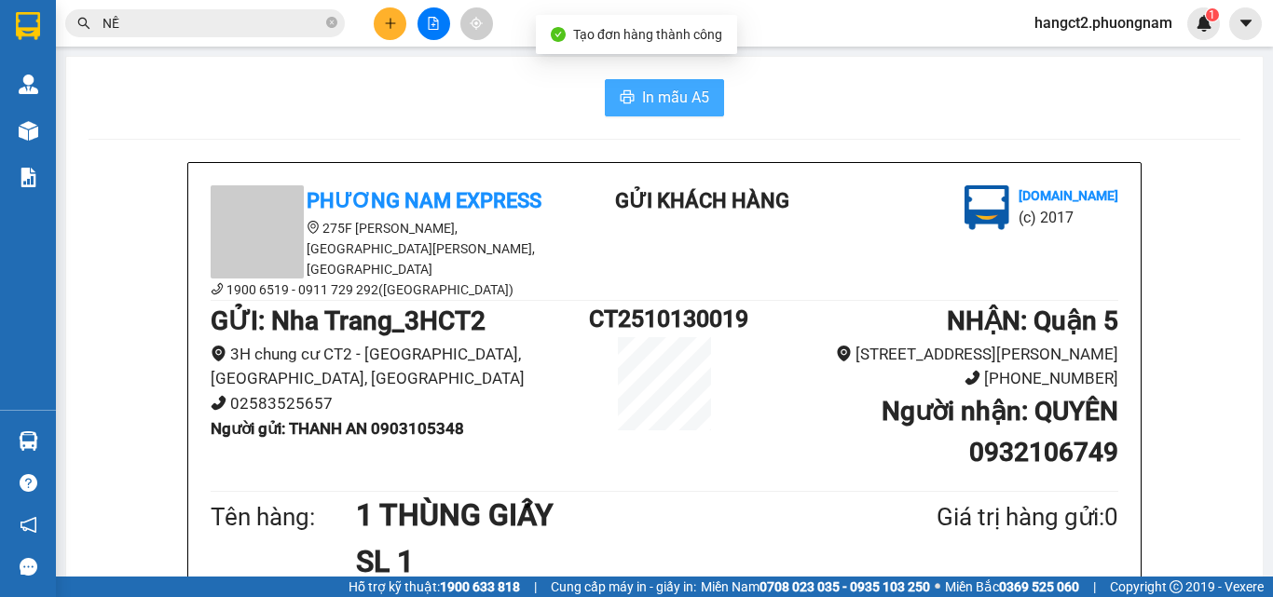
click at [644, 99] on span "In mẫu A5" at bounding box center [675, 97] width 67 height 23
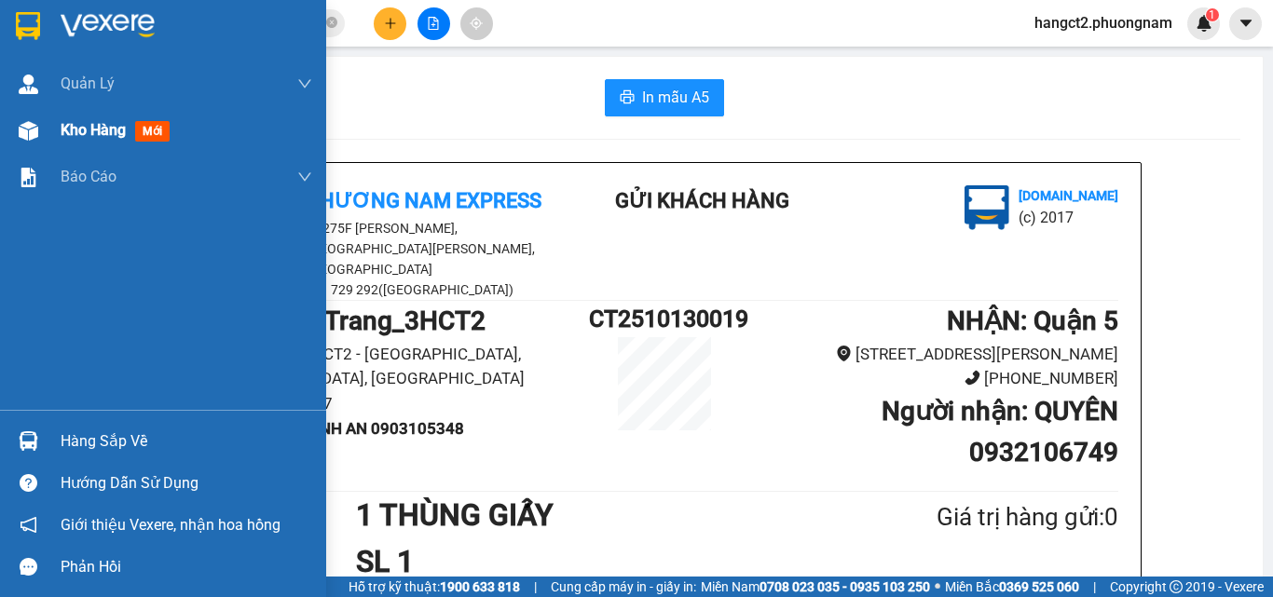
click at [34, 137] on img at bounding box center [29, 131] width 20 height 20
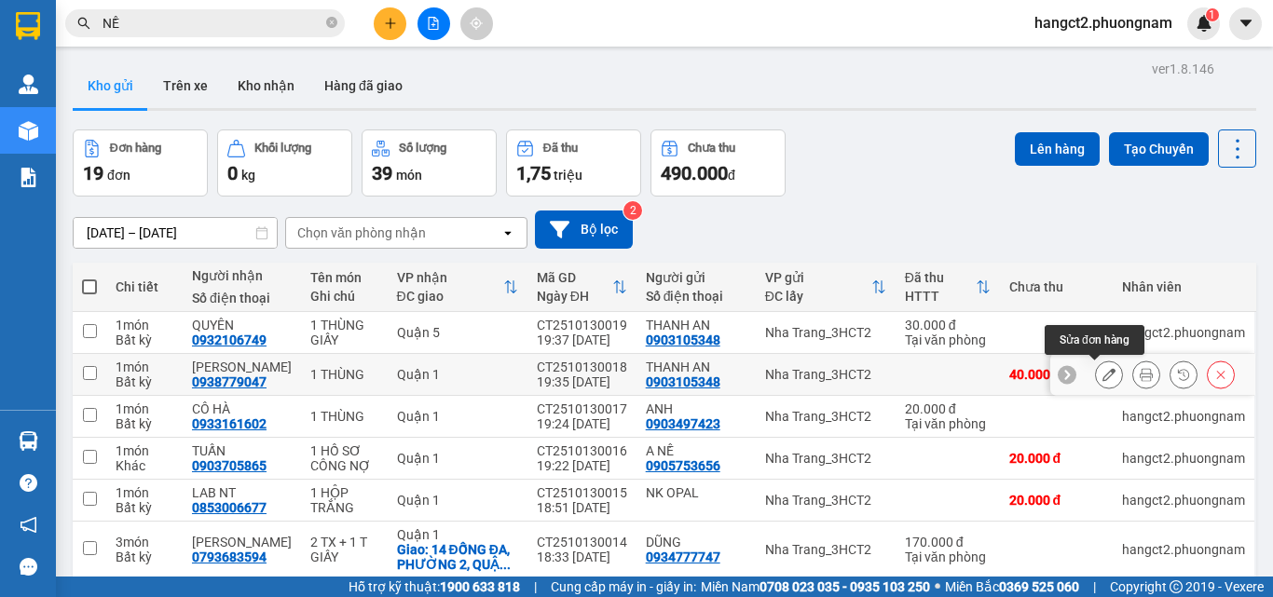
click at [1102, 373] on icon at bounding box center [1108, 374] width 13 height 13
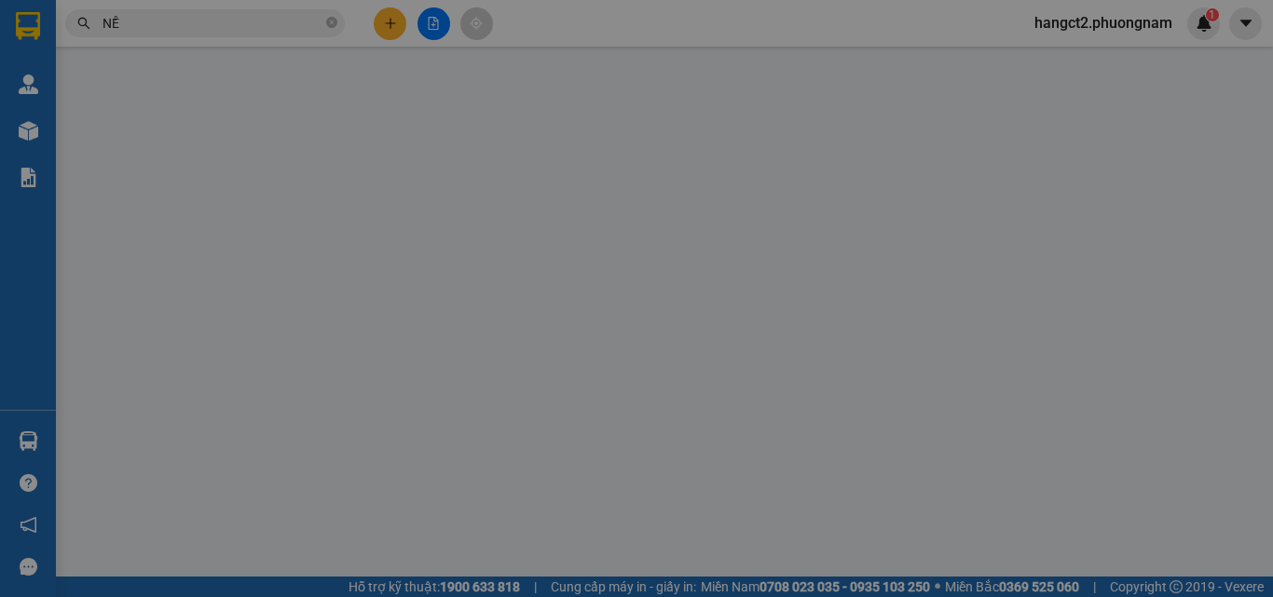
type input "0903105348"
type input "0938779047"
type input "40.000"
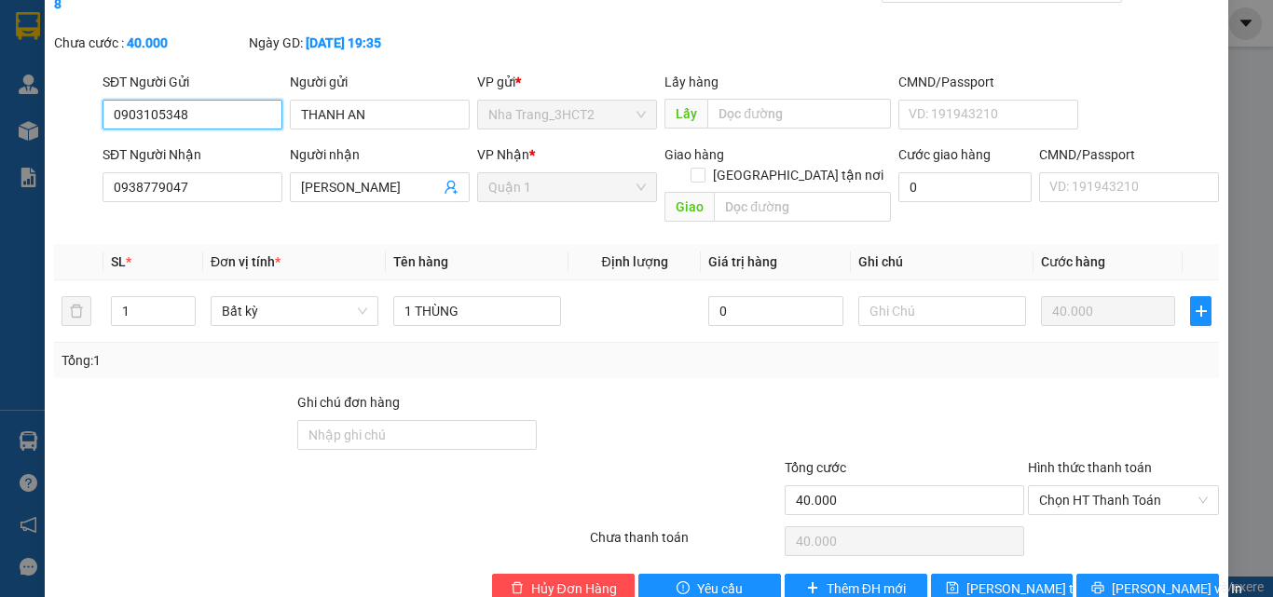
scroll to position [96, 0]
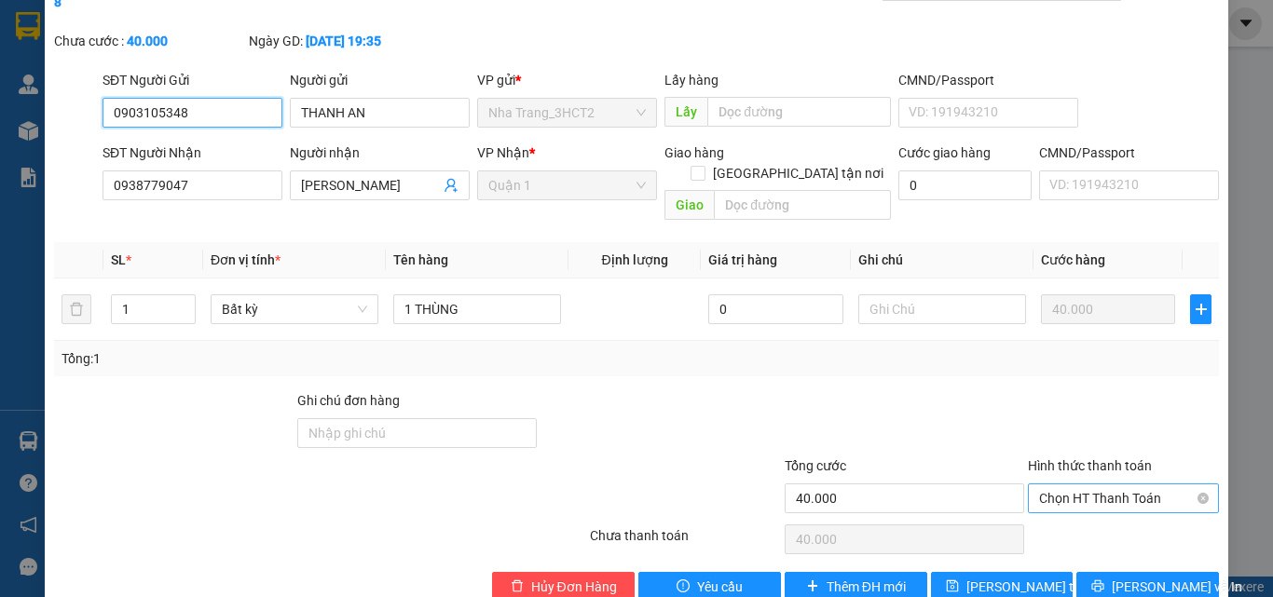
click at [1071, 484] on span "Chọn HT Thanh Toán" at bounding box center [1123, 498] width 169 height 28
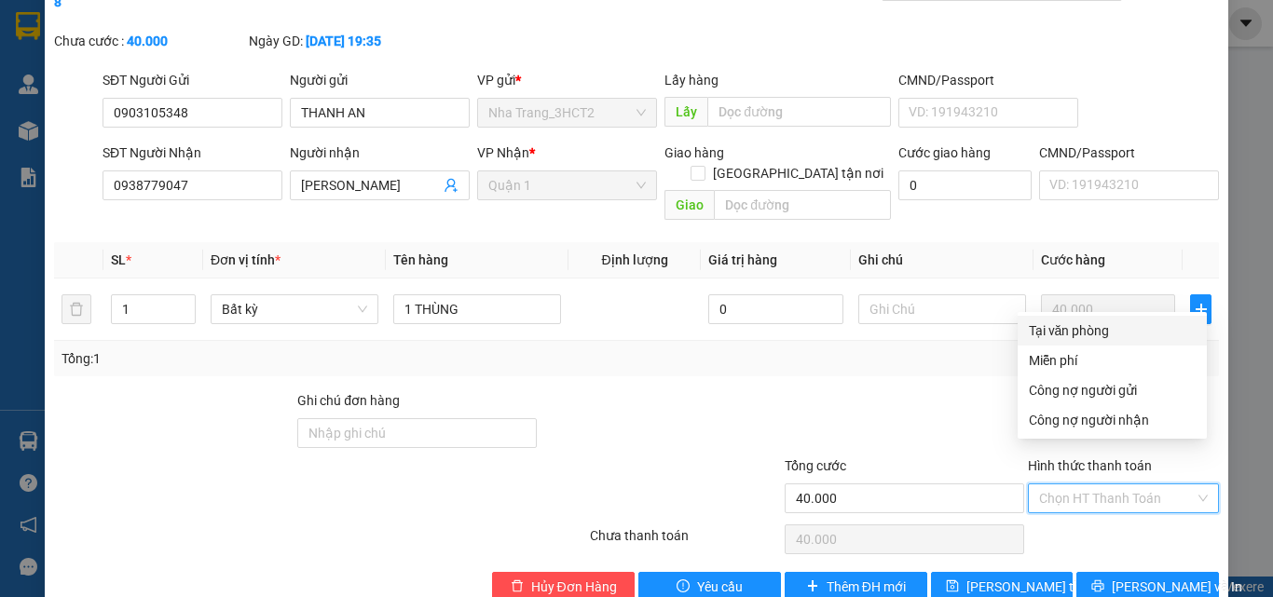
click at [1053, 332] on div "Tại văn phòng" at bounding box center [1112, 330] width 167 height 20
type input "0"
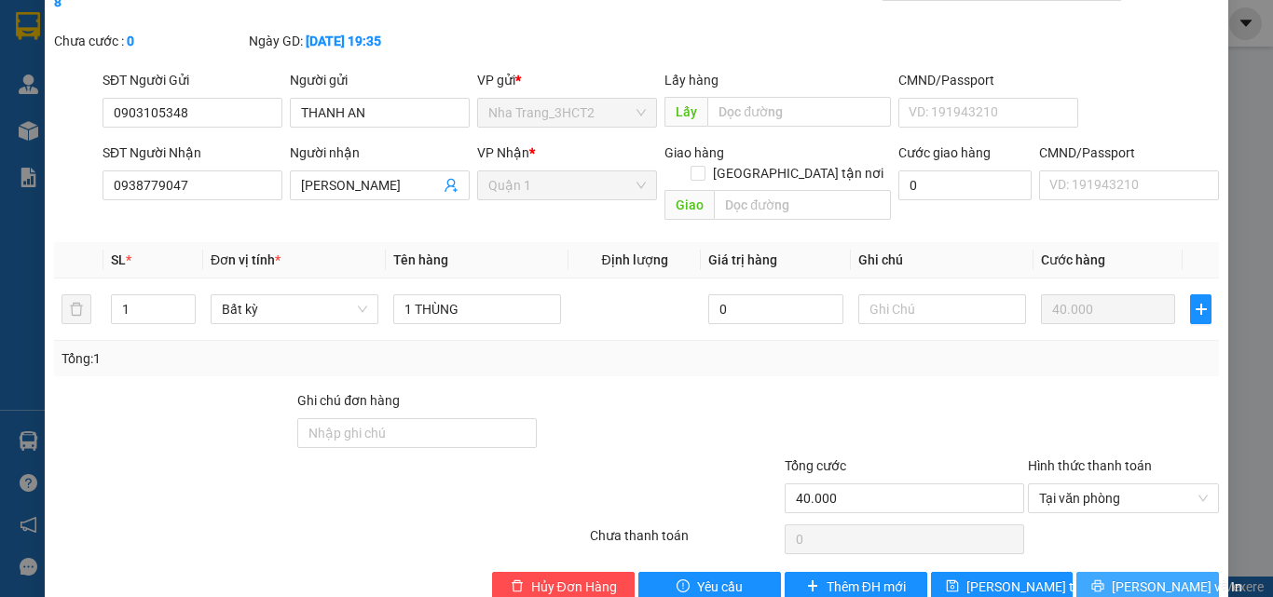
click at [1104, 579] on icon "printer" at bounding box center [1097, 585] width 13 height 13
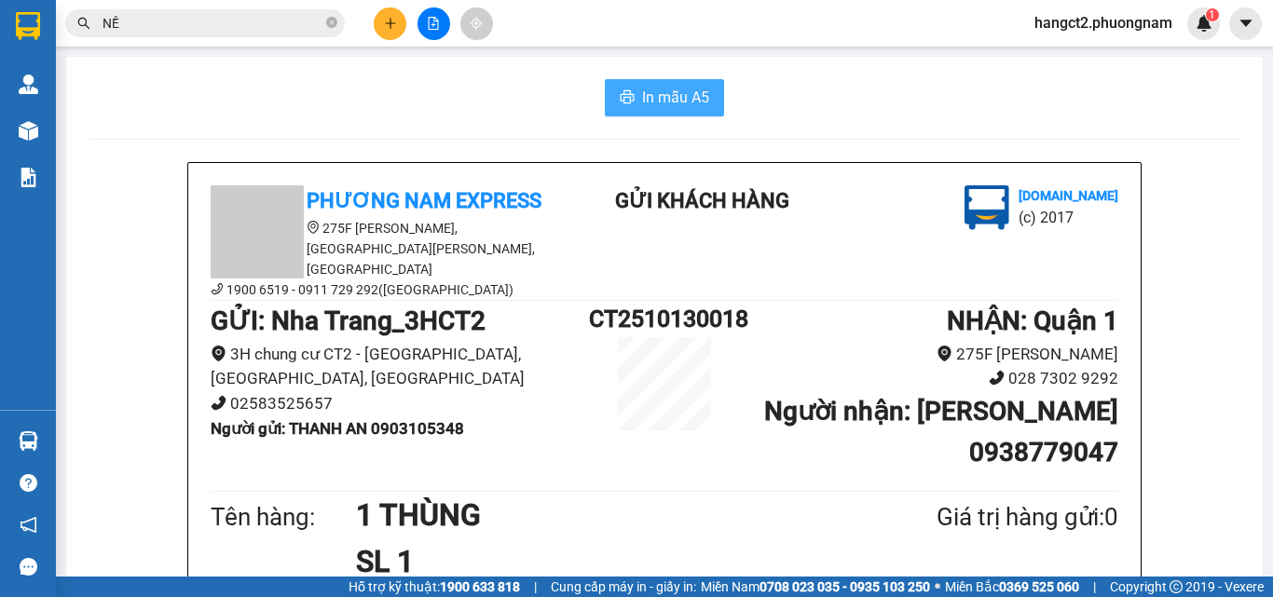
click at [620, 90] on icon "printer" at bounding box center [627, 96] width 15 height 15
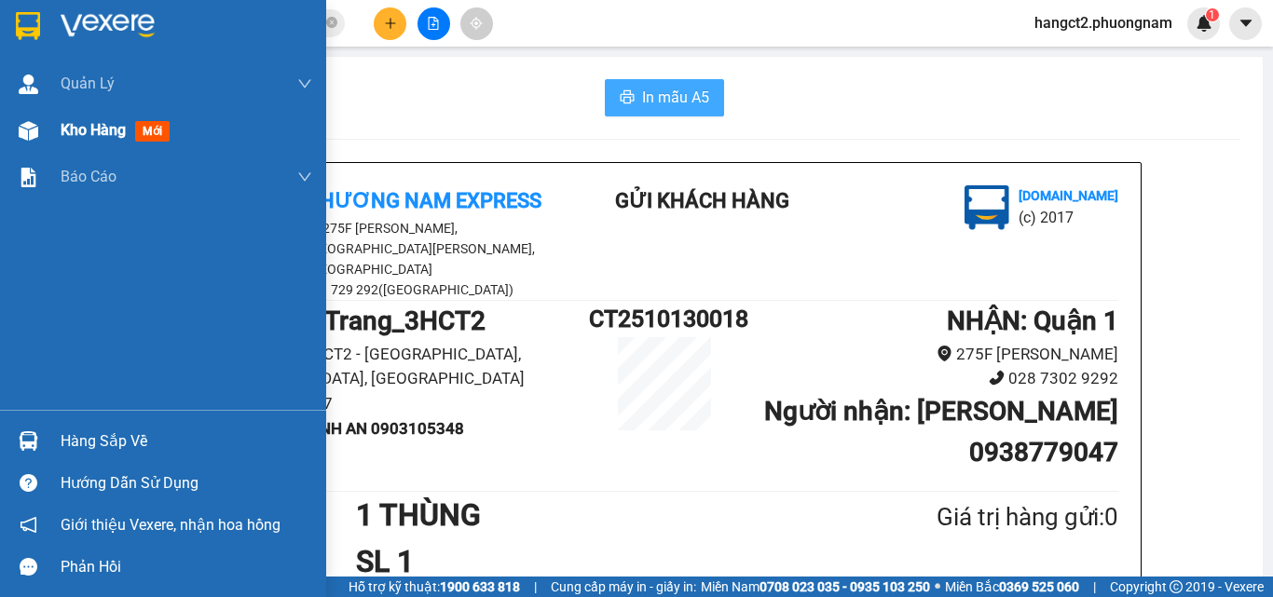
click at [24, 139] on img at bounding box center [29, 131] width 20 height 20
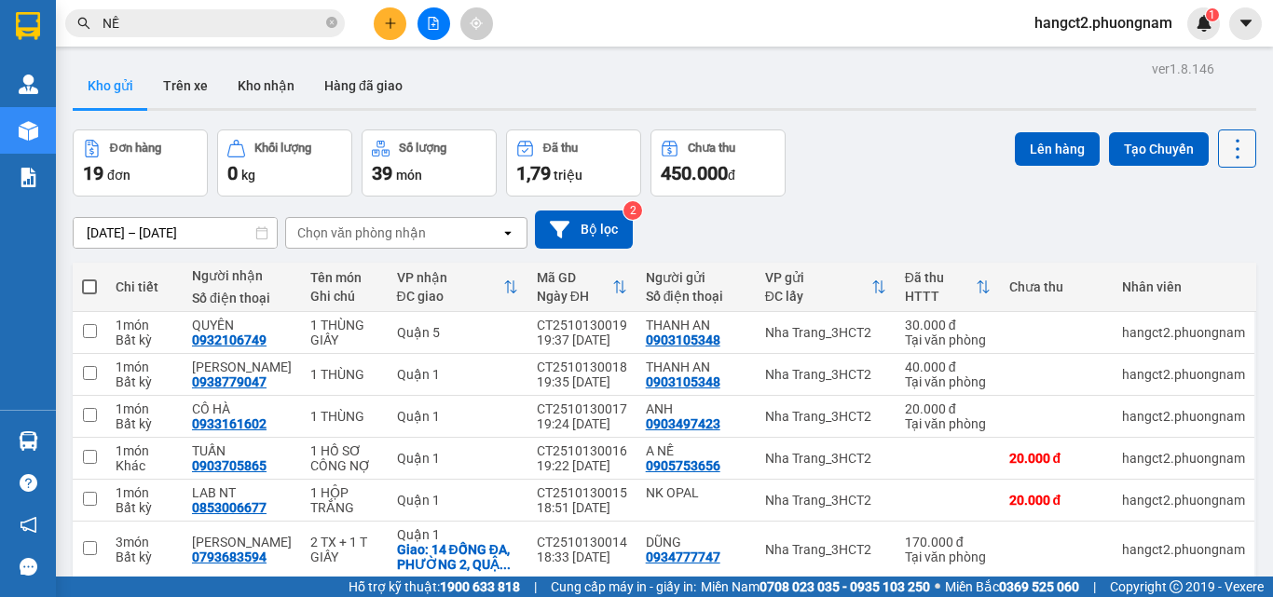
click at [1231, 151] on icon at bounding box center [1237, 149] width 26 height 26
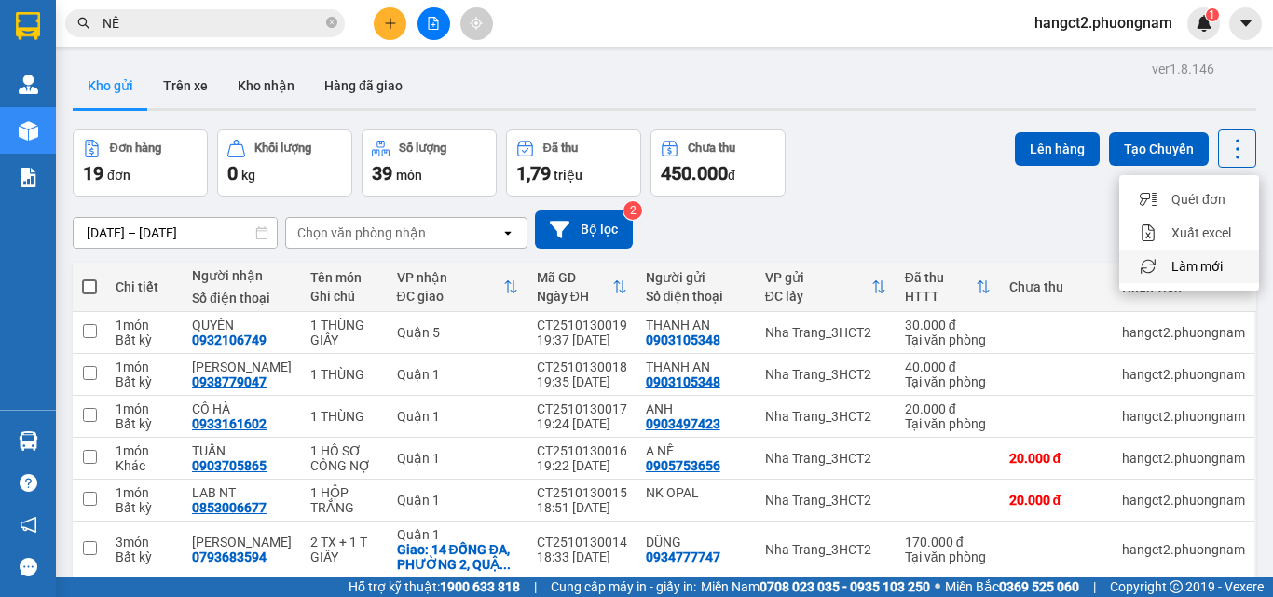
click at [1191, 260] on span "Làm mới" at bounding box center [1196, 266] width 51 height 19
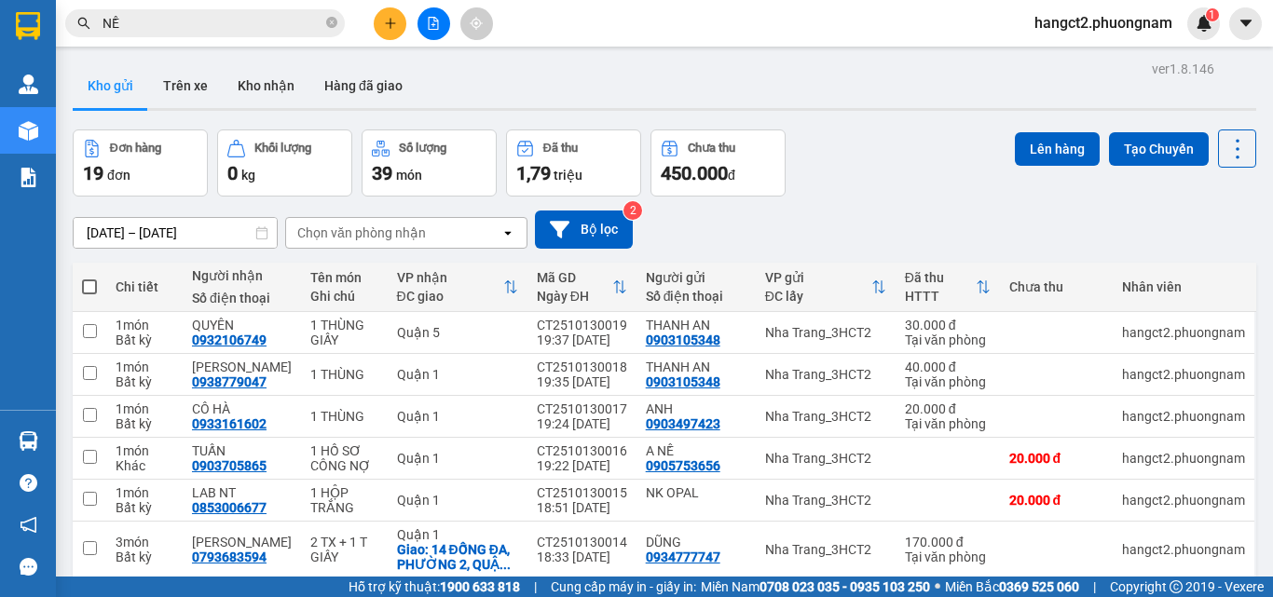
click at [877, 157] on div "Đơn hàng 19 đơn Khối lượng 0 kg Số lượng 39 món Đã thu 1,79 triệu Chưa thu 450.…" at bounding box center [664, 162] width 1183 height 67
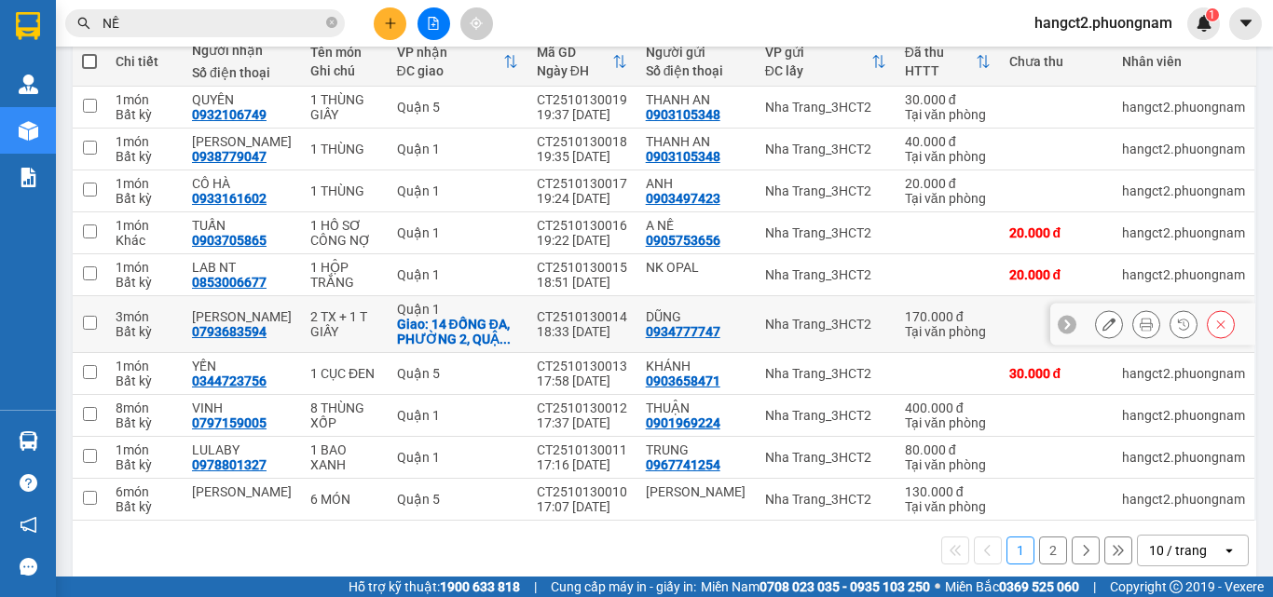
scroll to position [246, 0]
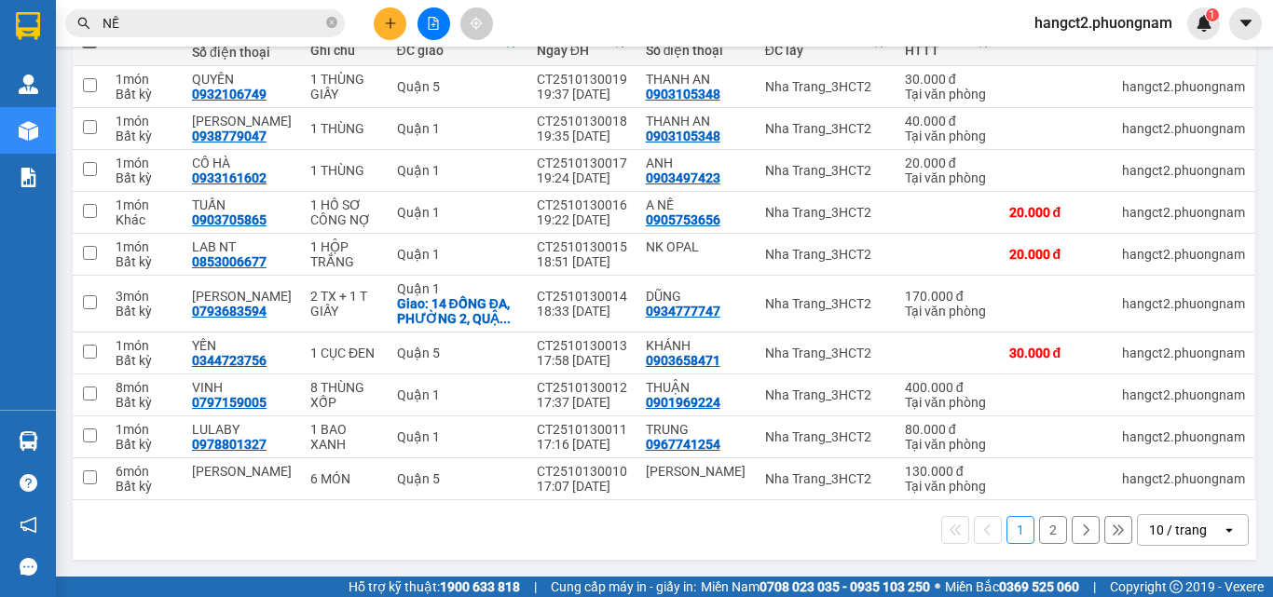
click at [1221, 527] on icon "open" at bounding box center [1228, 530] width 15 height 15
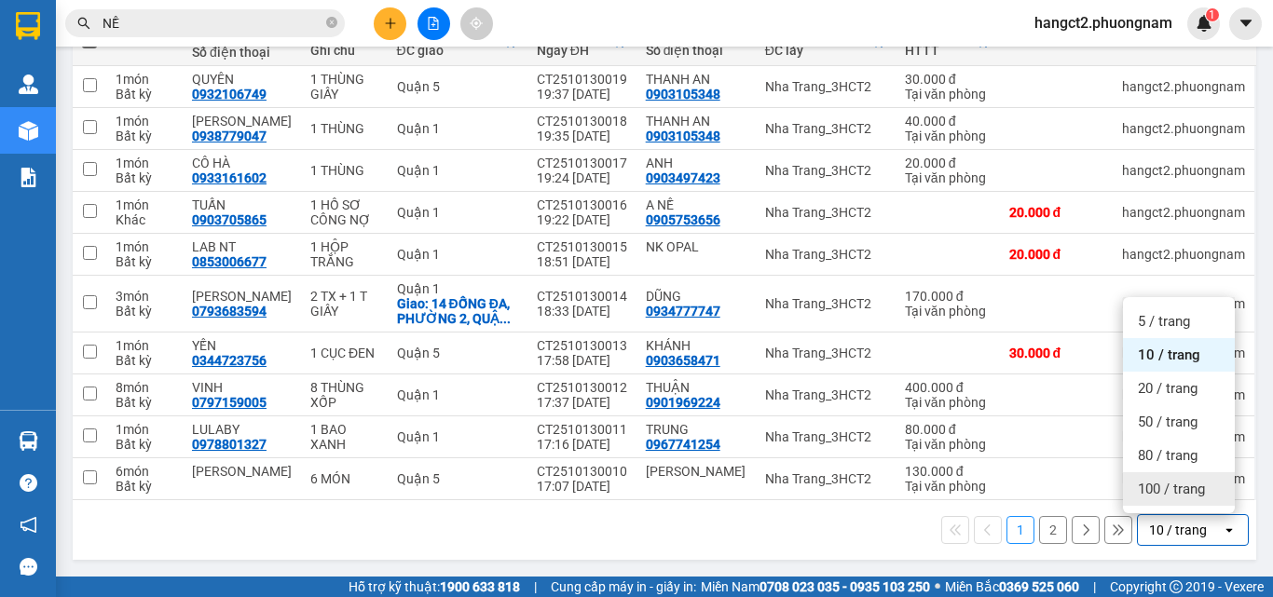
drag, startPoint x: 1158, startPoint y: 484, endPoint x: 989, endPoint y: 427, distance: 177.9
click at [1159, 484] on span "100 / trang" at bounding box center [1171, 489] width 67 height 19
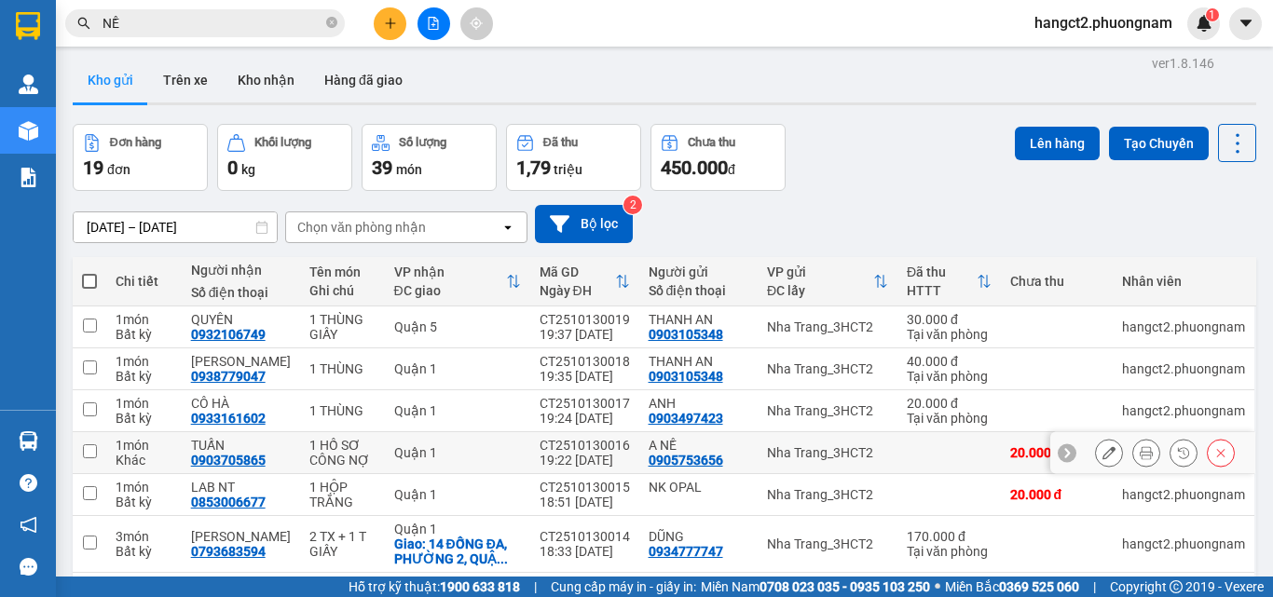
scroll to position [0, 0]
